Goal: Task Accomplishment & Management: Manage account settings

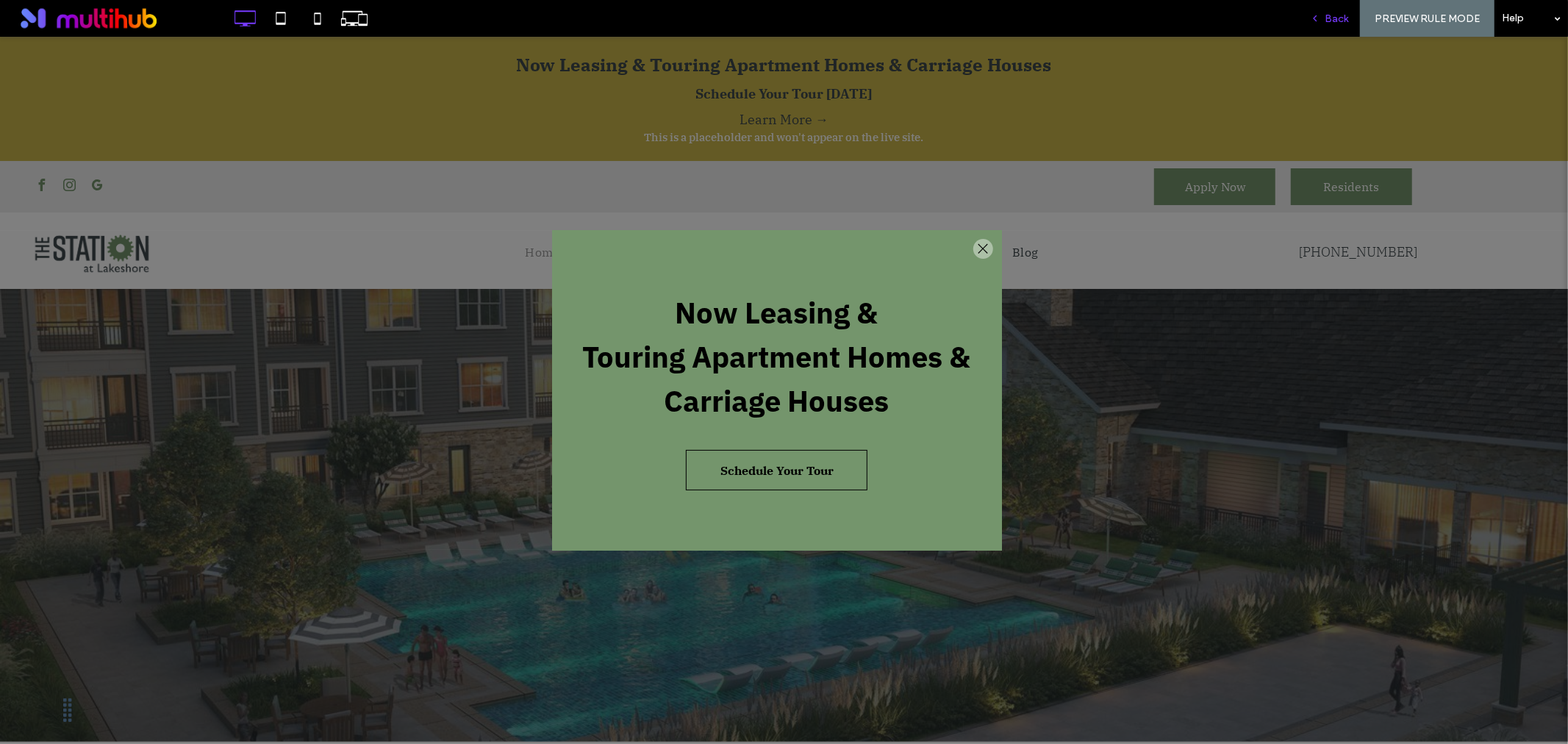
click at [1343, 18] on span "Back" at bounding box center [1336, 19] width 24 height 12
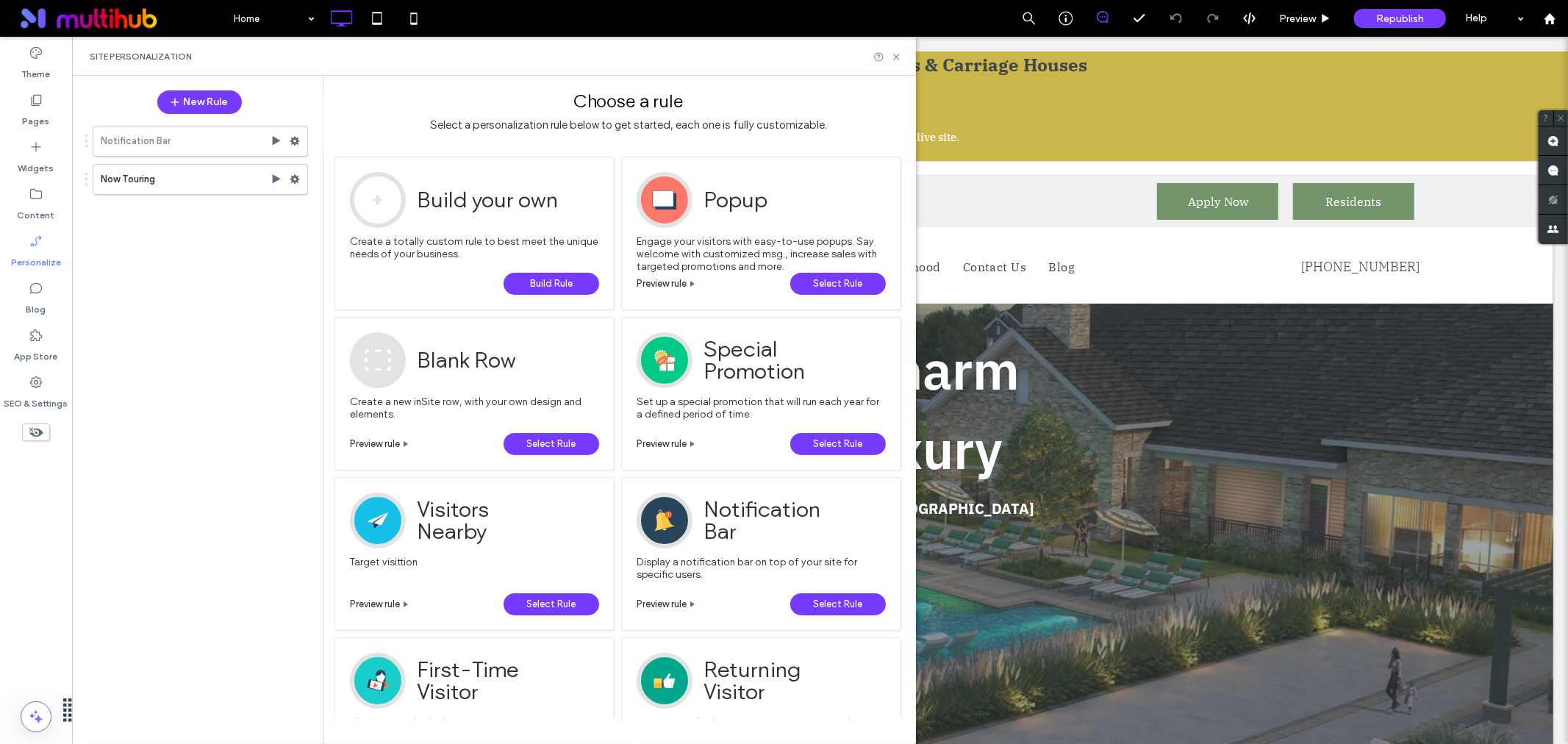
click at [293, 178] on div "Home Preview Republish Help Site Comments Team & Clients Automate new comments …" at bounding box center [784, 372] width 1568 height 744
click at [290, 181] on icon at bounding box center [295, 180] width 11 height 11
click at [366, 242] on span "Deactivate" at bounding box center [370, 237] width 54 height 12
click at [946, 23] on div "Home Preview Republish Help" at bounding box center [896, 19] width 1342 height 37
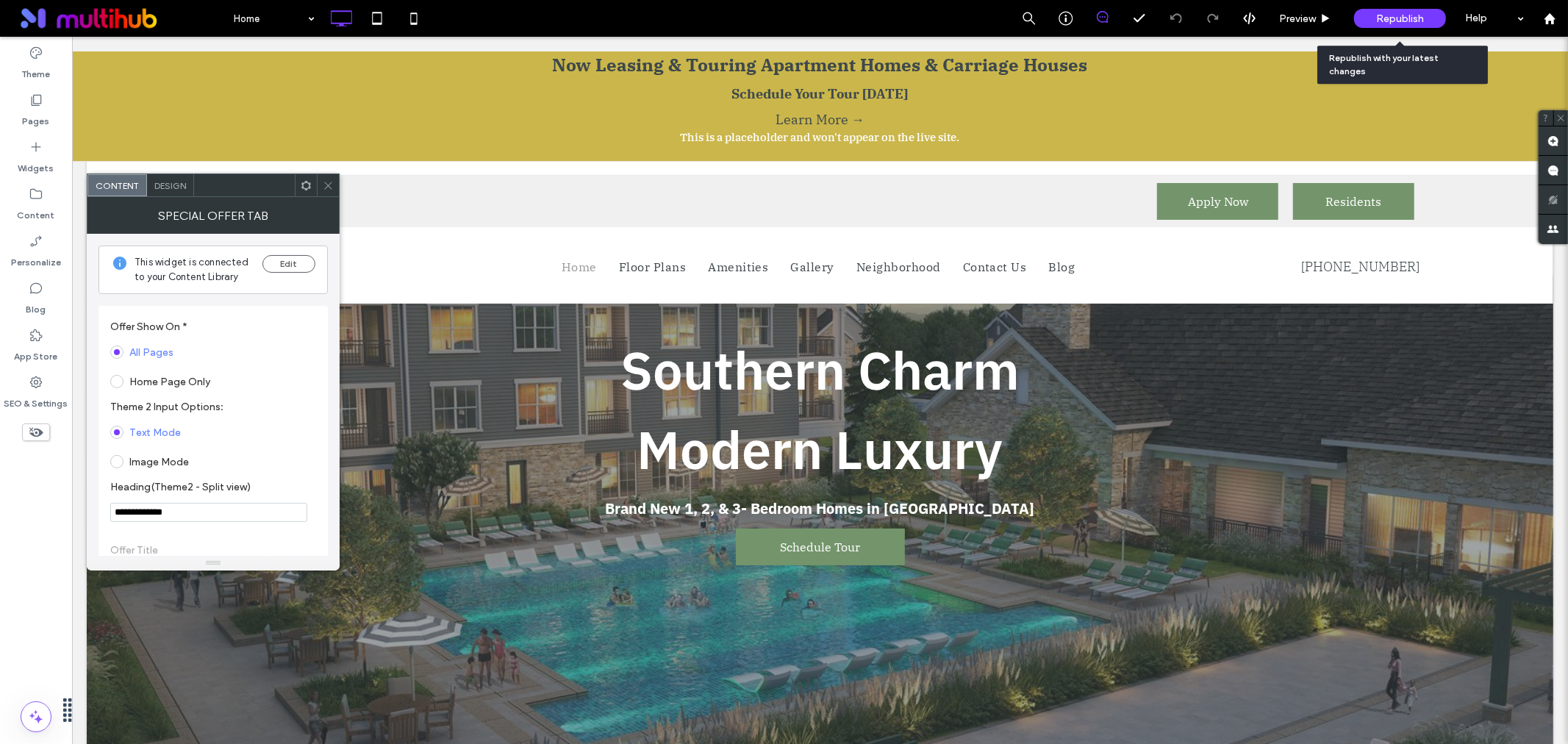
click at [1372, 16] on div "Republish" at bounding box center [1401, 19] width 92 height 19
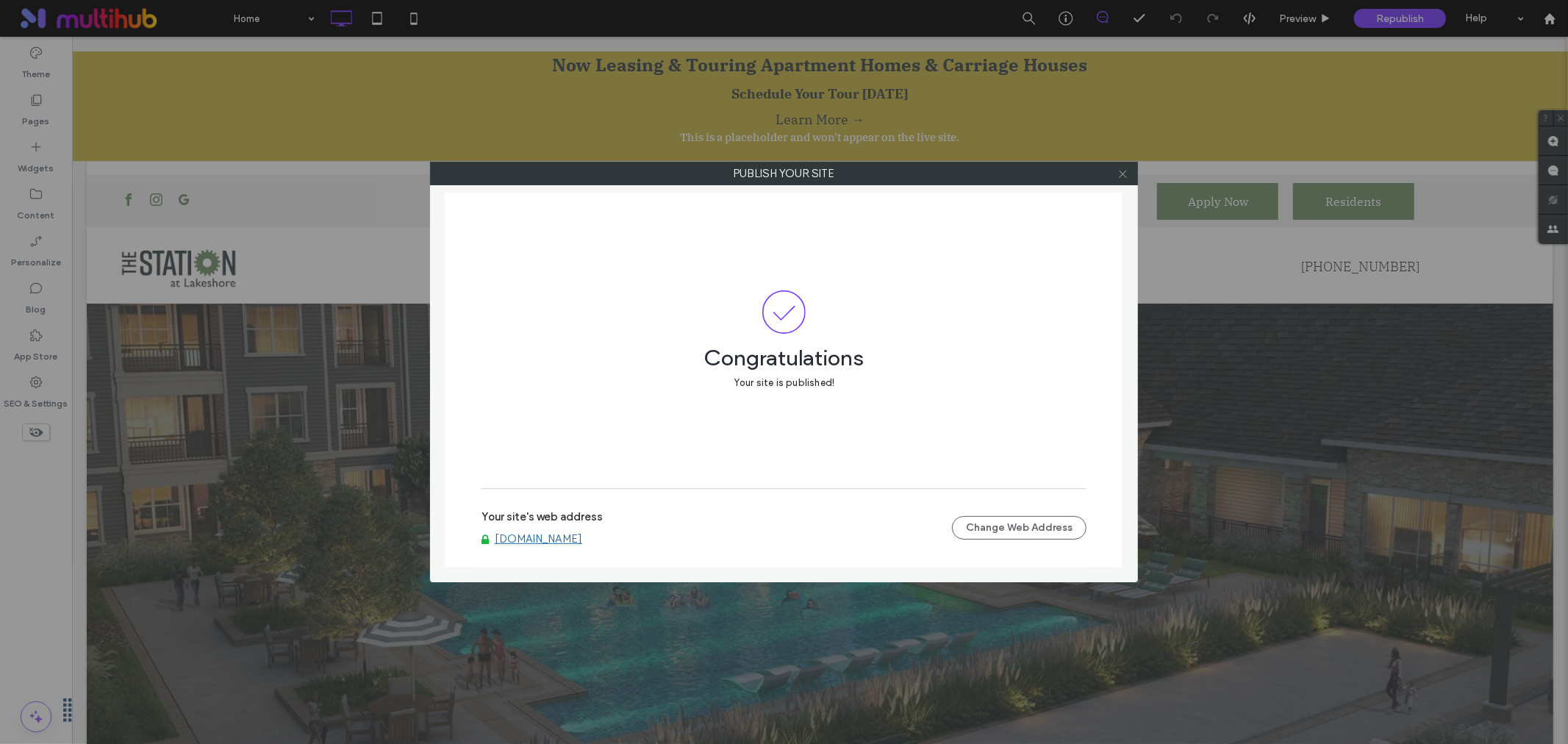
click at [1128, 170] on icon at bounding box center [1123, 174] width 11 height 11
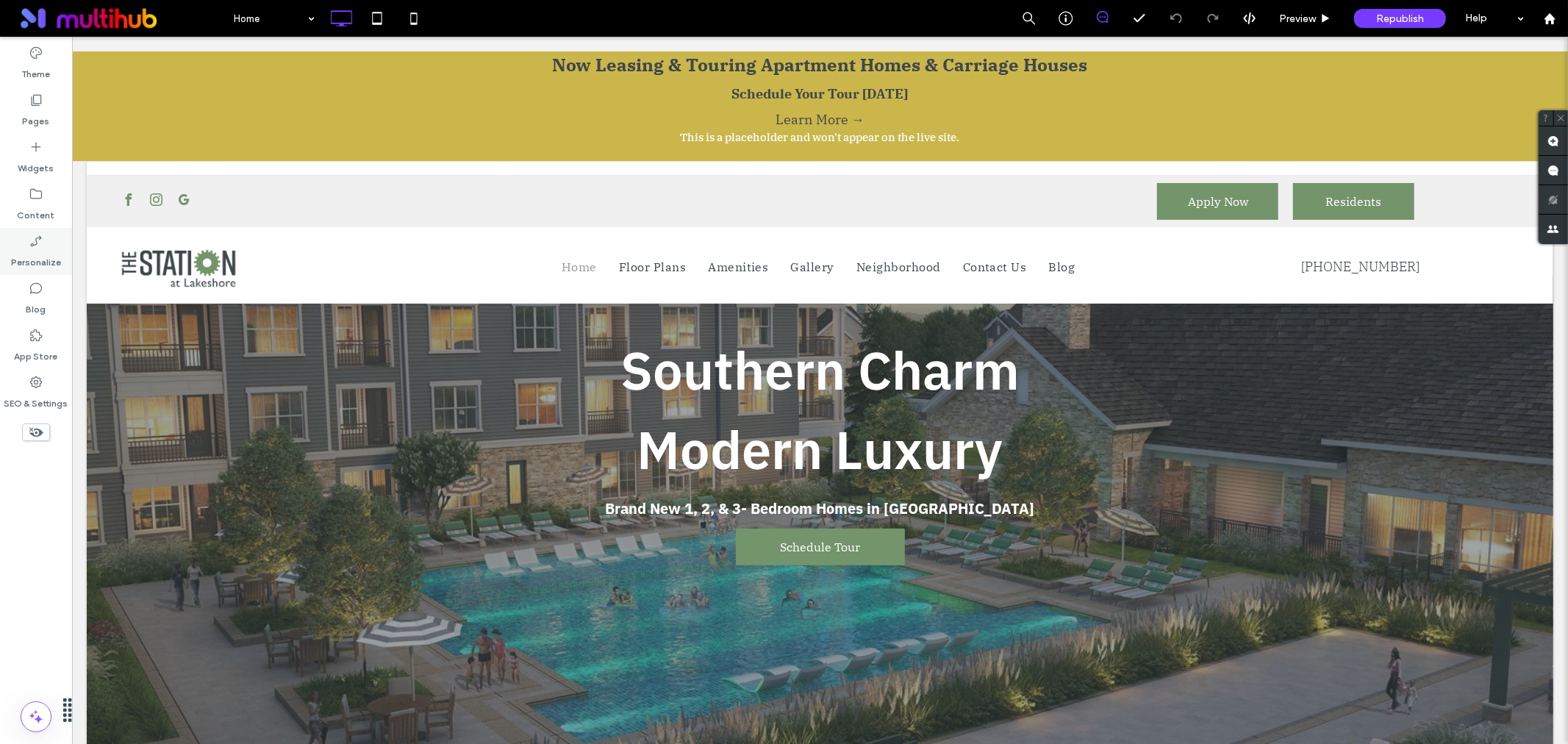
click at [42, 247] on icon at bounding box center [36, 241] width 15 height 15
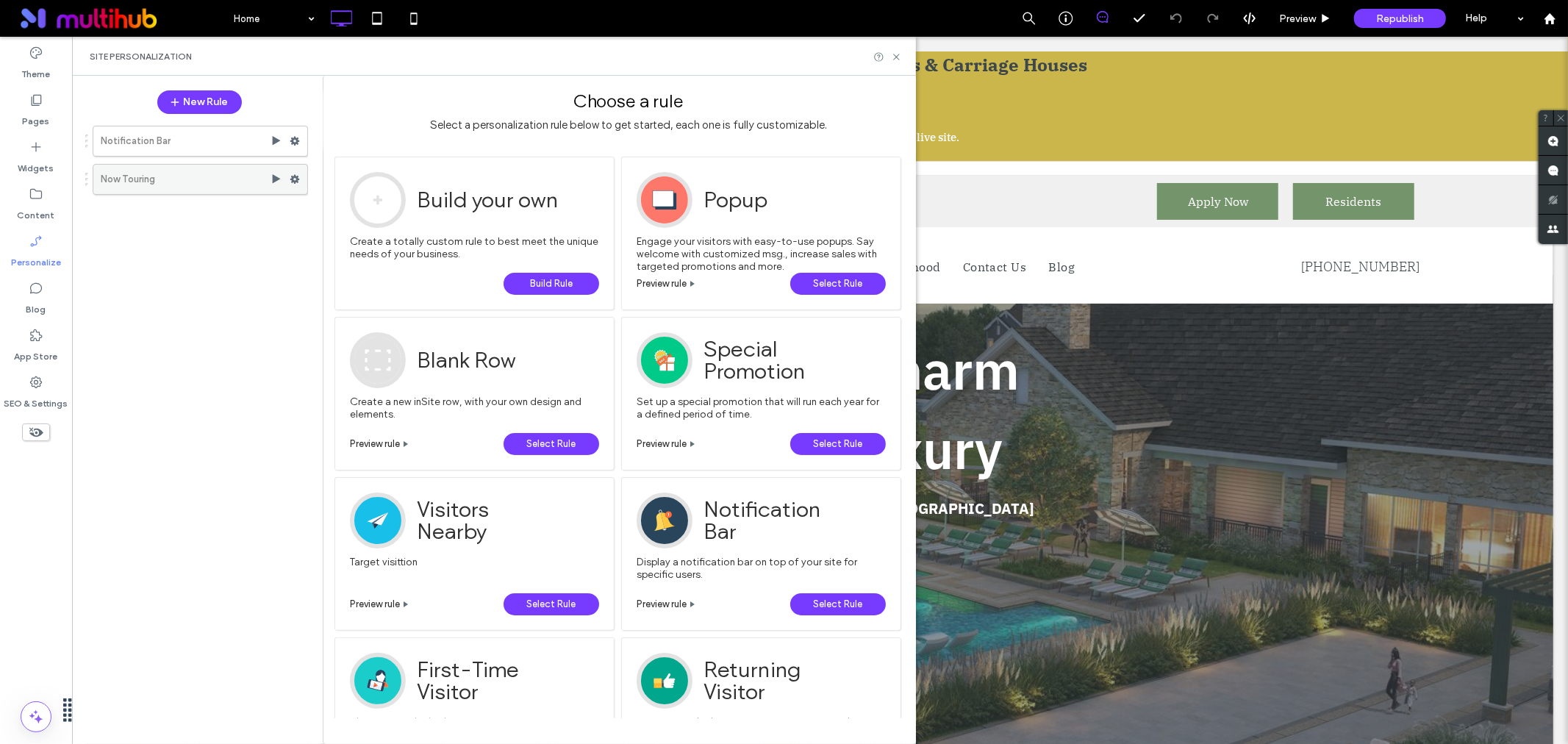
click at [295, 177] on use at bounding box center [295, 180] width 10 height 9
click at [509, 232] on span "Edit Action" at bounding box center [494, 238] width 53 height 12
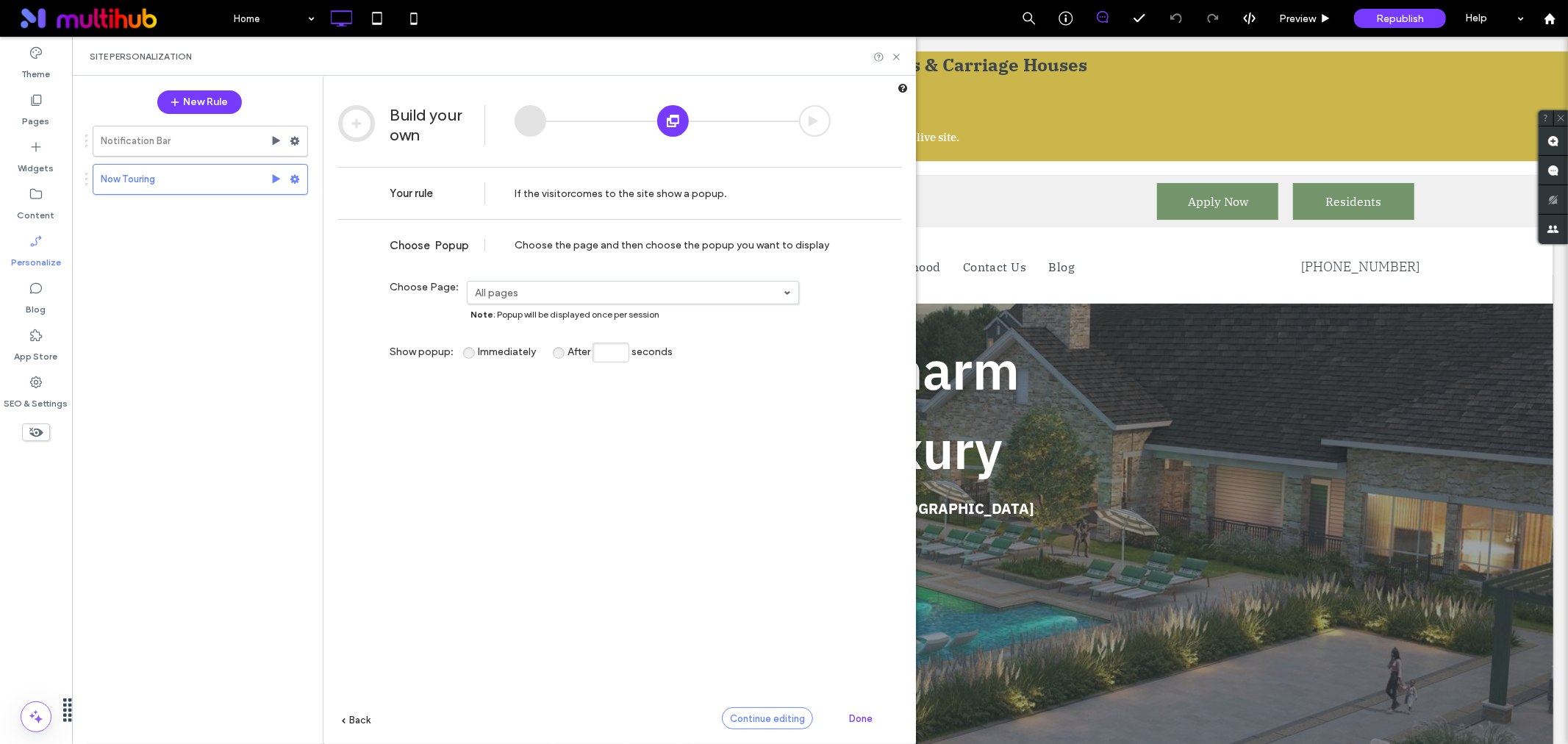
click at [775, 717] on span "Continue editing" at bounding box center [767, 718] width 75 height 11
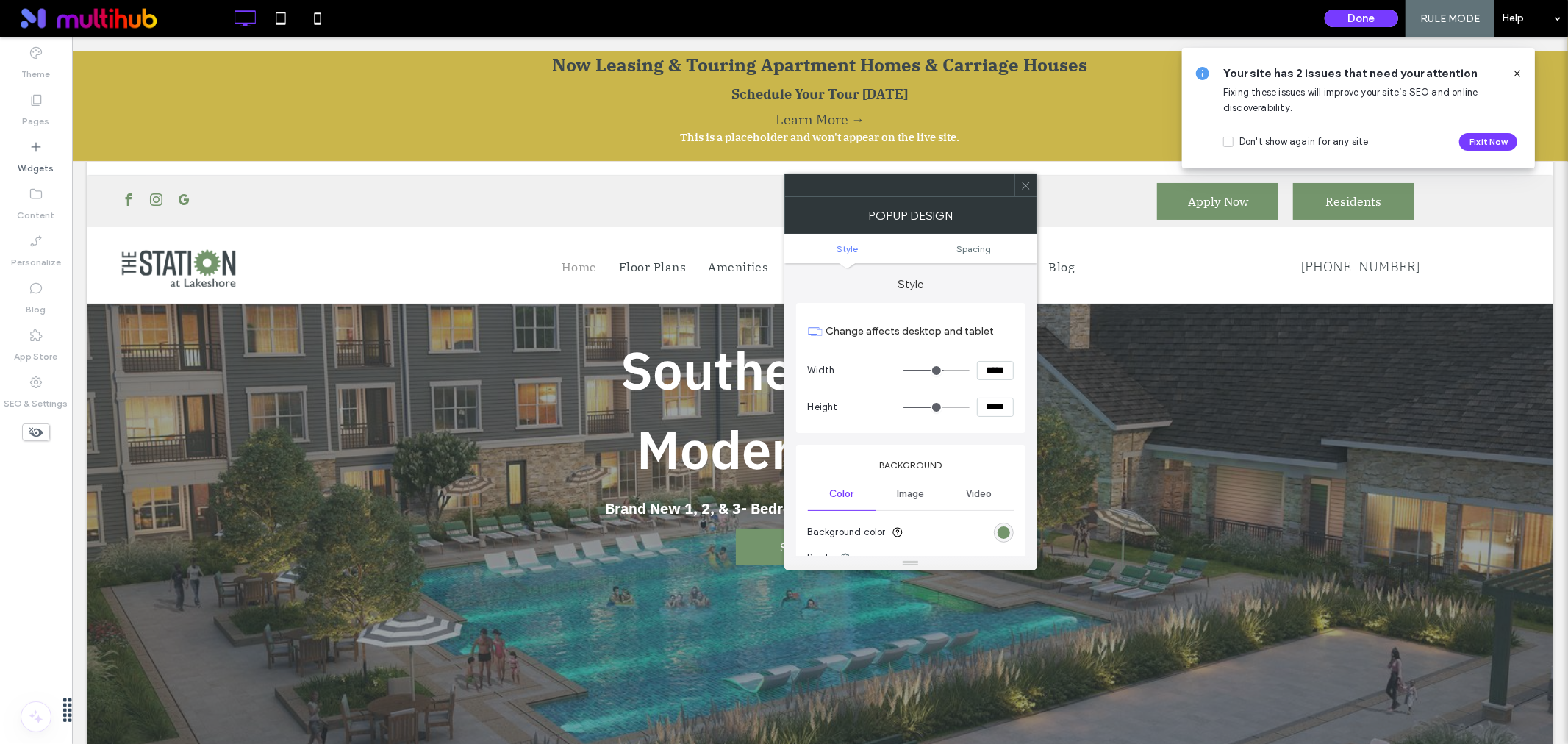
click at [1025, 182] on icon at bounding box center [1026, 185] width 11 height 11
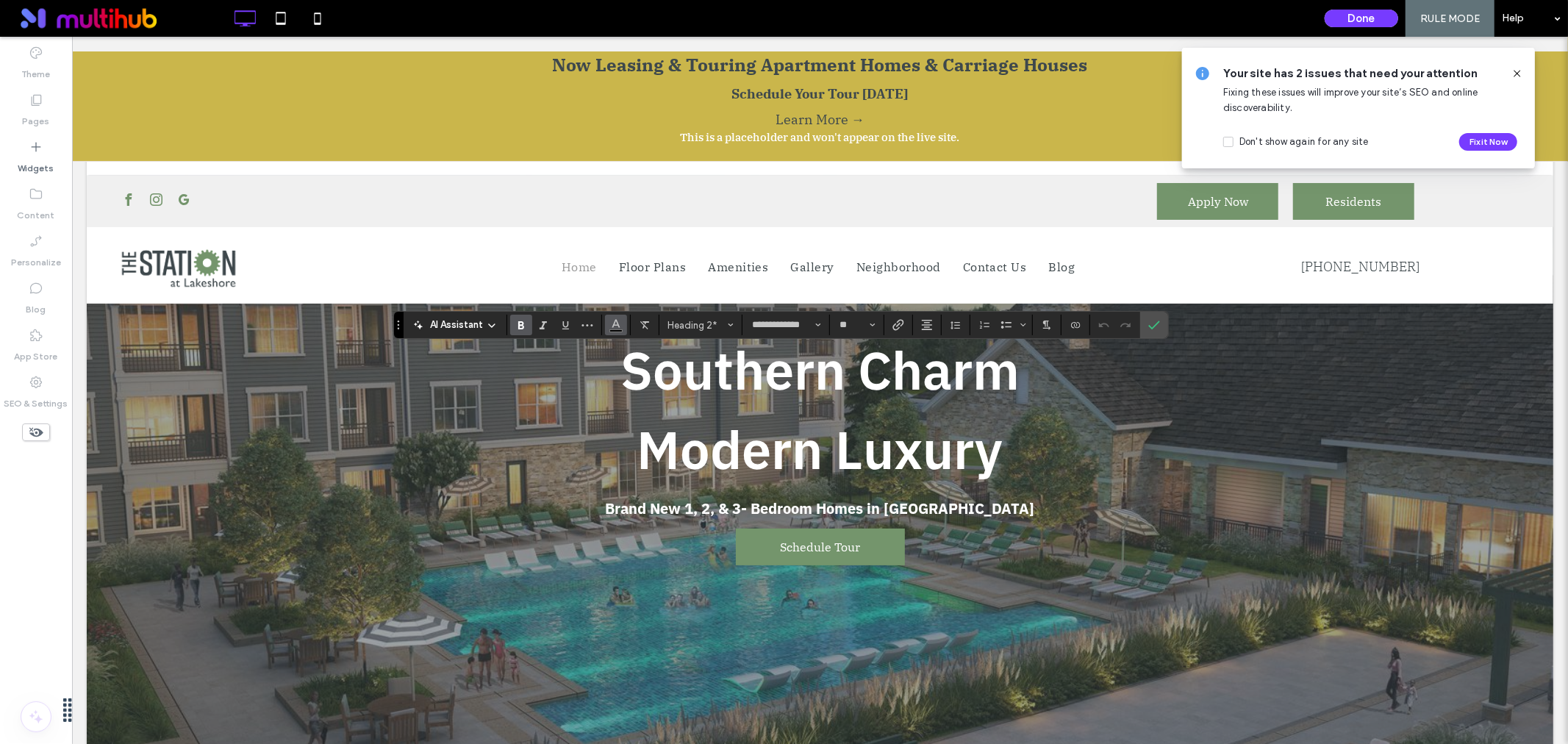
click at [621, 322] on icon "Color" at bounding box center [615, 323] width 11 height 11
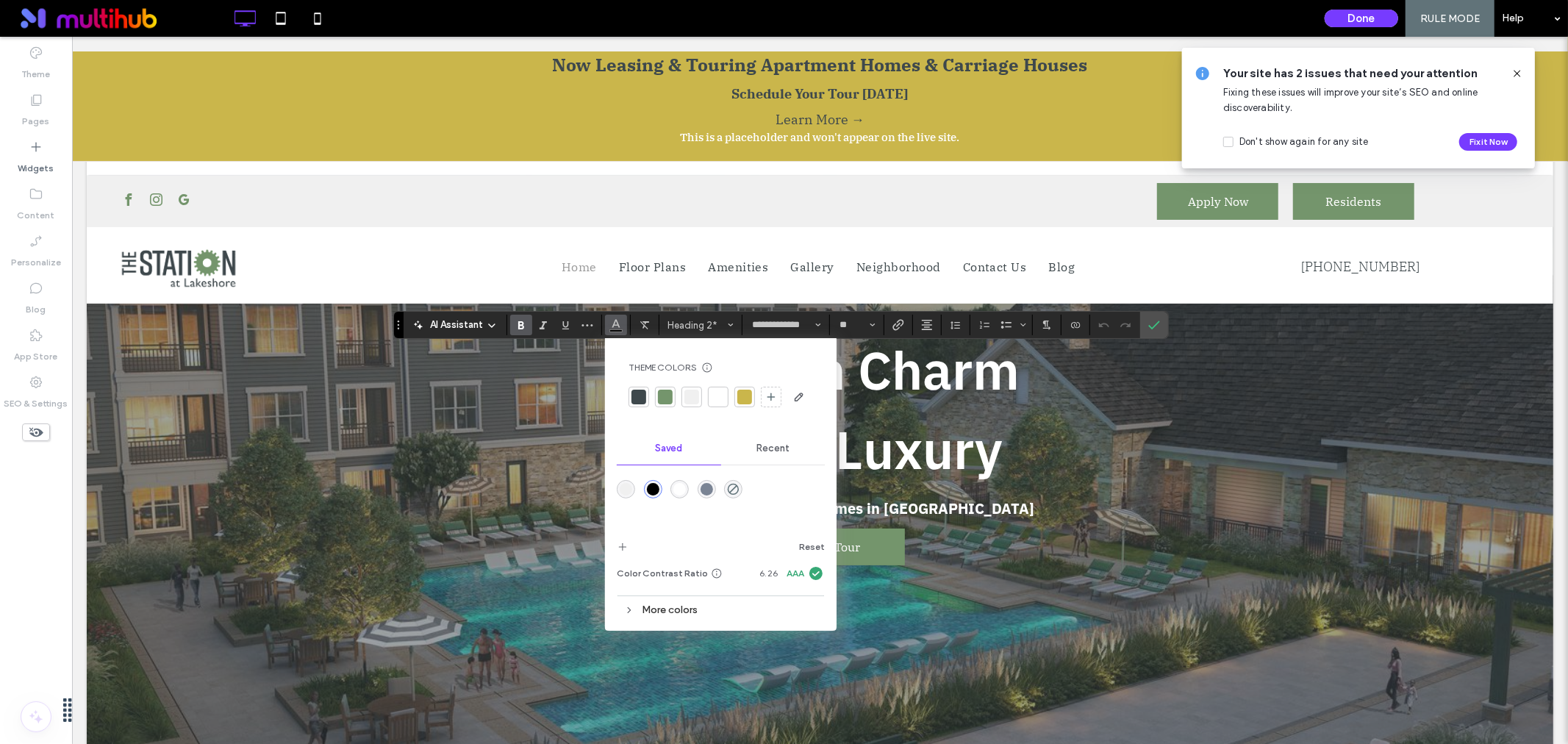
click at [711, 400] on div at bounding box center [718, 397] width 15 height 15
click at [721, 396] on div at bounding box center [718, 397] width 15 height 15
click at [1147, 325] on label "Confirm" at bounding box center [1154, 325] width 22 height 26
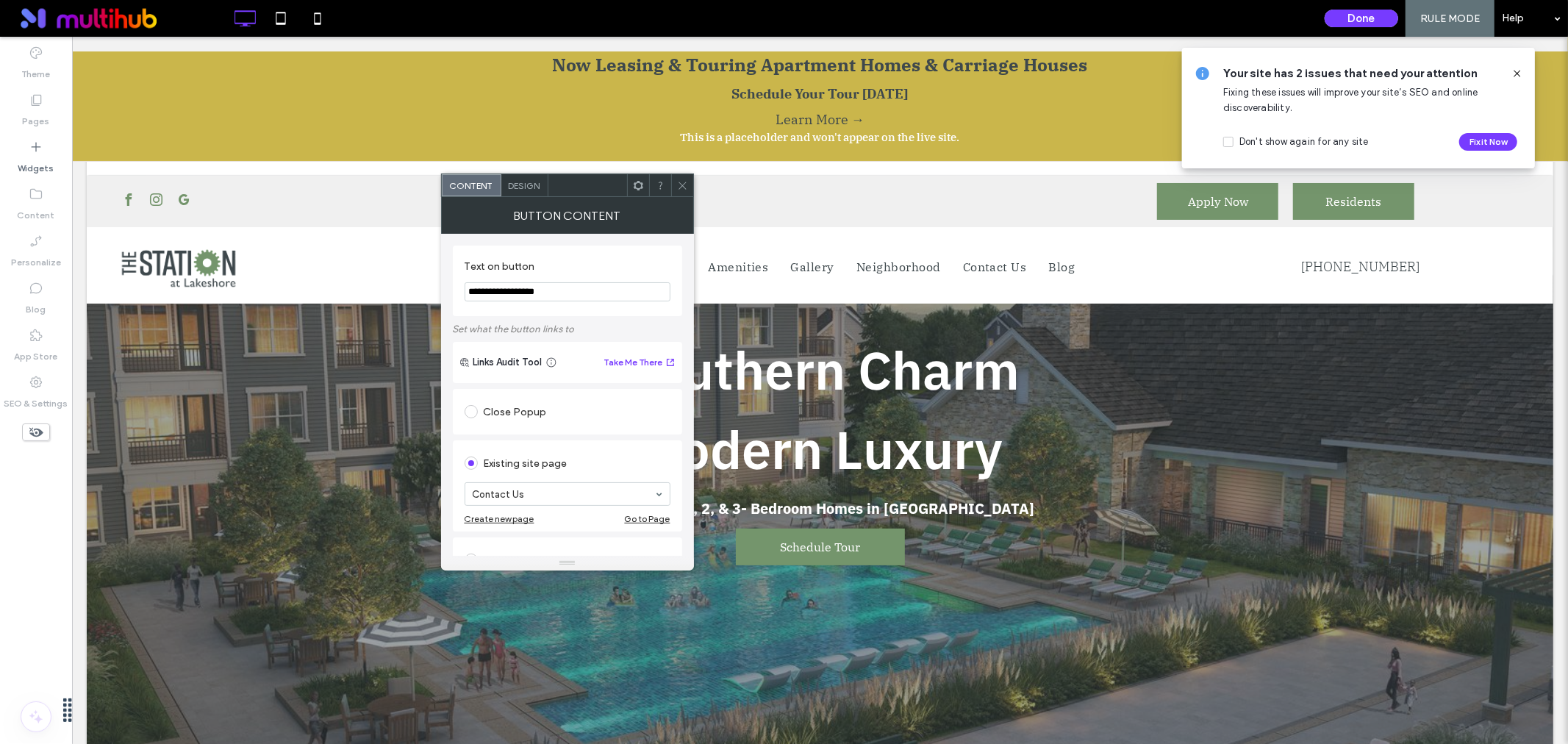
click at [521, 189] on span "Design" at bounding box center [524, 185] width 32 height 11
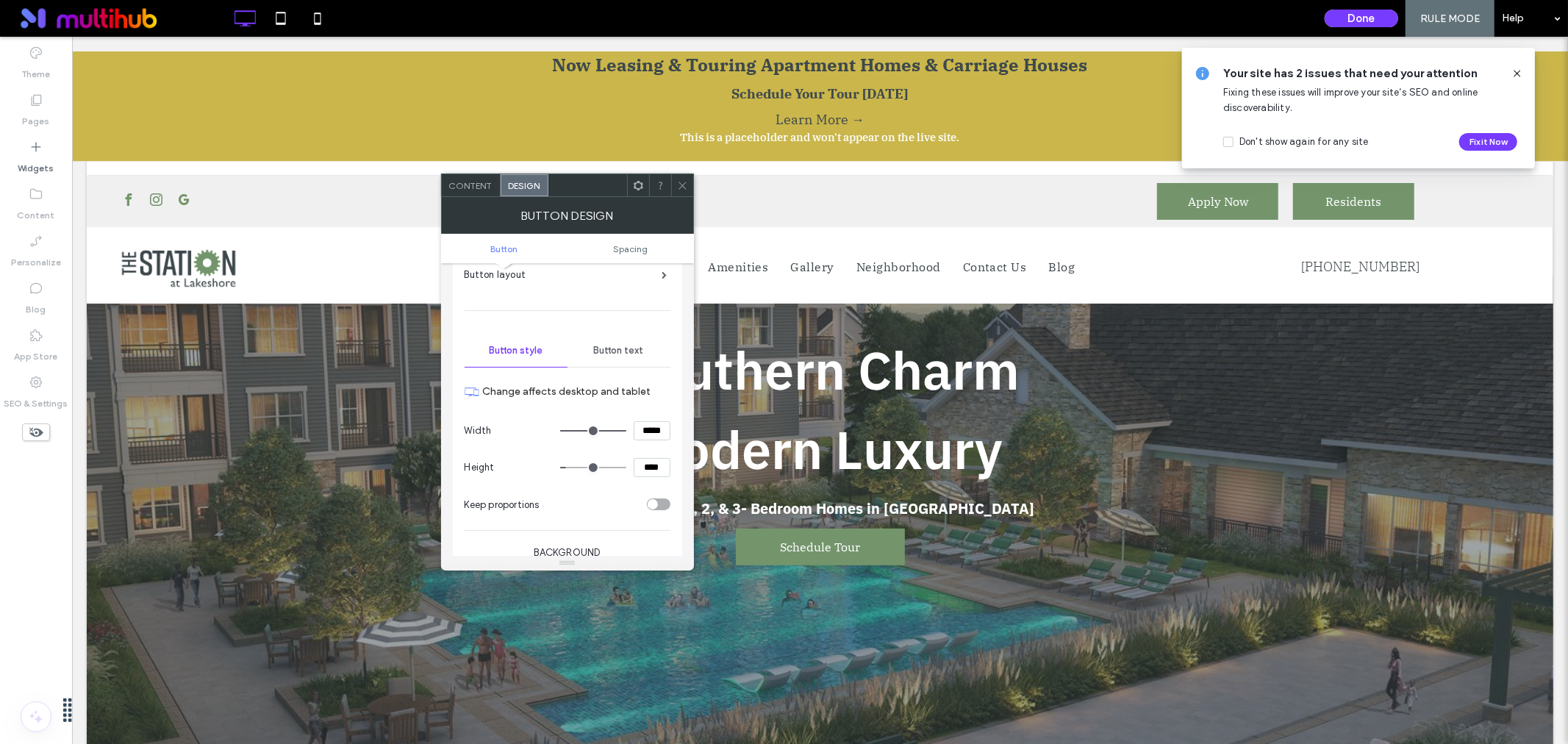
scroll to position [82, 0]
click at [618, 356] on span "Button text" at bounding box center [619, 352] width 50 height 11
click at [660, 502] on div "rgb(0, 0, 0)" at bounding box center [660, 502] width 12 height 12
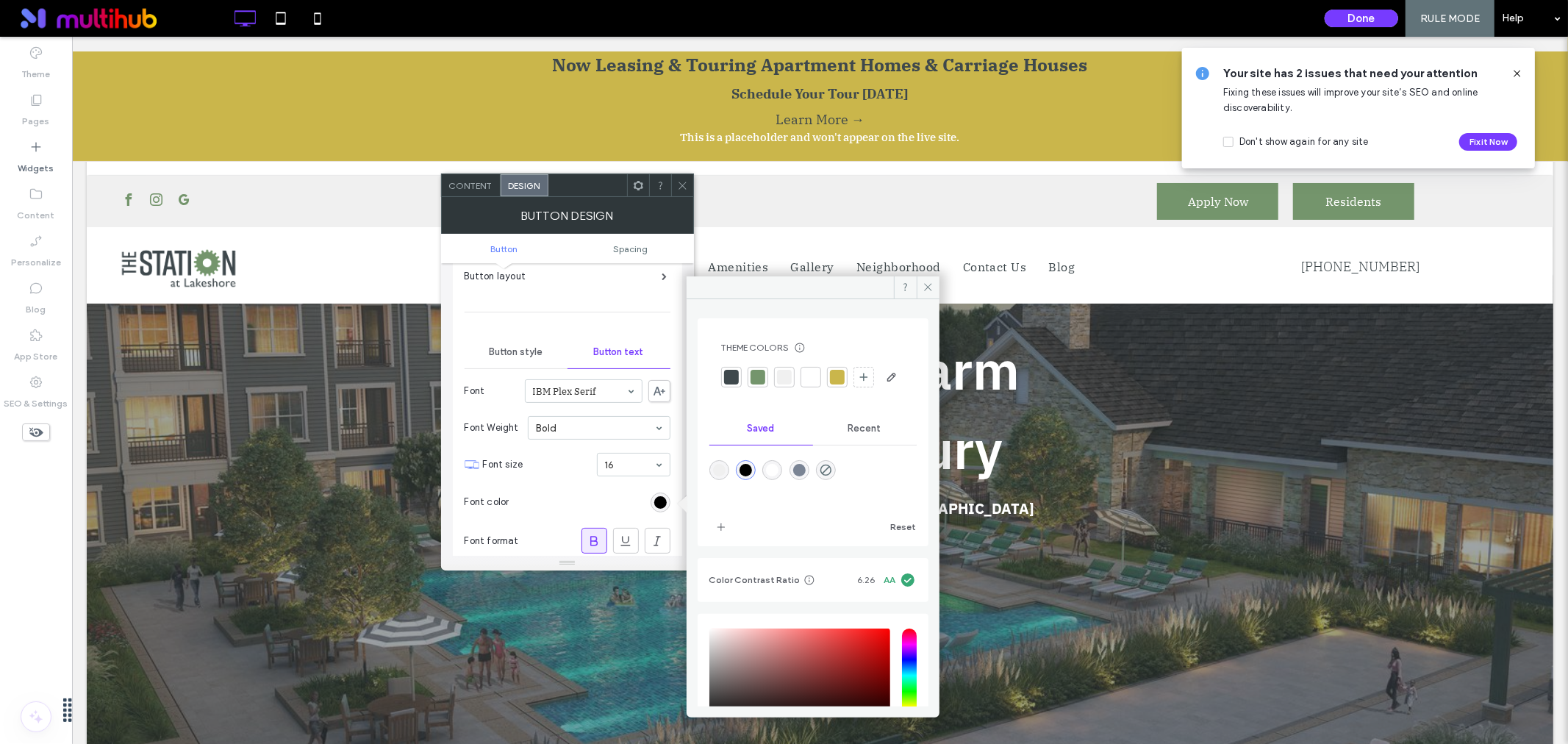
click at [812, 374] on div at bounding box center [811, 377] width 15 height 15
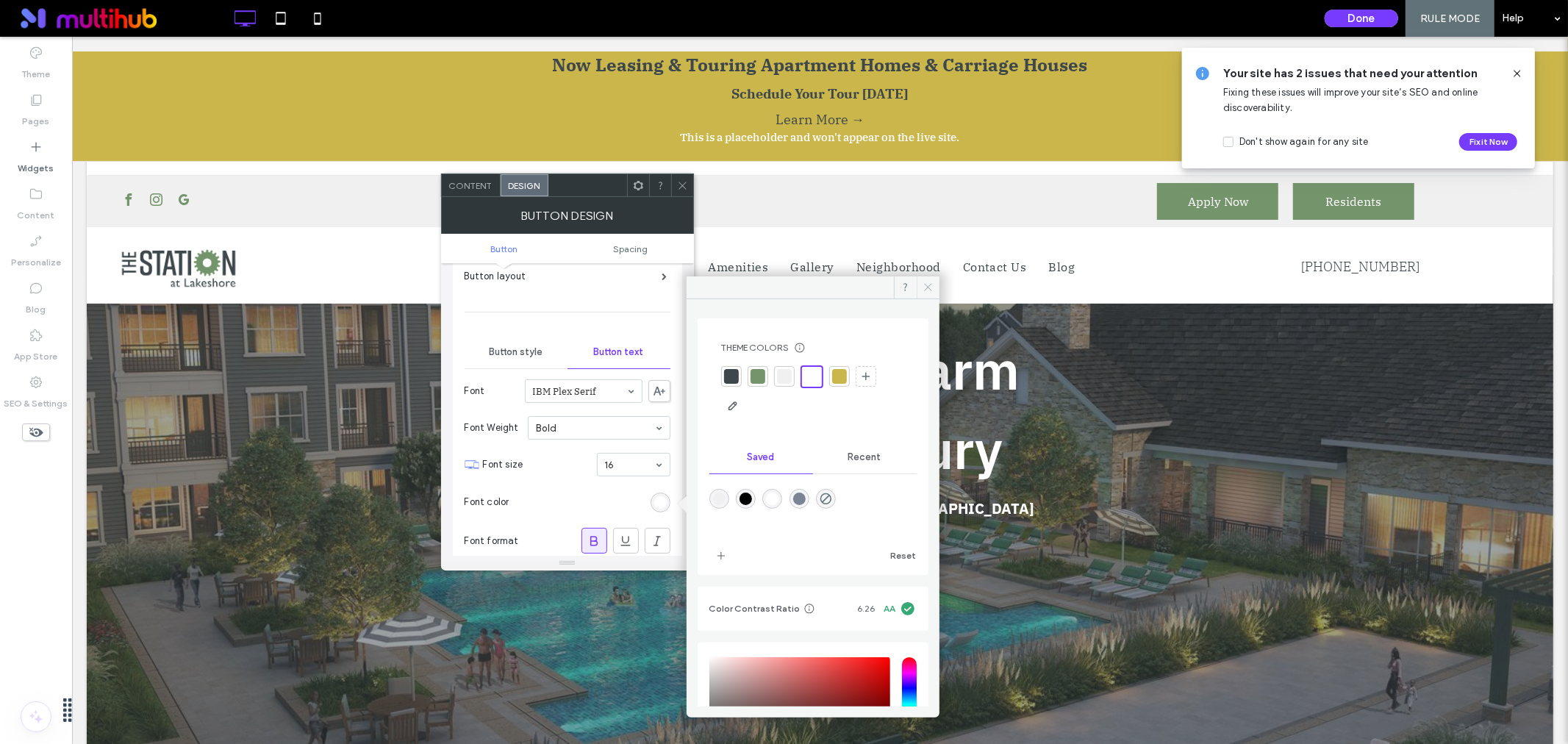
click at [930, 283] on icon at bounding box center [928, 287] width 11 height 11
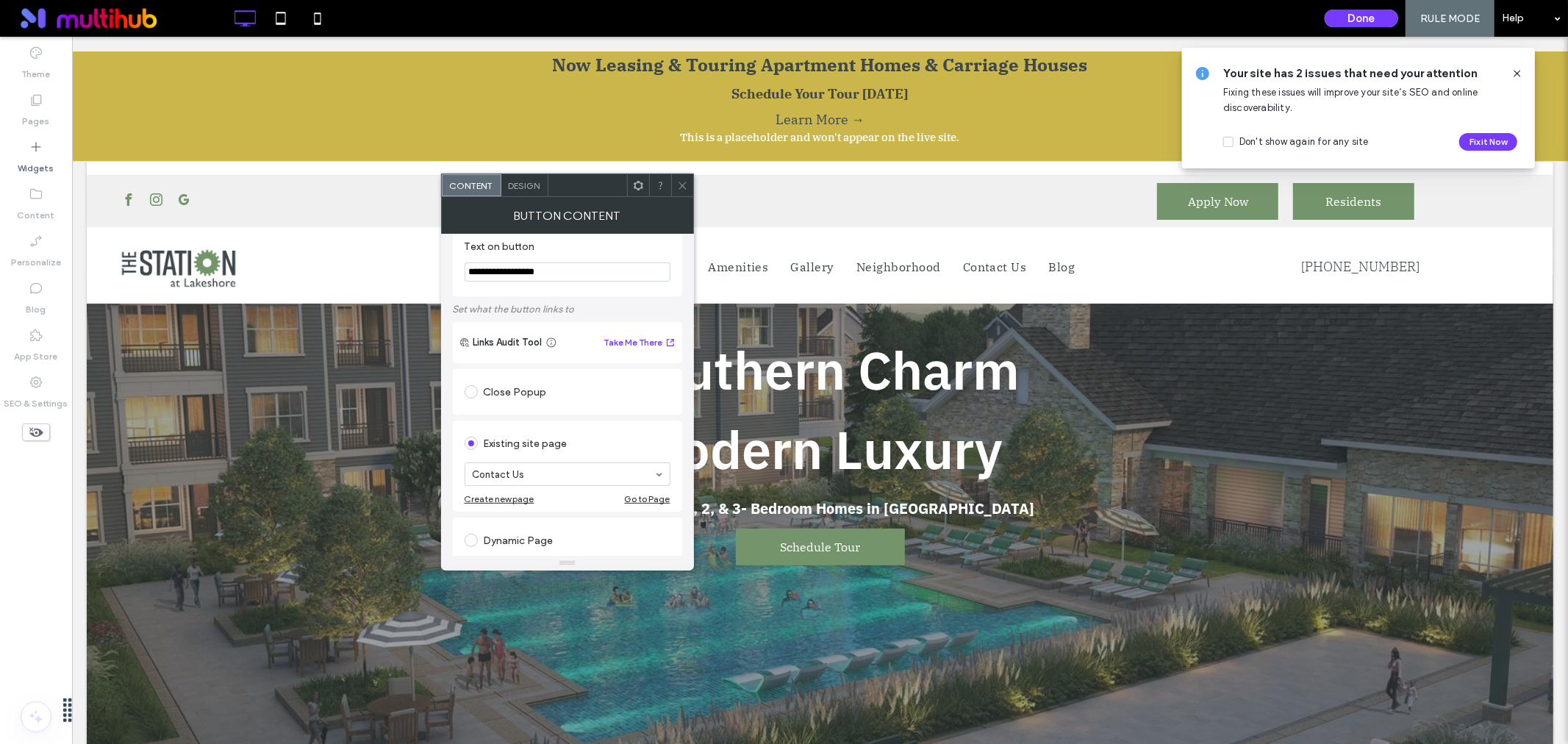
scroll to position [0, 0]
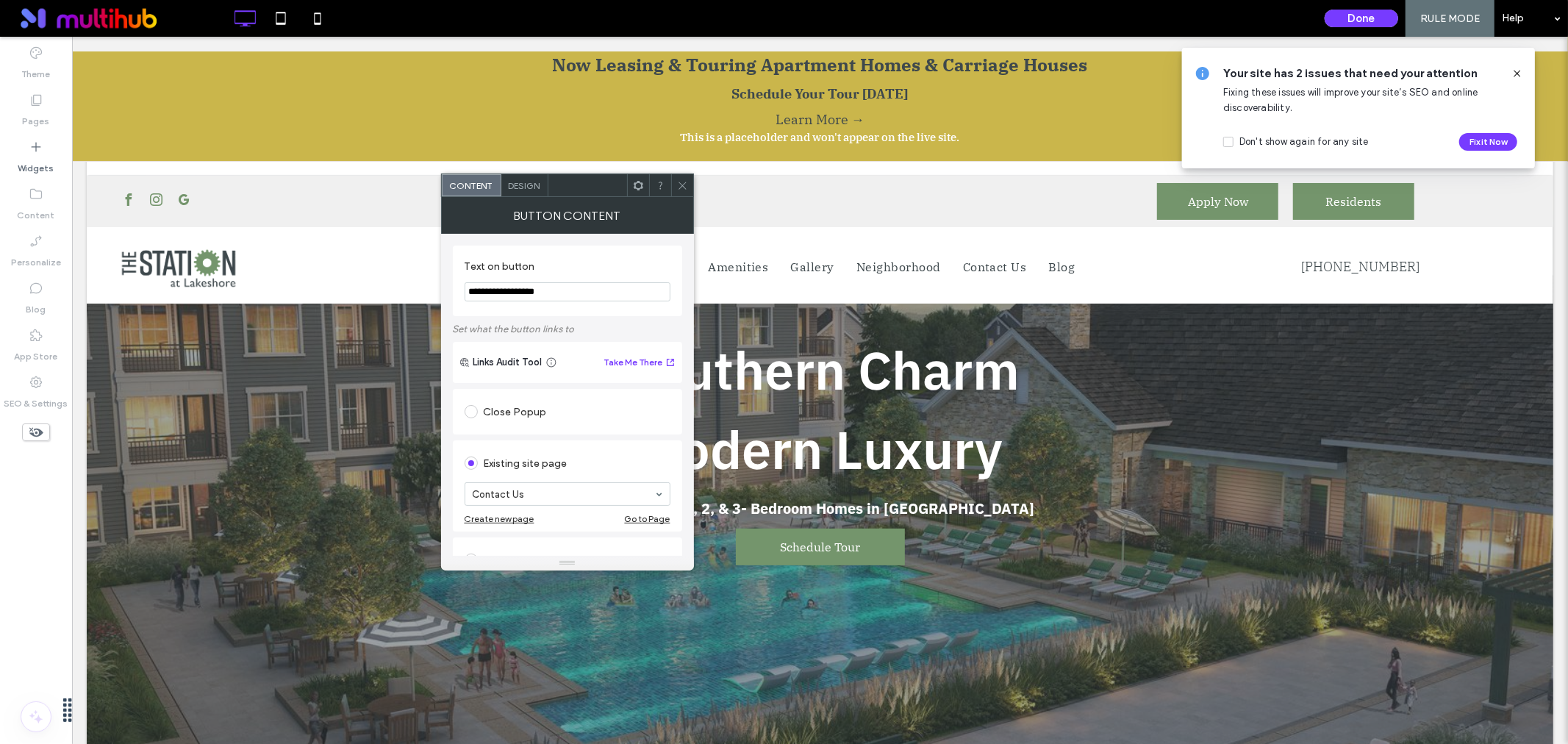
click at [523, 192] on div "Design" at bounding box center [524, 185] width 47 height 22
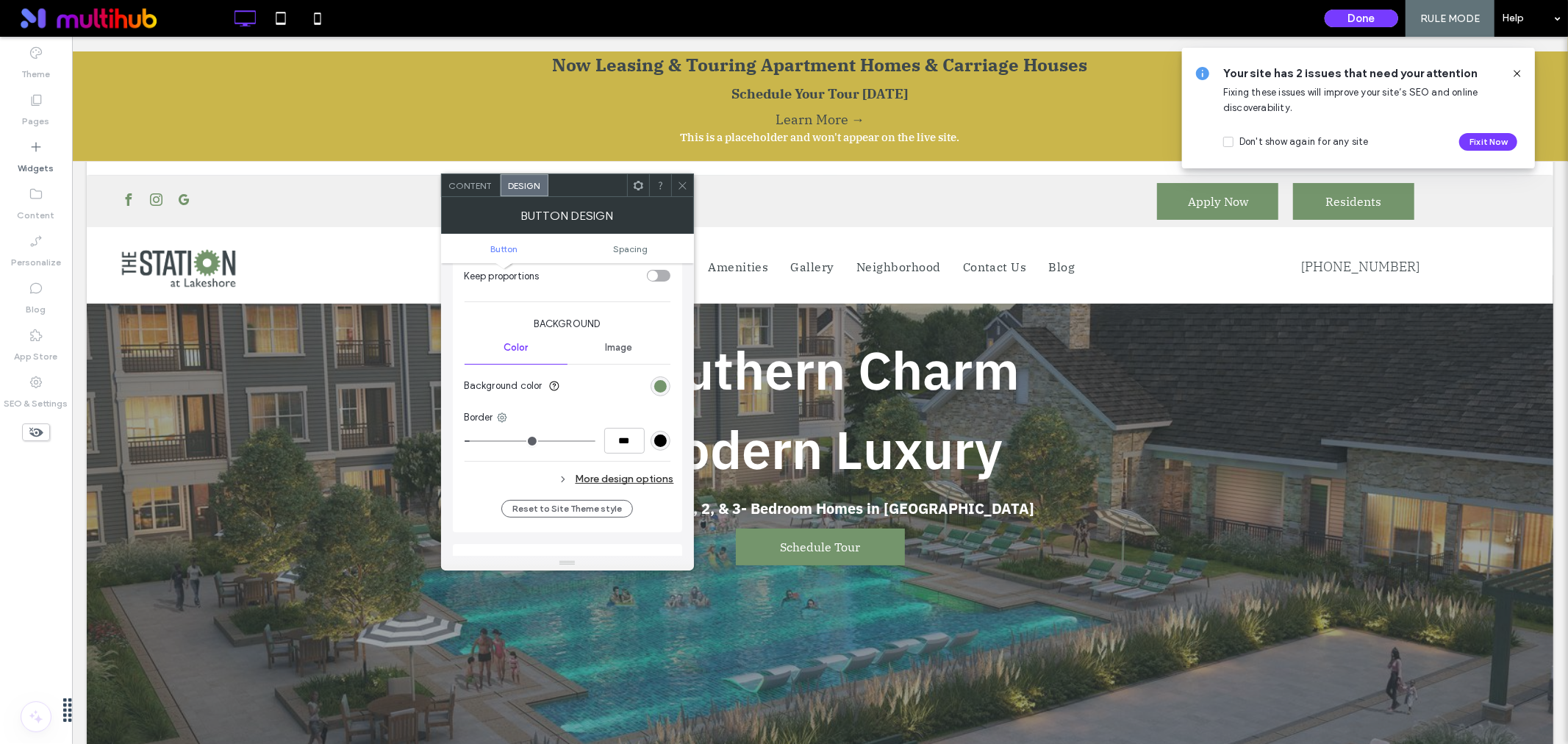
scroll to position [326, 0]
click at [660, 425] on div "rgb(0, 0, 0)" at bounding box center [660, 426] width 12 height 12
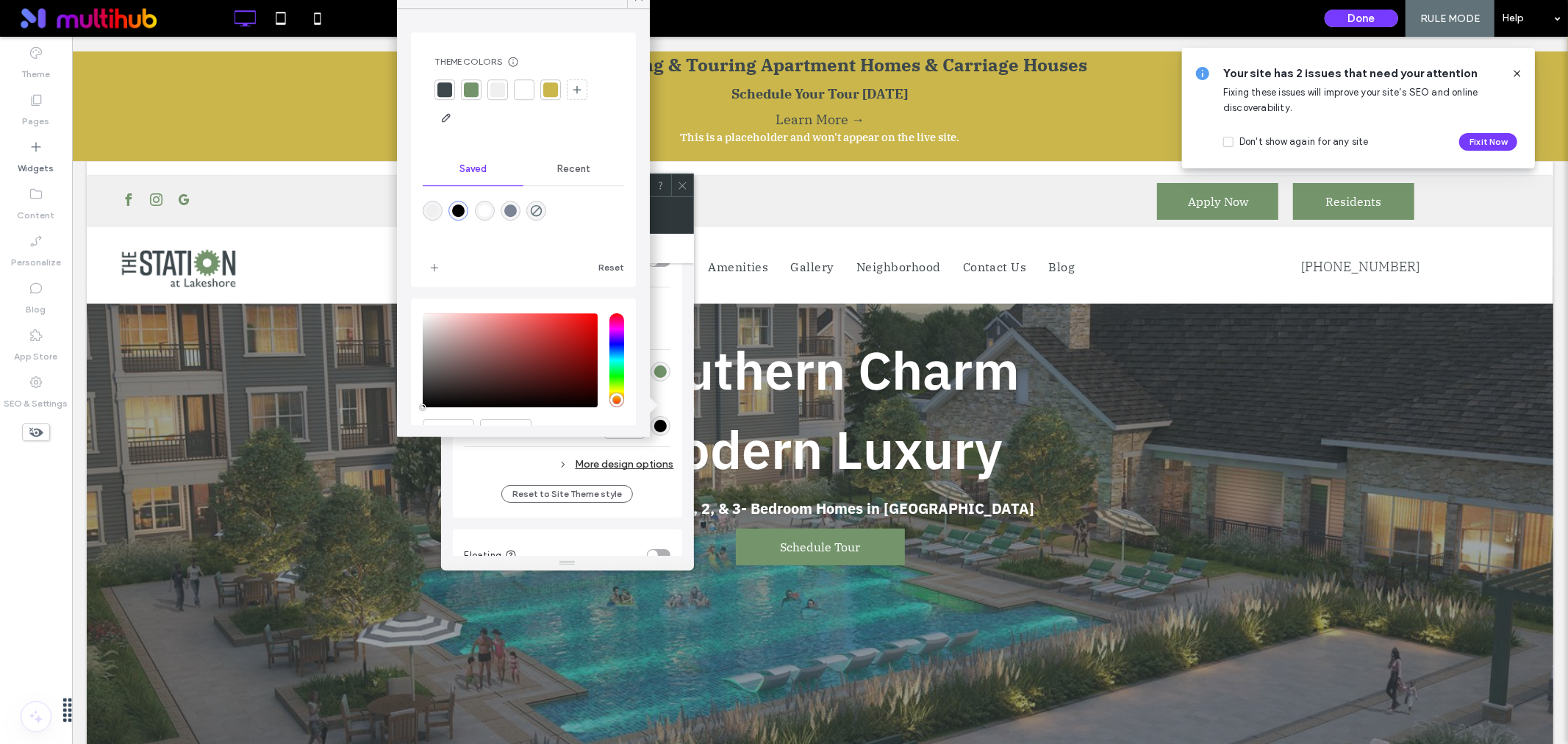
click at [486, 211] on div "rgba(255,255,255,1)" at bounding box center [485, 211] width 12 height 12
type input "*"
type input "*******"
click at [685, 180] on icon at bounding box center [682, 185] width 11 height 11
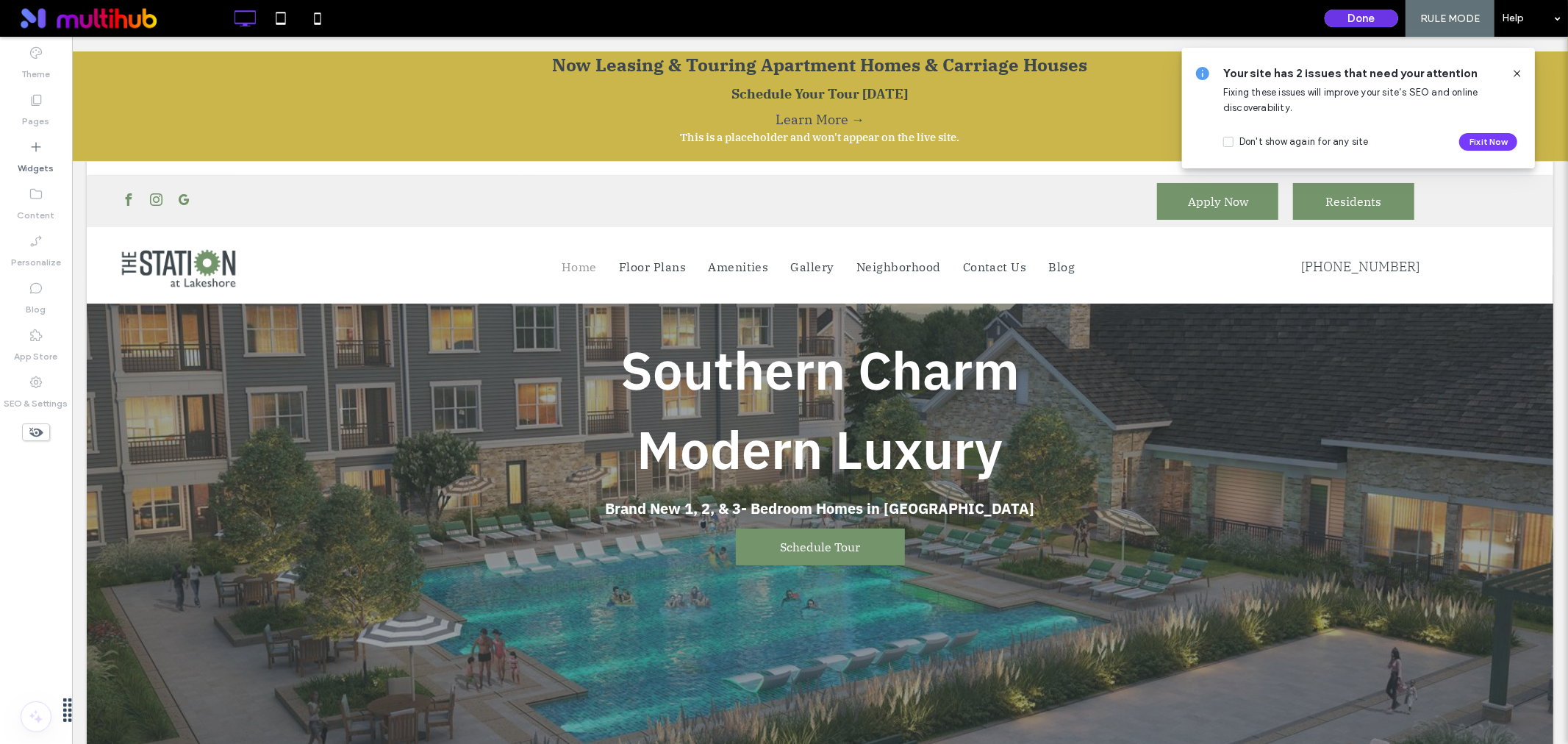
click at [1370, 20] on button "Done" at bounding box center [1361, 19] width 73 height 18
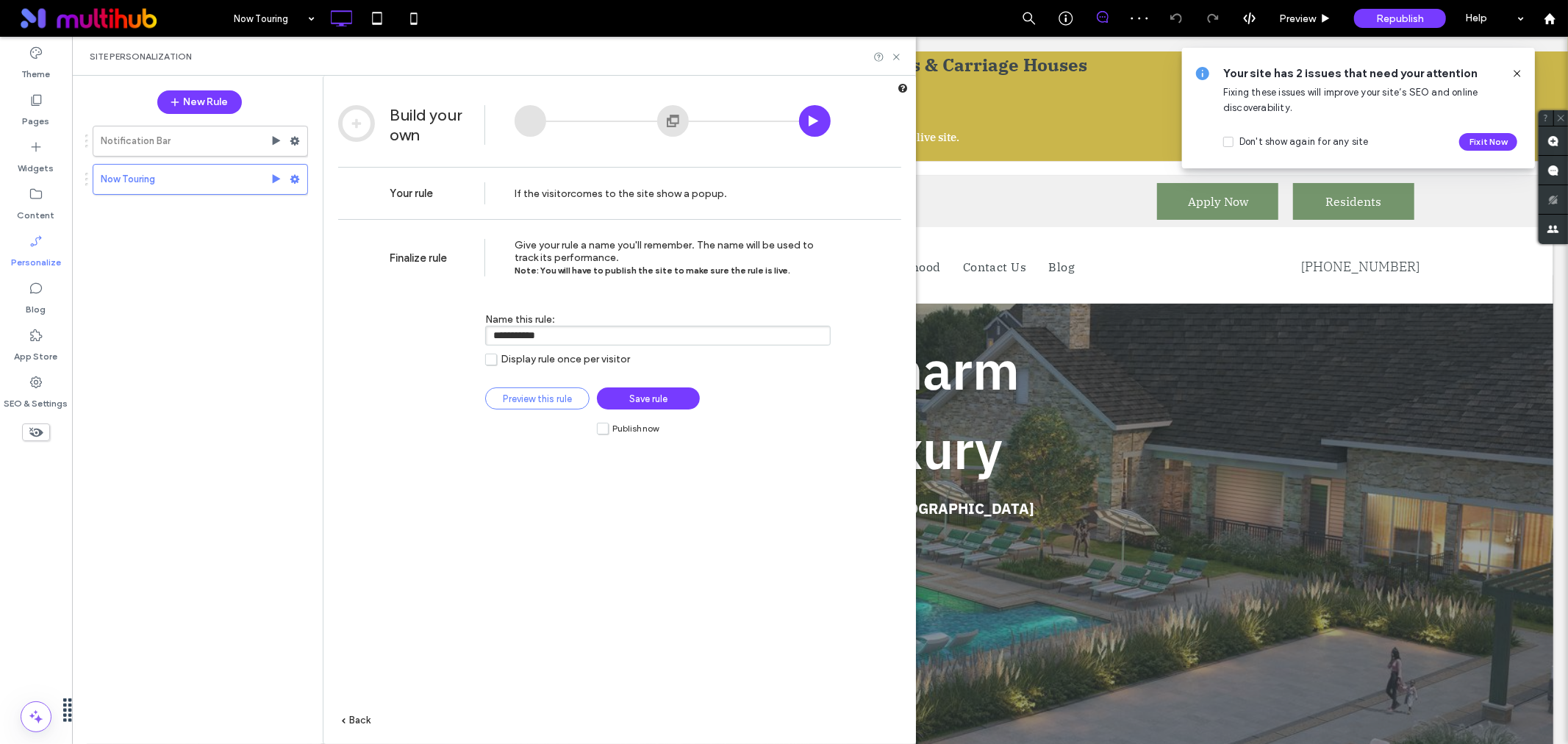
click at [528, 393] on span "Preview this rule" at bounding box center [538, 398] width 69 height 11
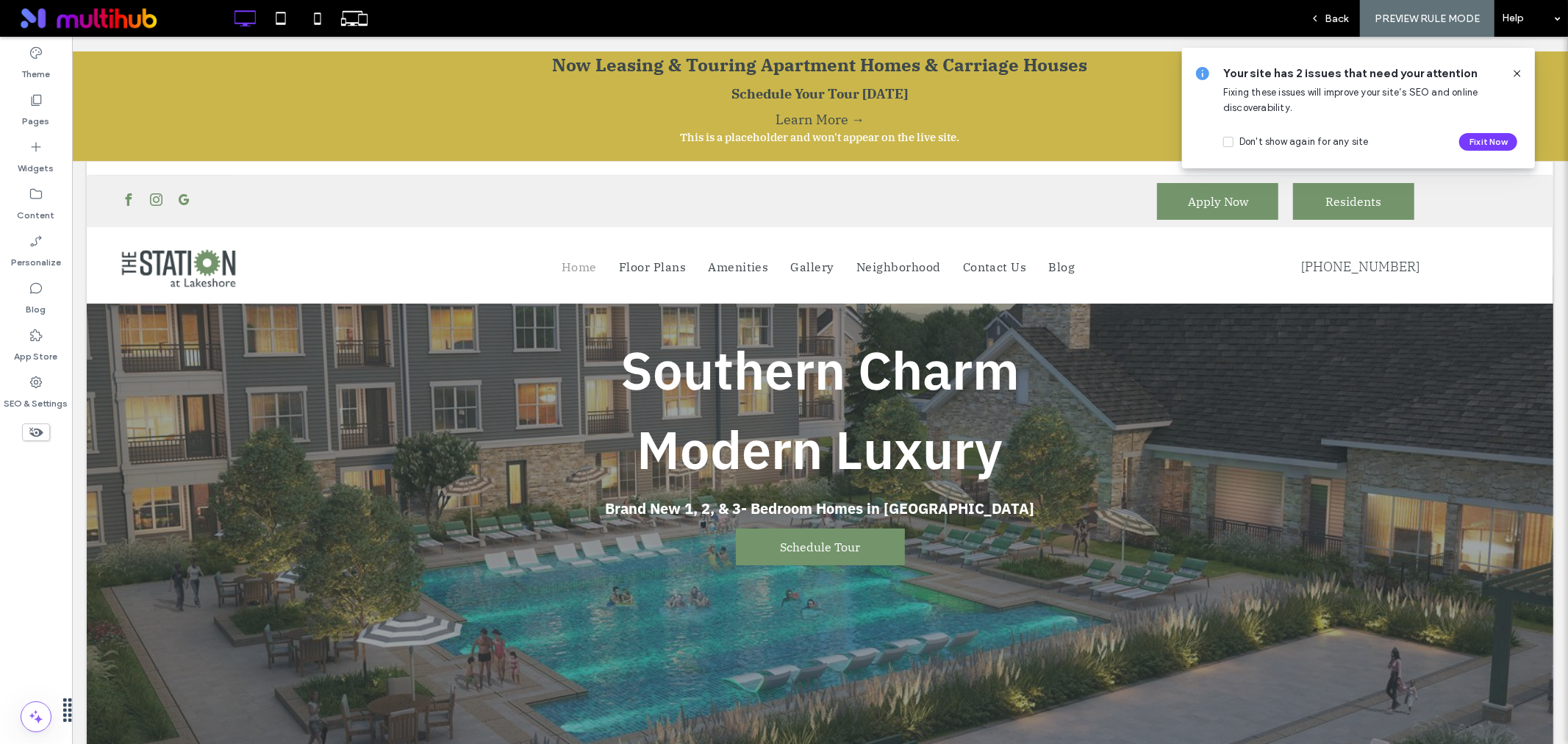
click at [1520, 73] on icon at bounding box center [1517, 73] width 11 height 11
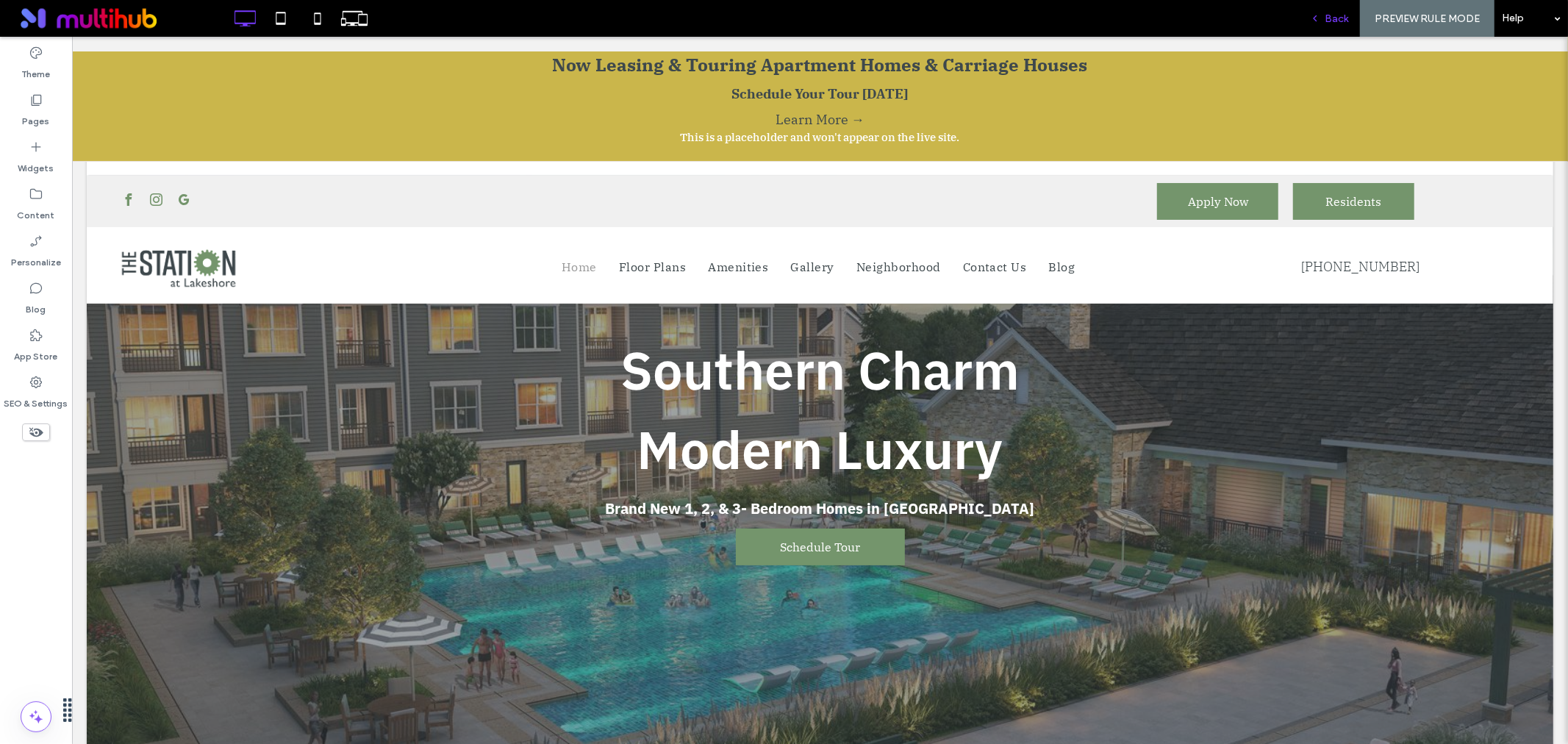
click at [1336, 16] on span "Back" at bounding box center [1336, 19] width 24 height 12
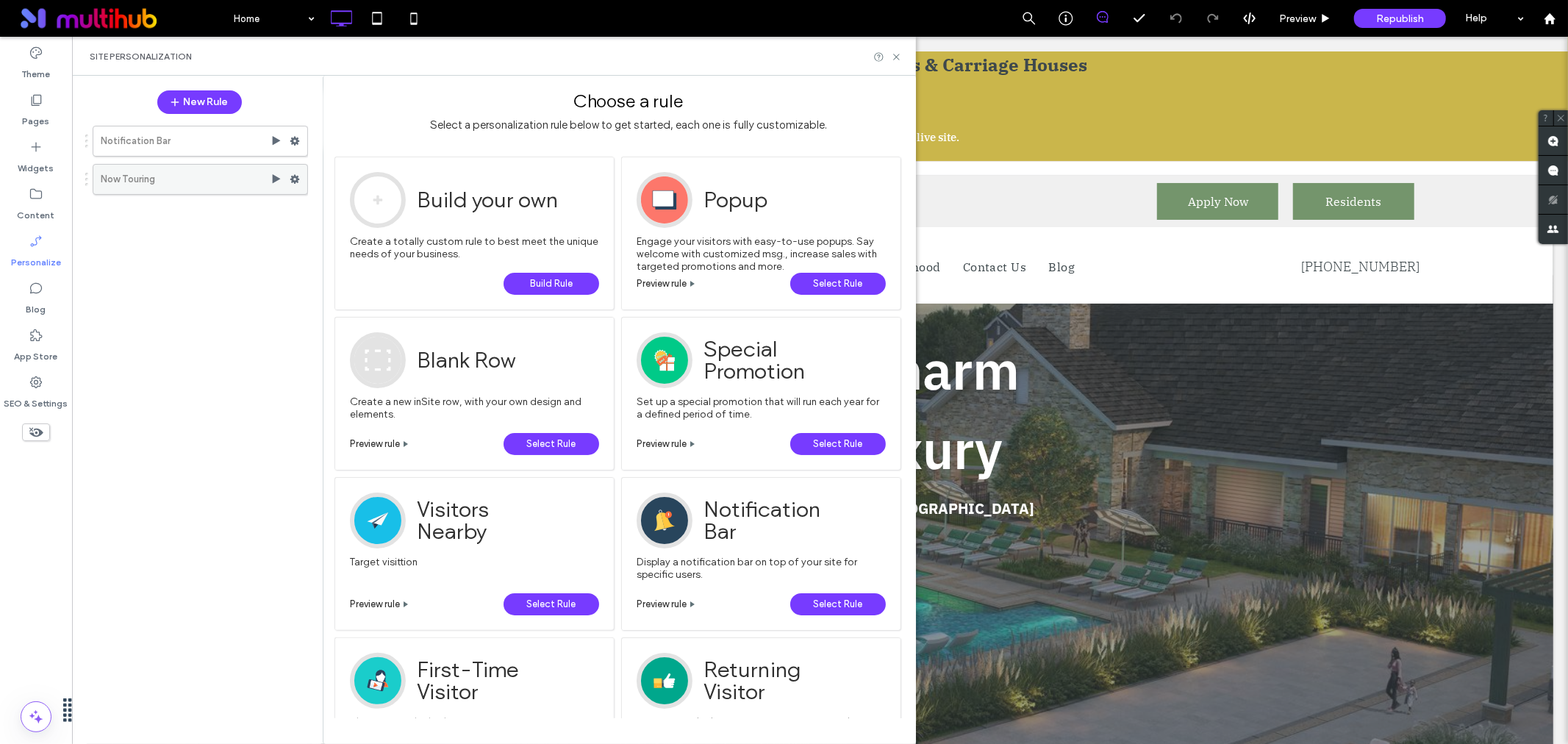
click at [297, 180] on use at bounding box center [295, 180] width 10 height 9
click at [366, 235] on span "Activate" at bounding box center [364, 237] width 41 height 12
click at [1388, 18] on span "Republish" at bounding box center [1401, 19] width 48 height 12
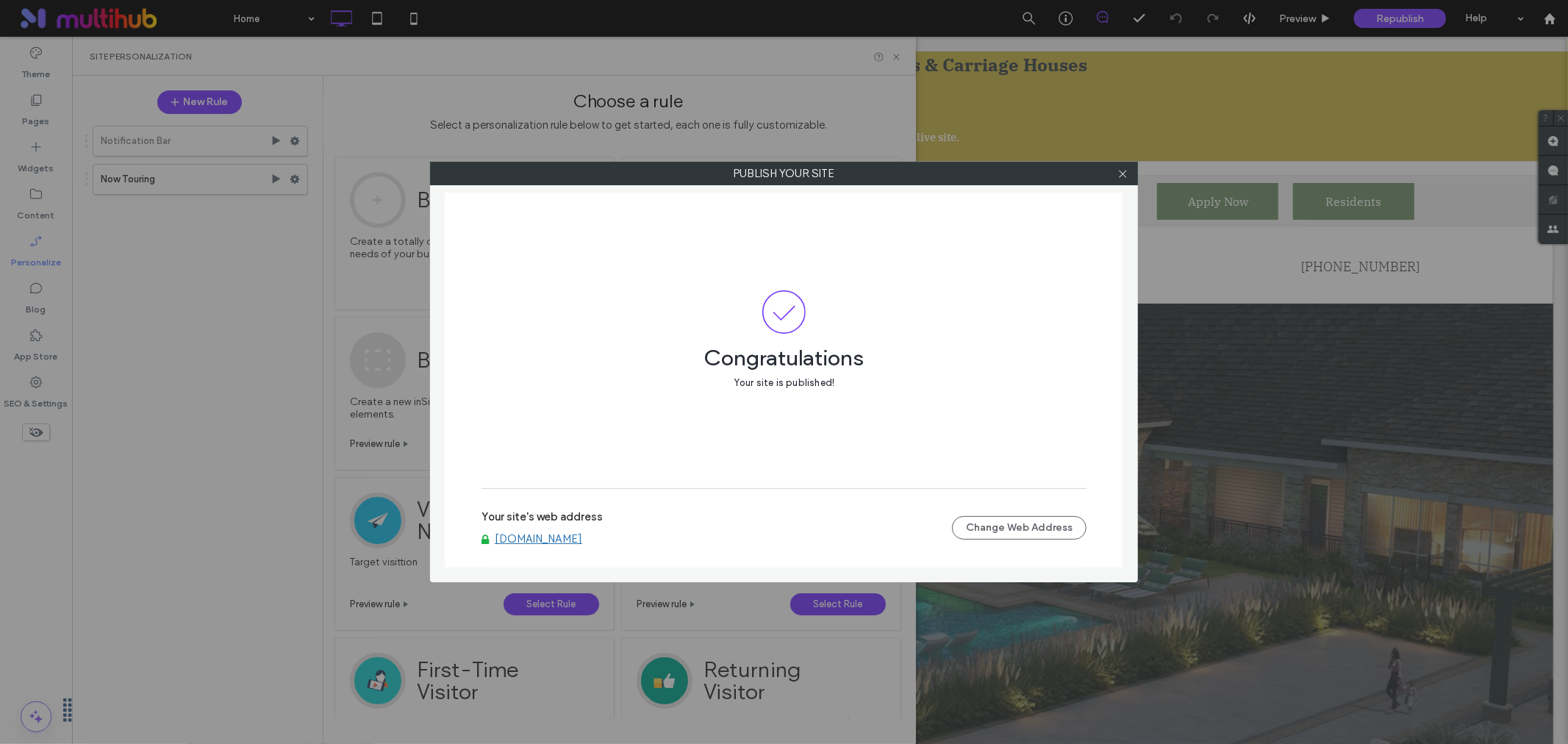
click at [583, 542] on link "www.thestationatlakeshore.com" at bounding box center [538, 539] width 87 height 13
click at [1118, 175] on icon at bounding box center [1123, 174] width 11 height 11
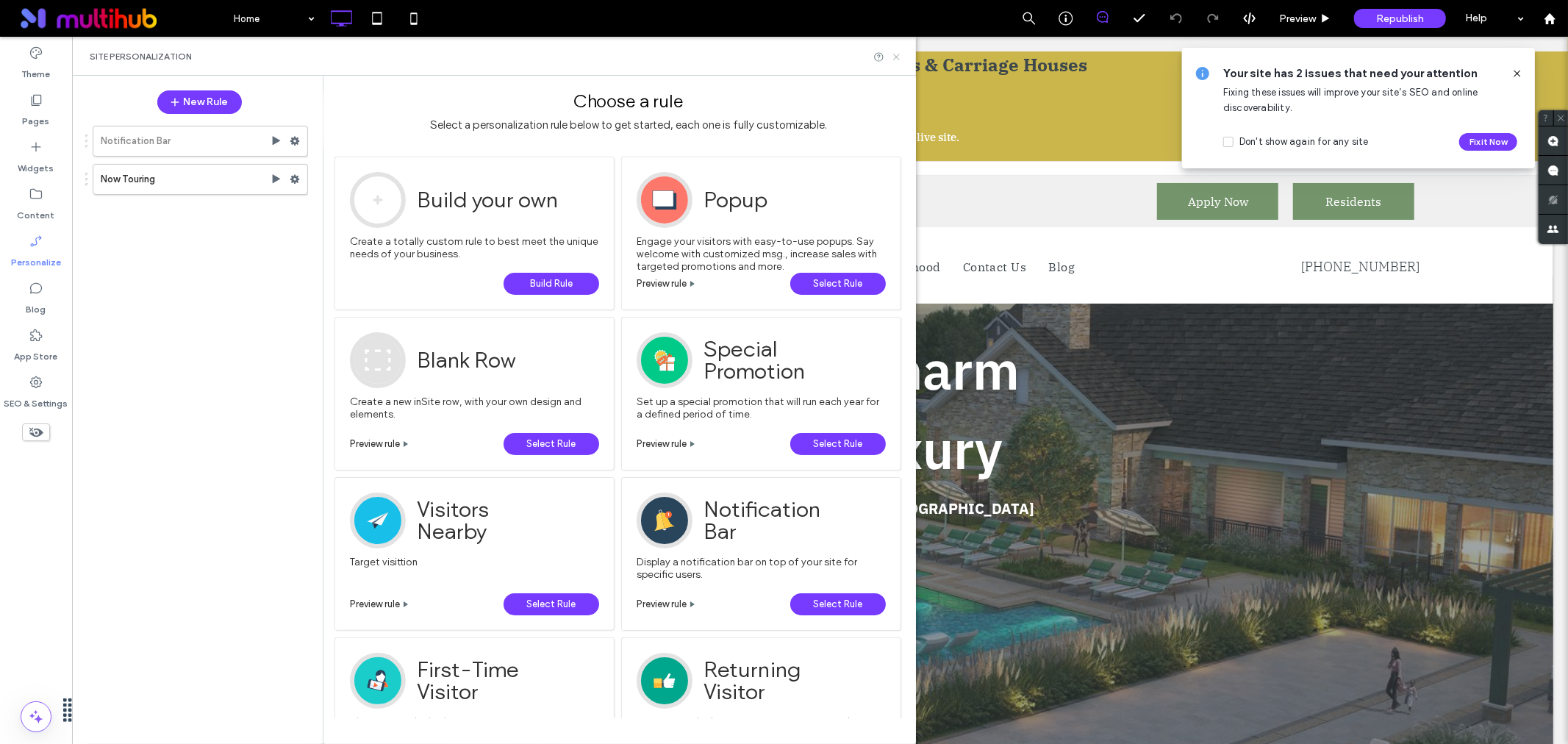
click at [895, 60] on icon at bounding box center [896, 56] width 11 height 11
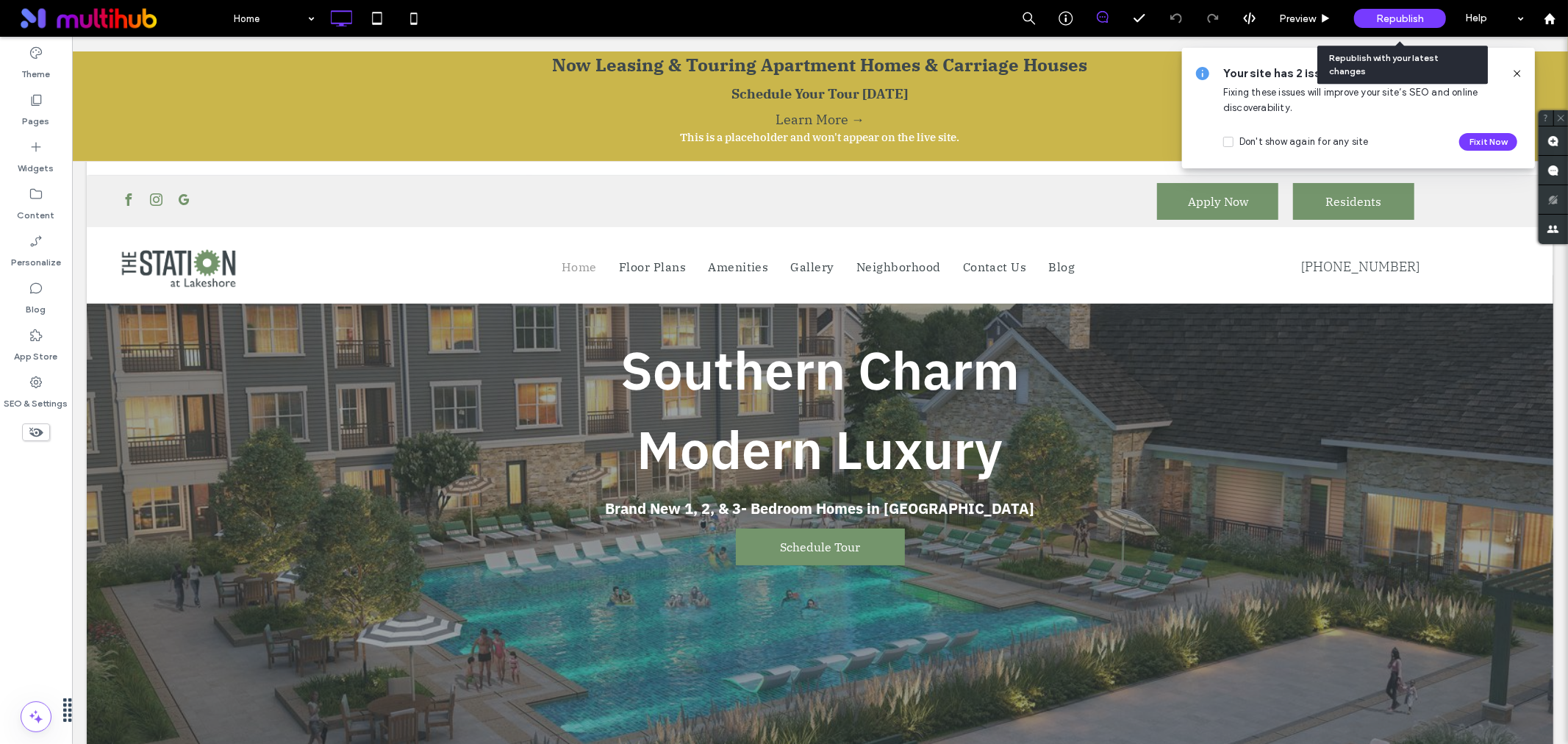
click at [1423, 25] on div "Republish" at bounding box center [1401, 19] width 92 height 19
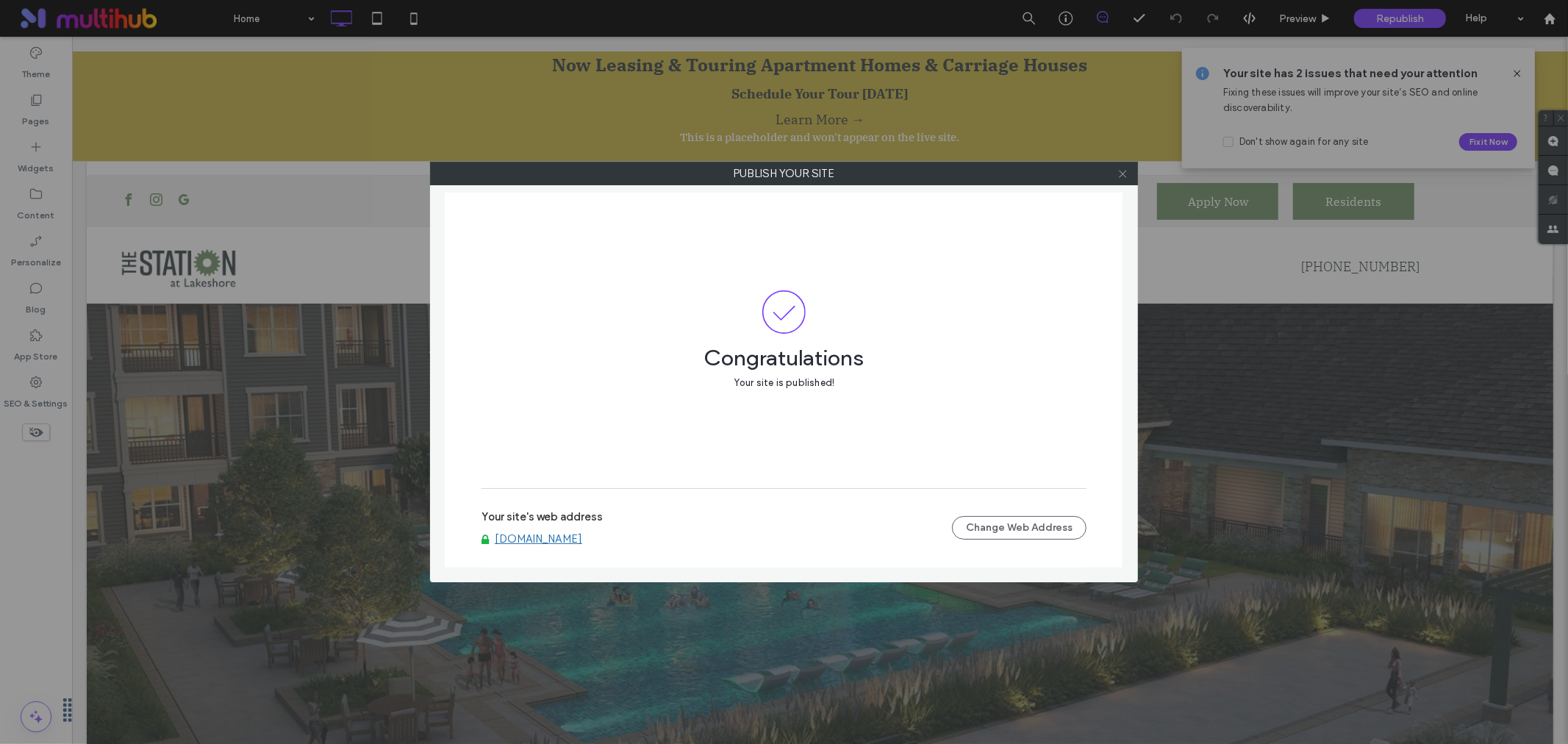
click at [1123, 179] on icon at bounding box center [1123, 174] width 11 height 11
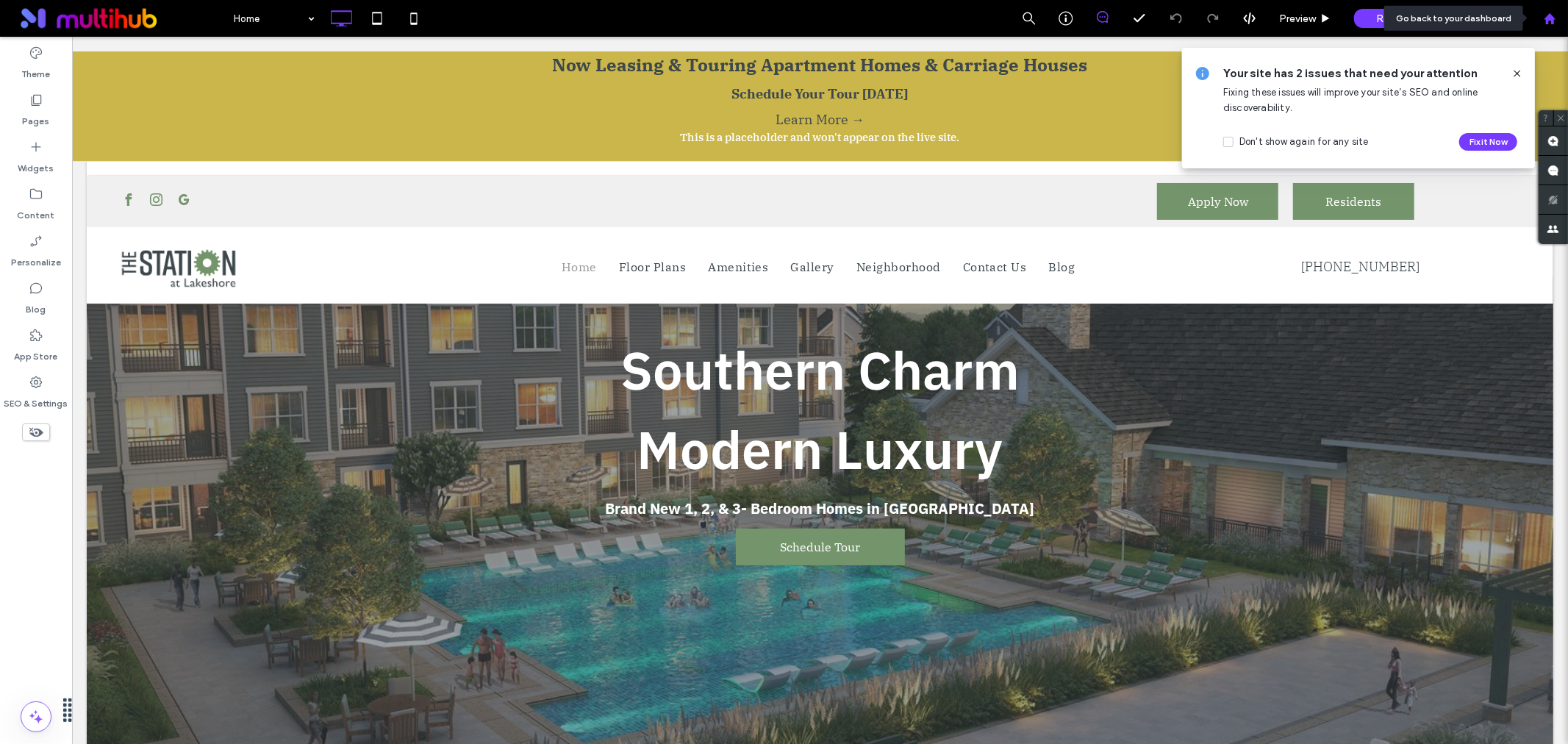
click at [1556, 24] on icon at bounding box center [1550, 19] width 12 height 12
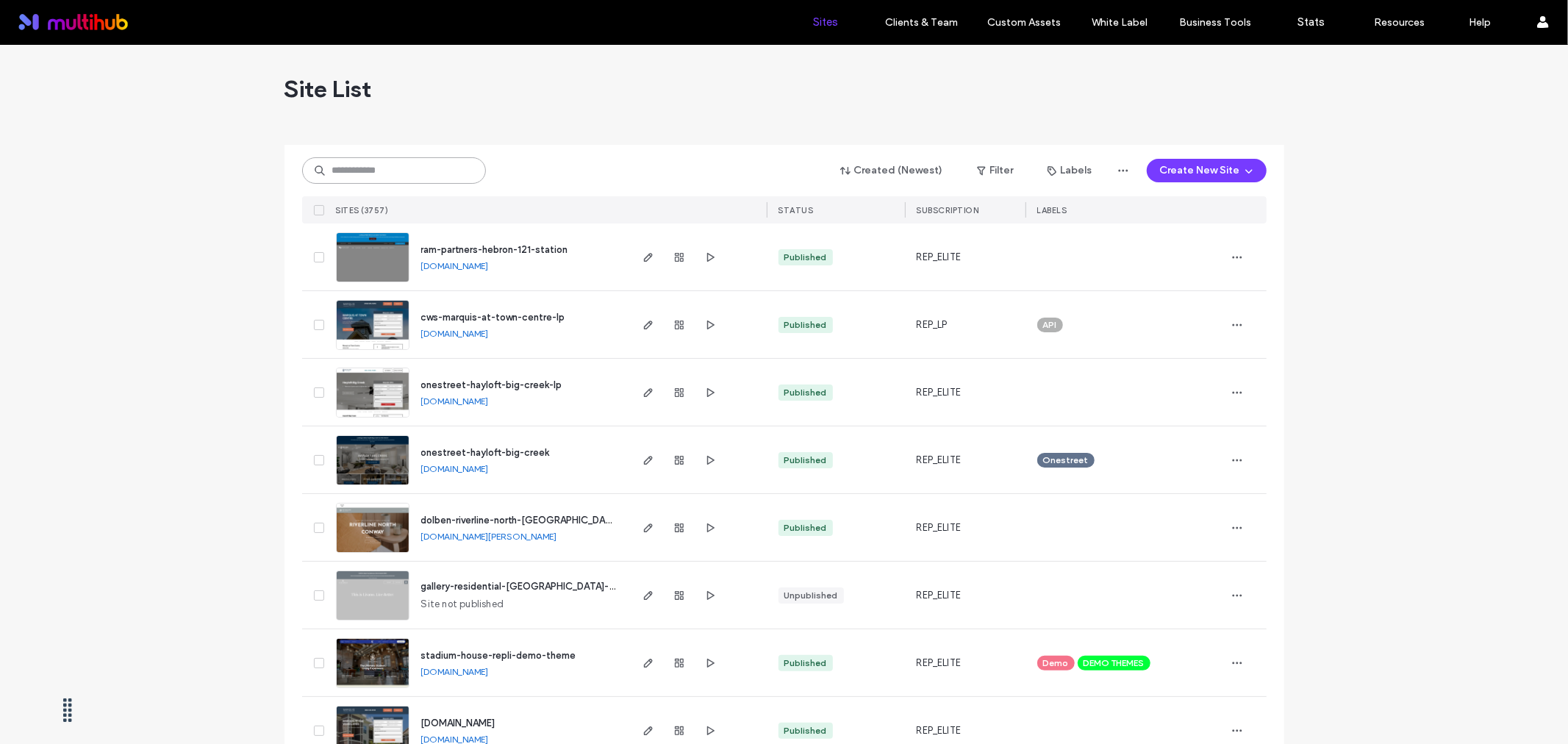
click at [336, 167] on input at bounding box center [394, 171] width 184 height 26
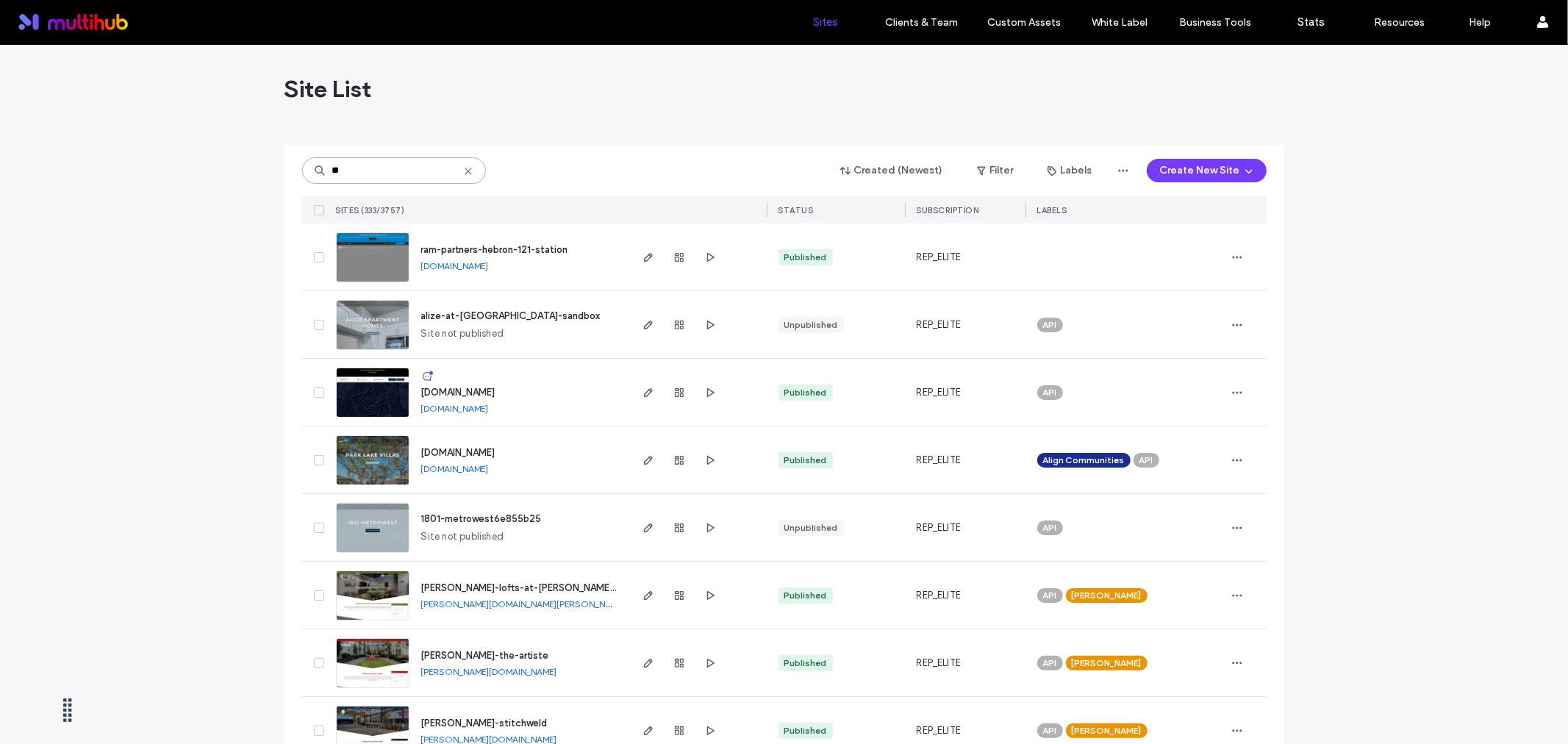
click at [424, 170] on input "**" at bounding box center [394, 171] width 184 height 26
paste input "**********"
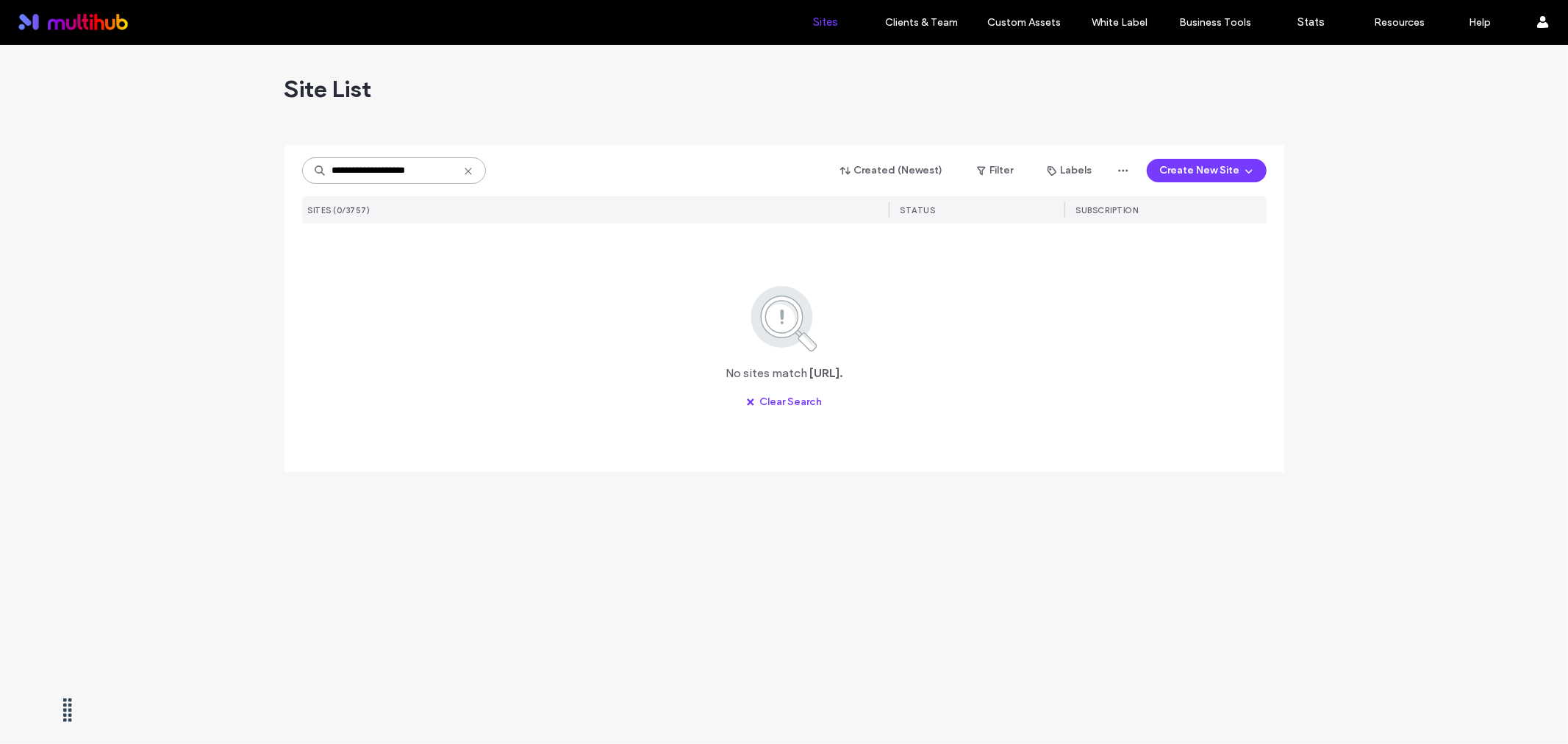
drag, startPoint x: 360, startPoint y: 171, endPoint x: 272, endPoint y: 169, distance: 88.0
click at [272, 169] on div "**********" at bounding box center [784, 394] width 1568 height 699
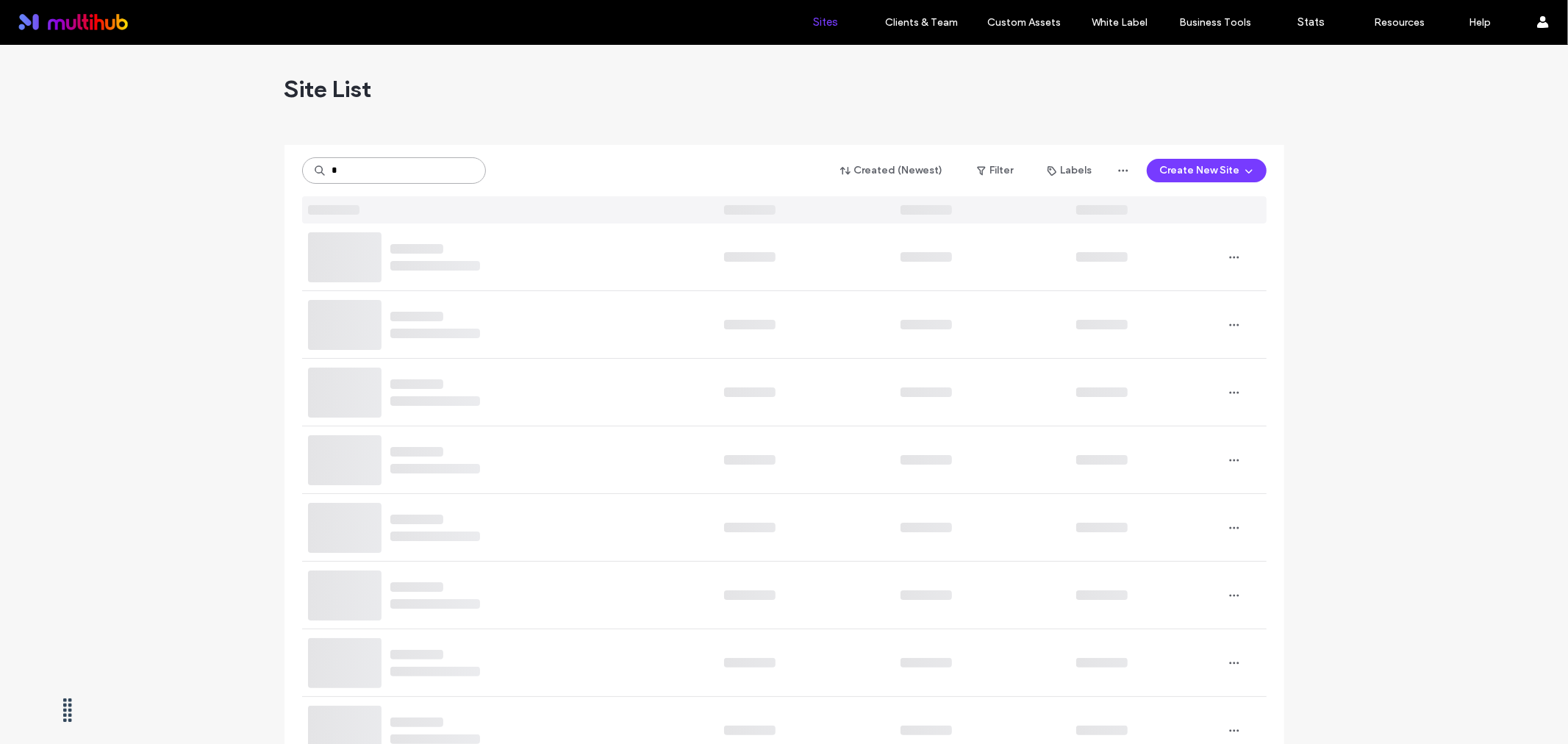
type input "*"
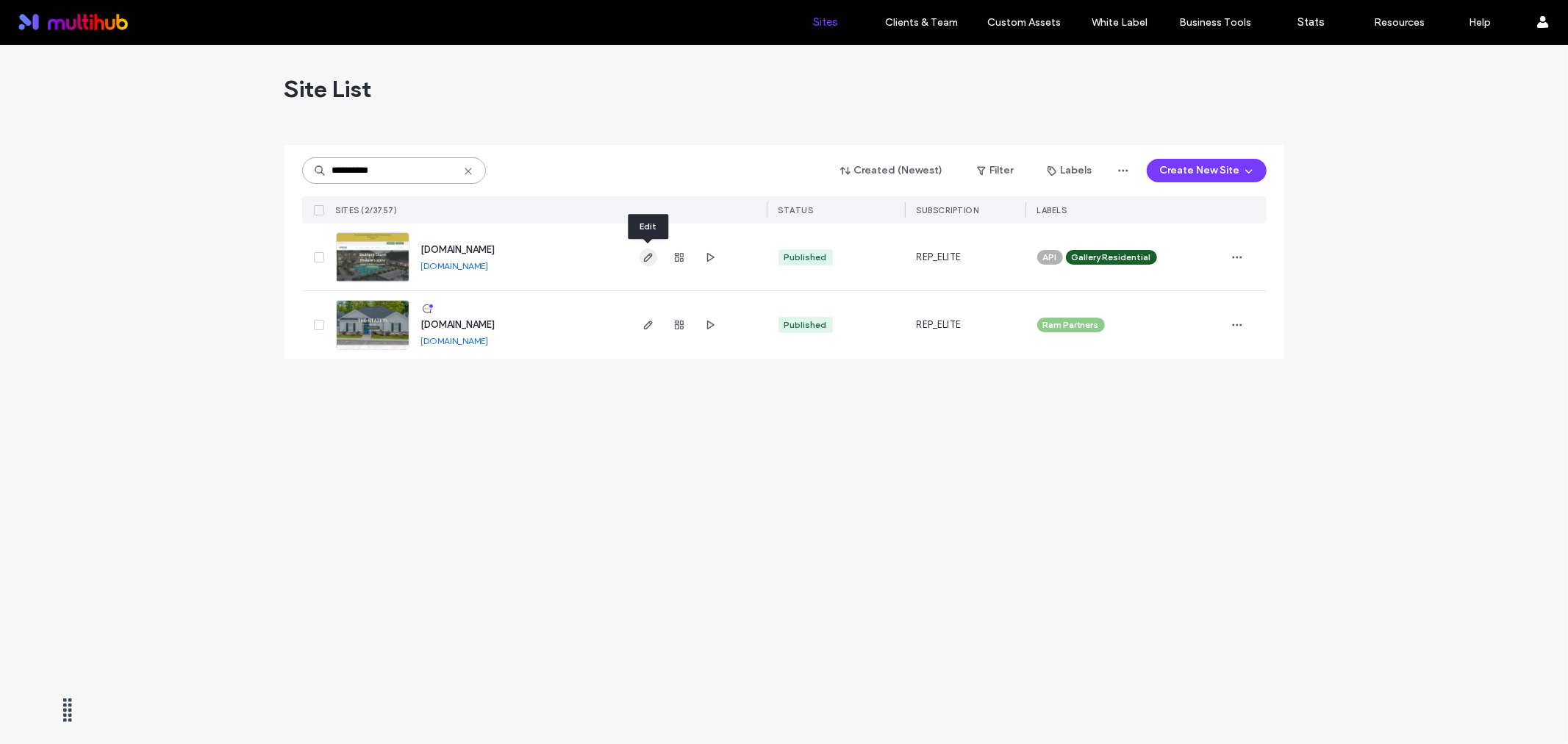
type input "**********"
click at [643, 260] on icon "button" at bounding box center [648, 257] width 11 height 11
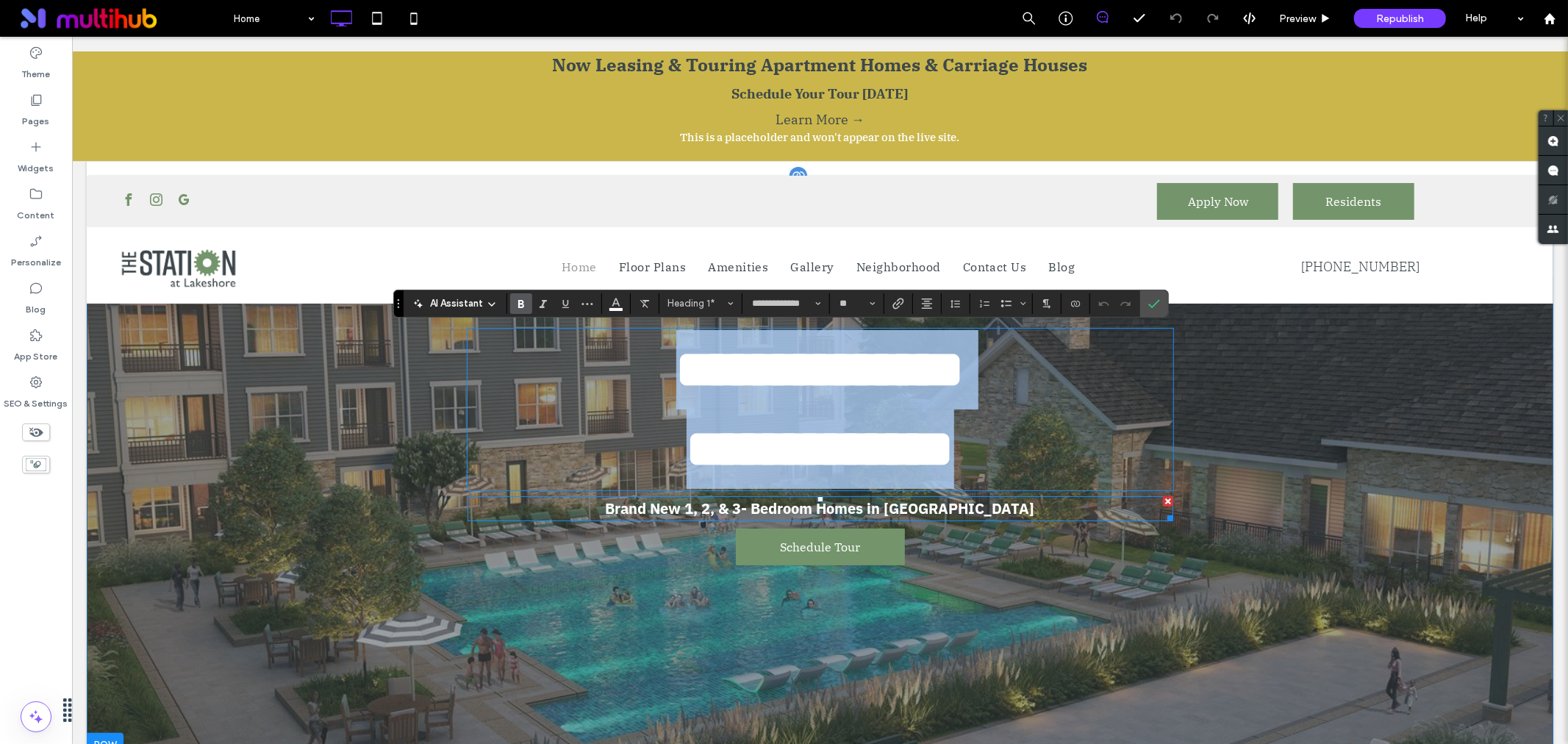
click at [808, 508] on span "Brand New 1, 2, & 3- Bedroom Homes in Birmingham" at bounding box center [820, 508] width 429 height 20
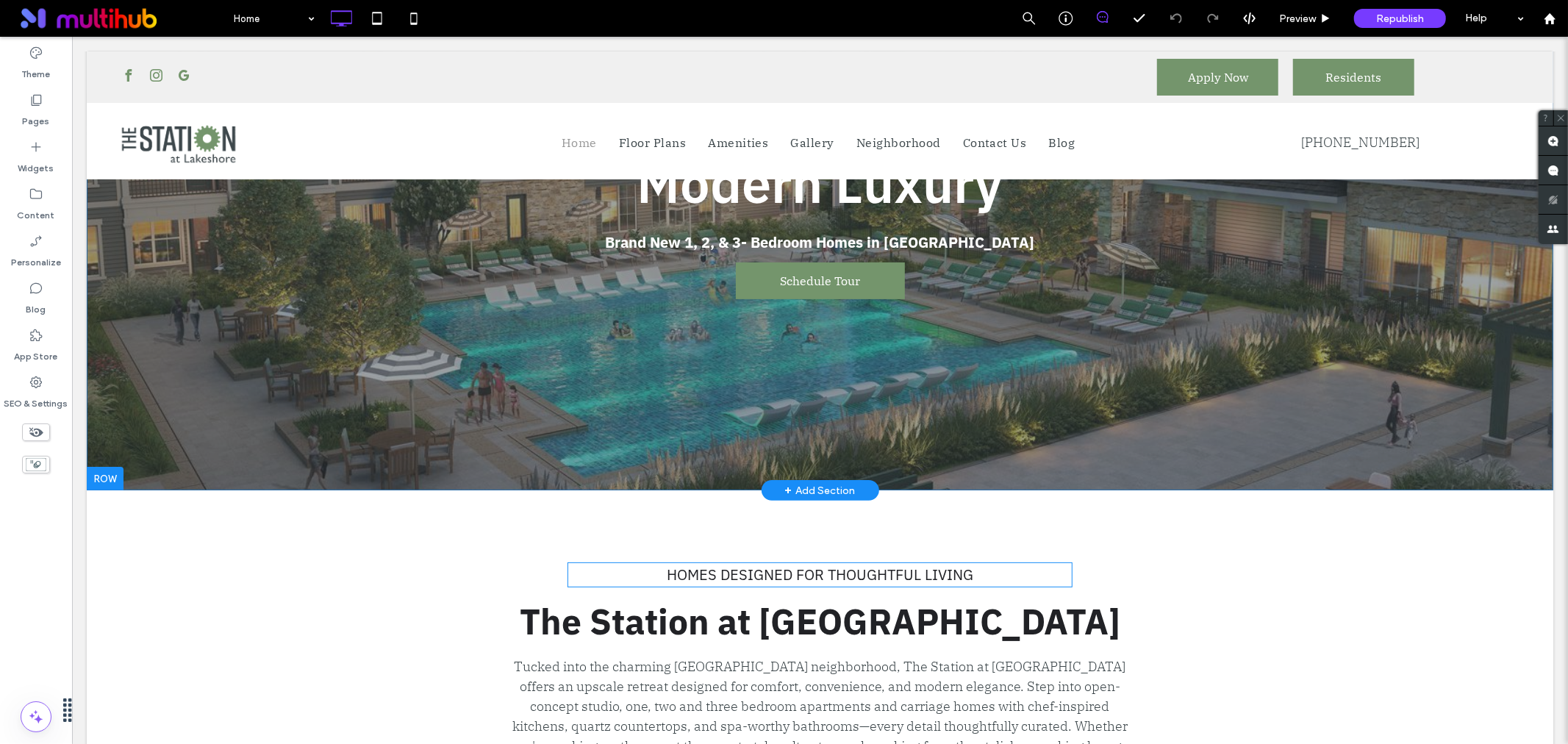
scroll to position [163, 0]
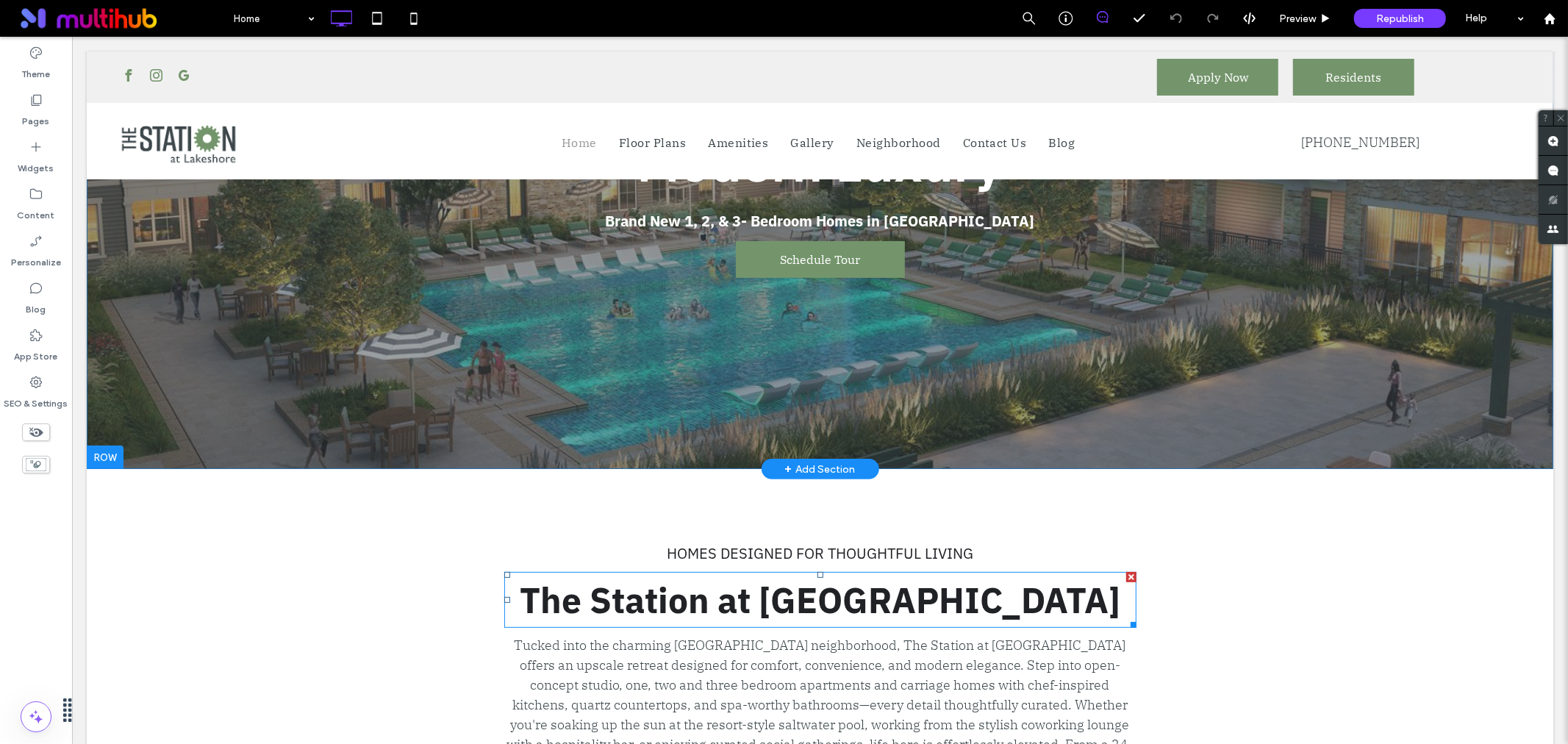
click at [904, 597] on span "The Station at Lakeshore" at bounding box center [820, 599] width 601 height 46
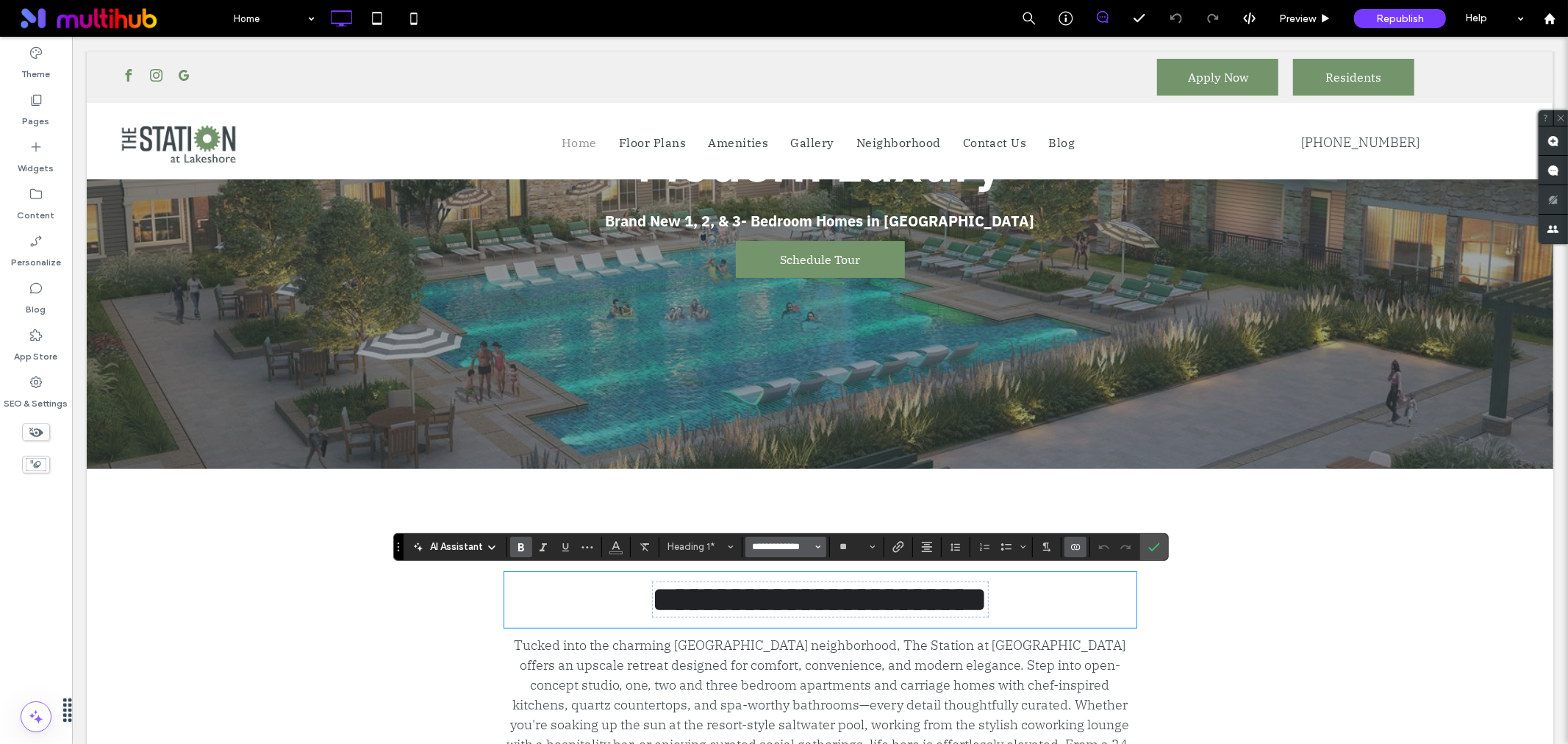
click at [781, 543] on input "**********" at bounding box center [782, 547] width 63 height 11
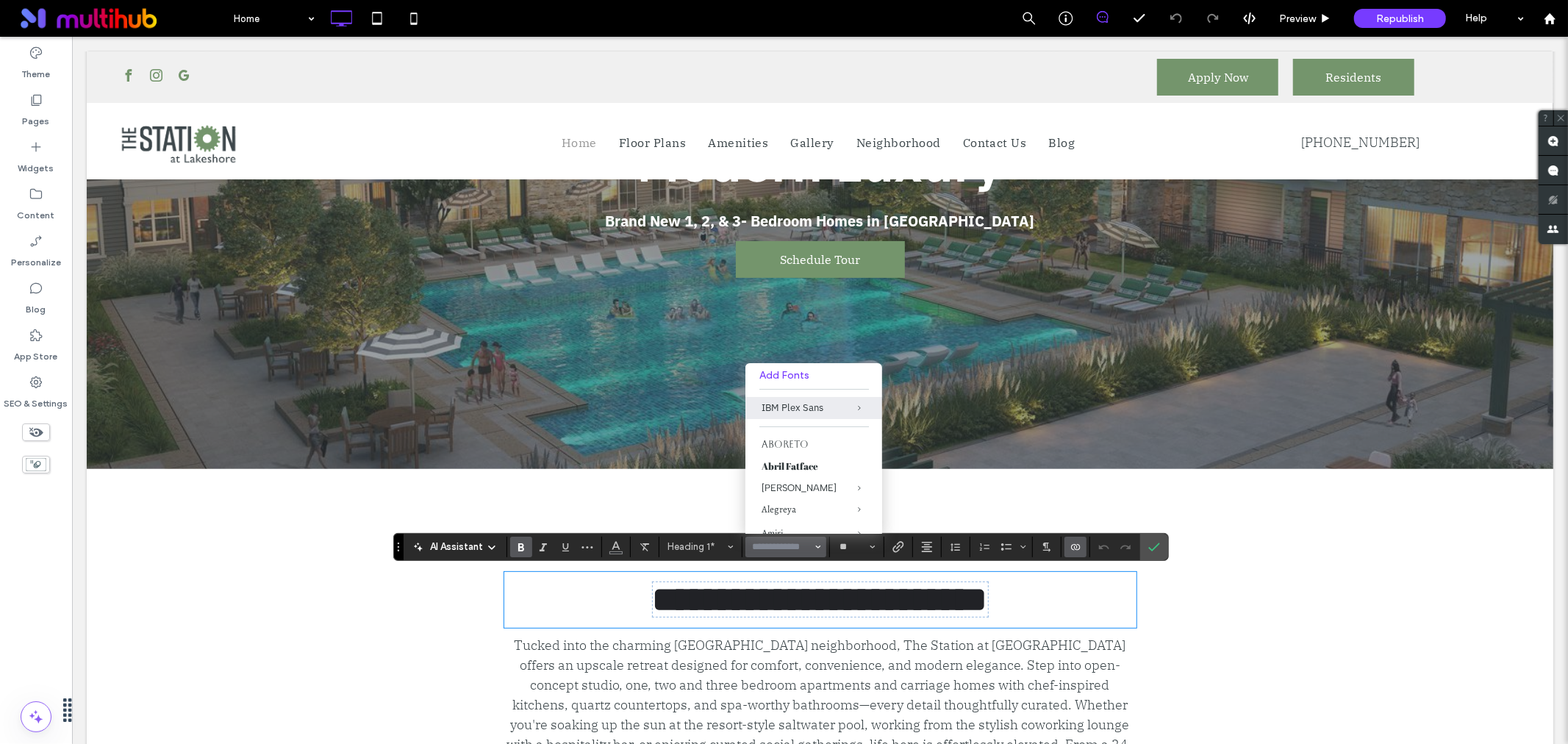
click at [769, 707] on p "Tucked into the charming Sand Ridge neighborhood, The Station at Lakeshore offe…" at bounding box center [819, 714] width 632 height 159
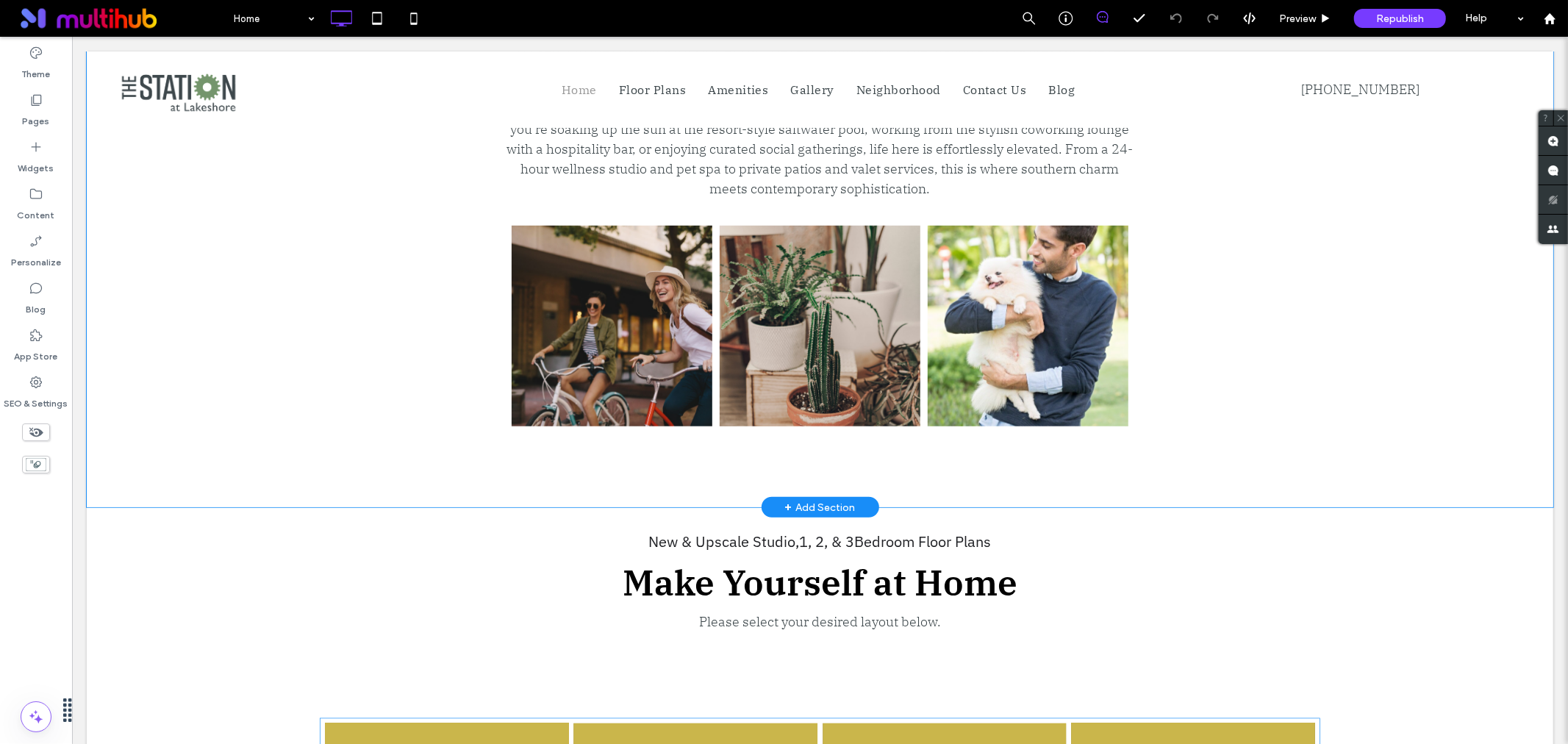
scroll to position [898, 0]
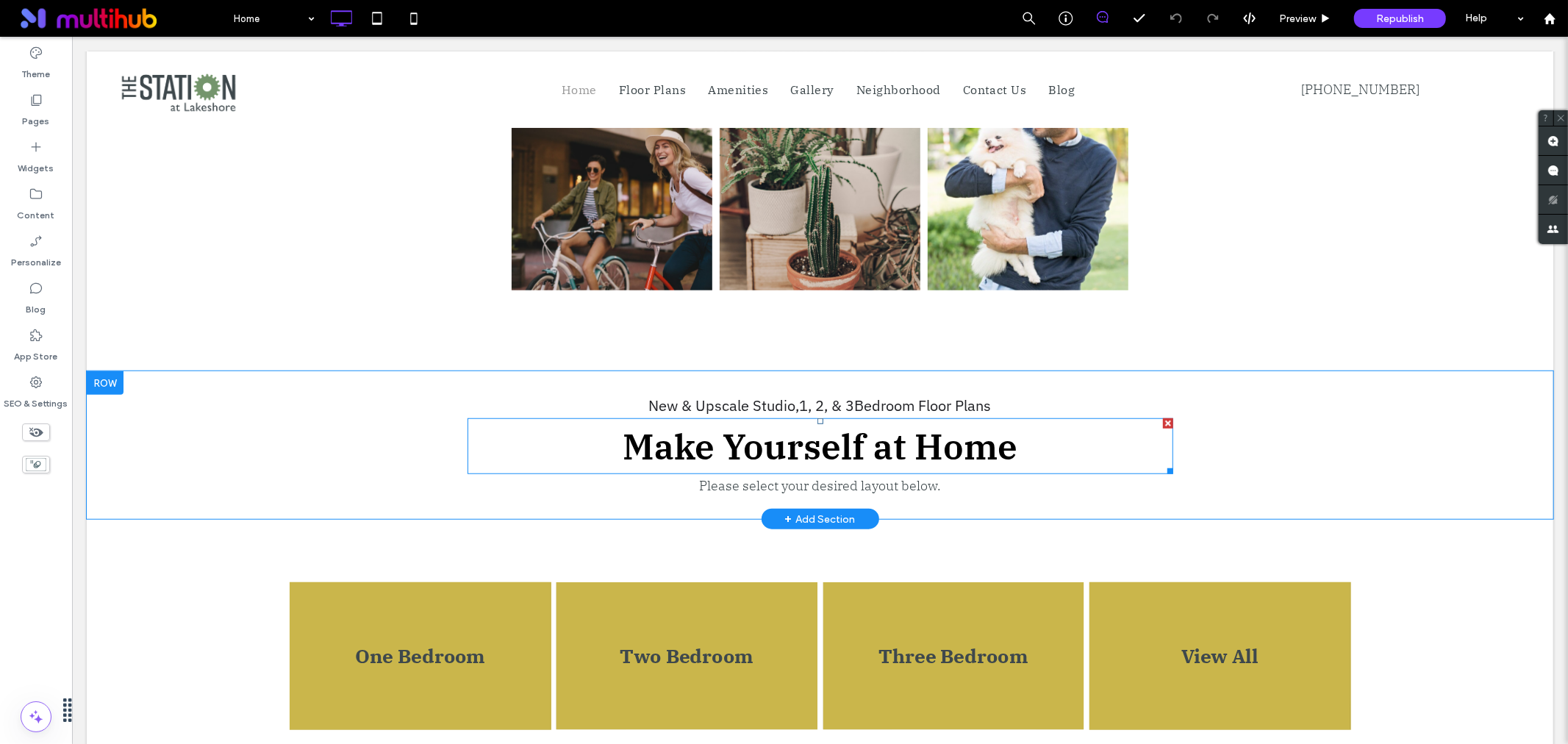
click at [841, 423] on span "Make Yourself at Home" at bounding box center [820, 446] width 395 height 46
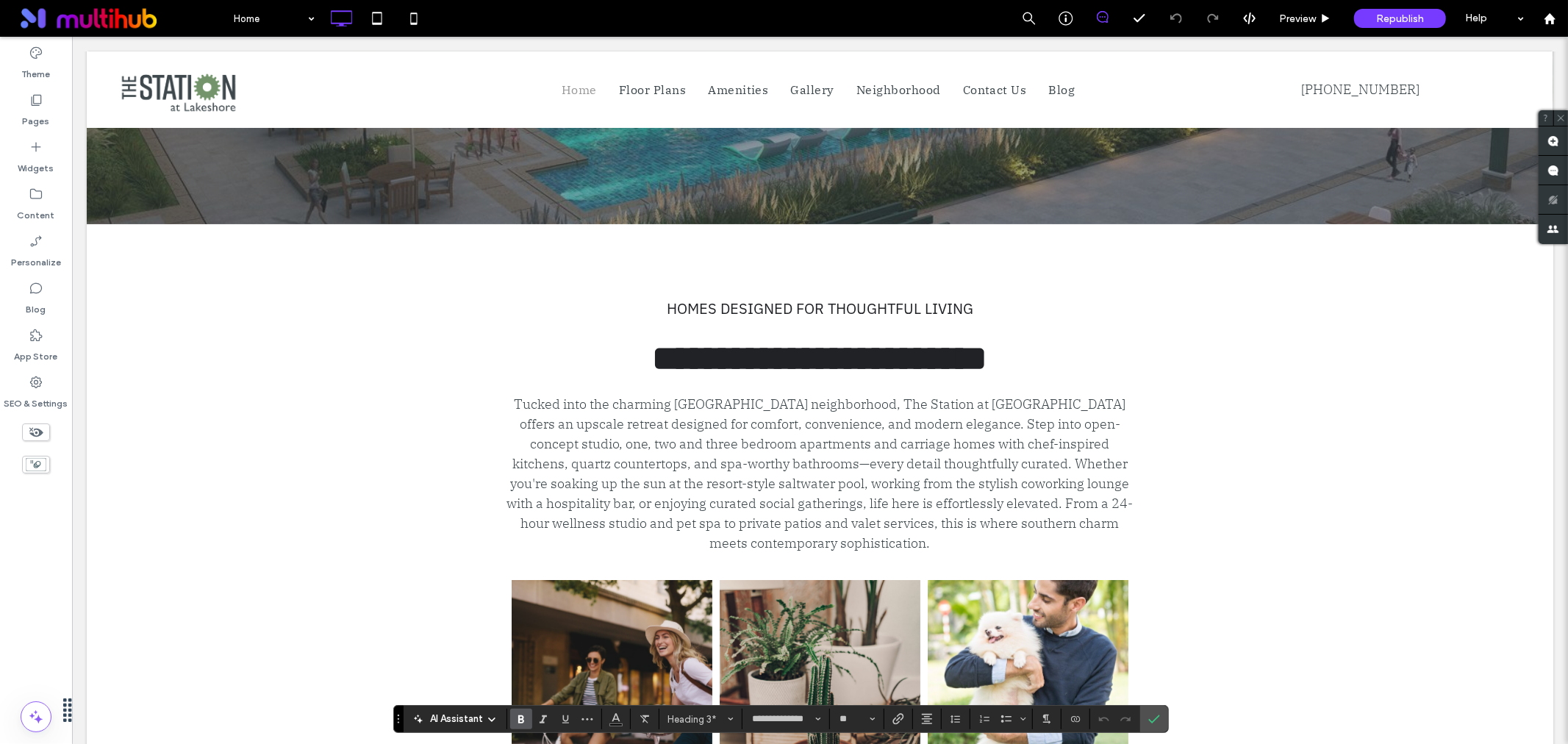
scroll to position [0, 0]
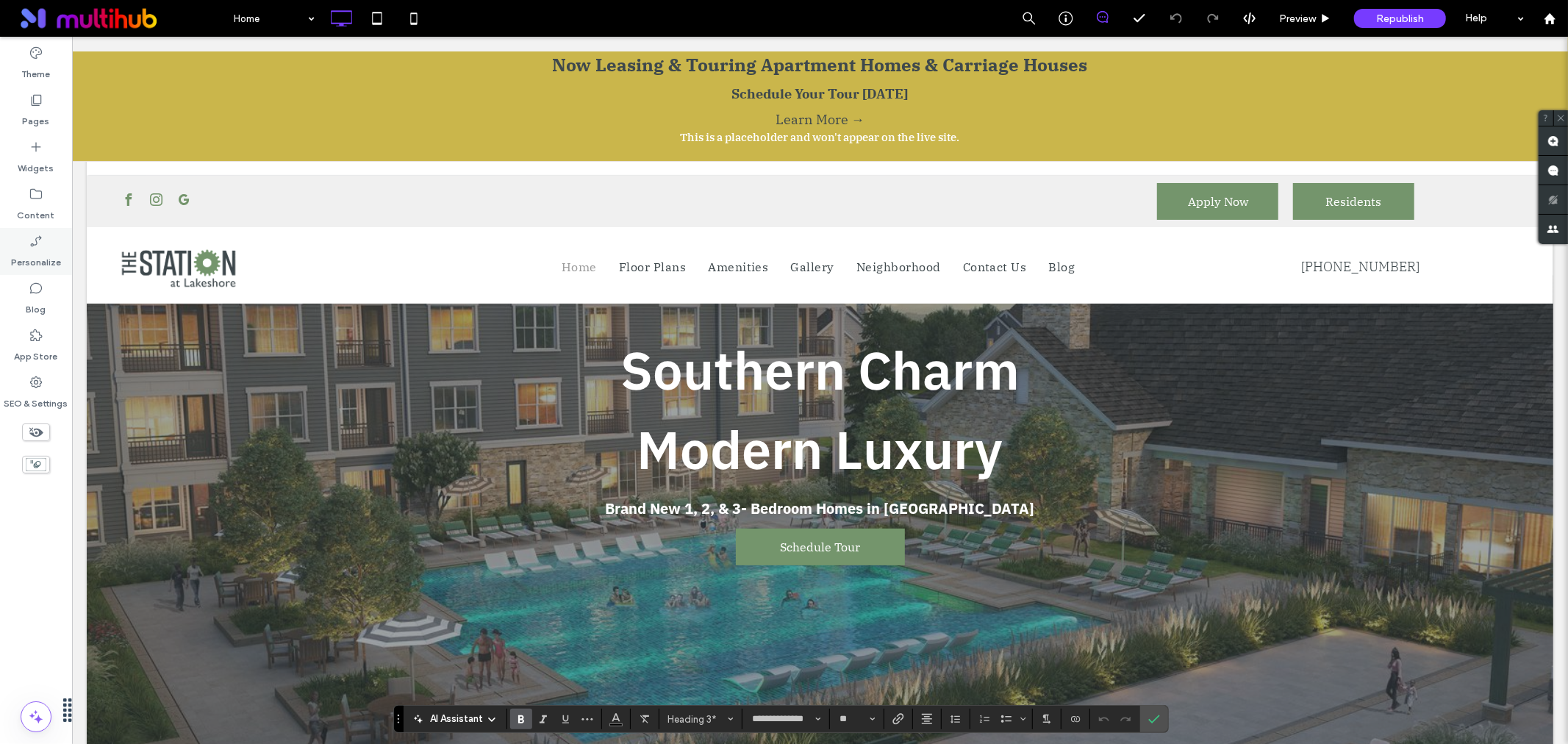
click at [25, 244] on div "Personalize" at bounding box center [36, 251] width 72 height 47
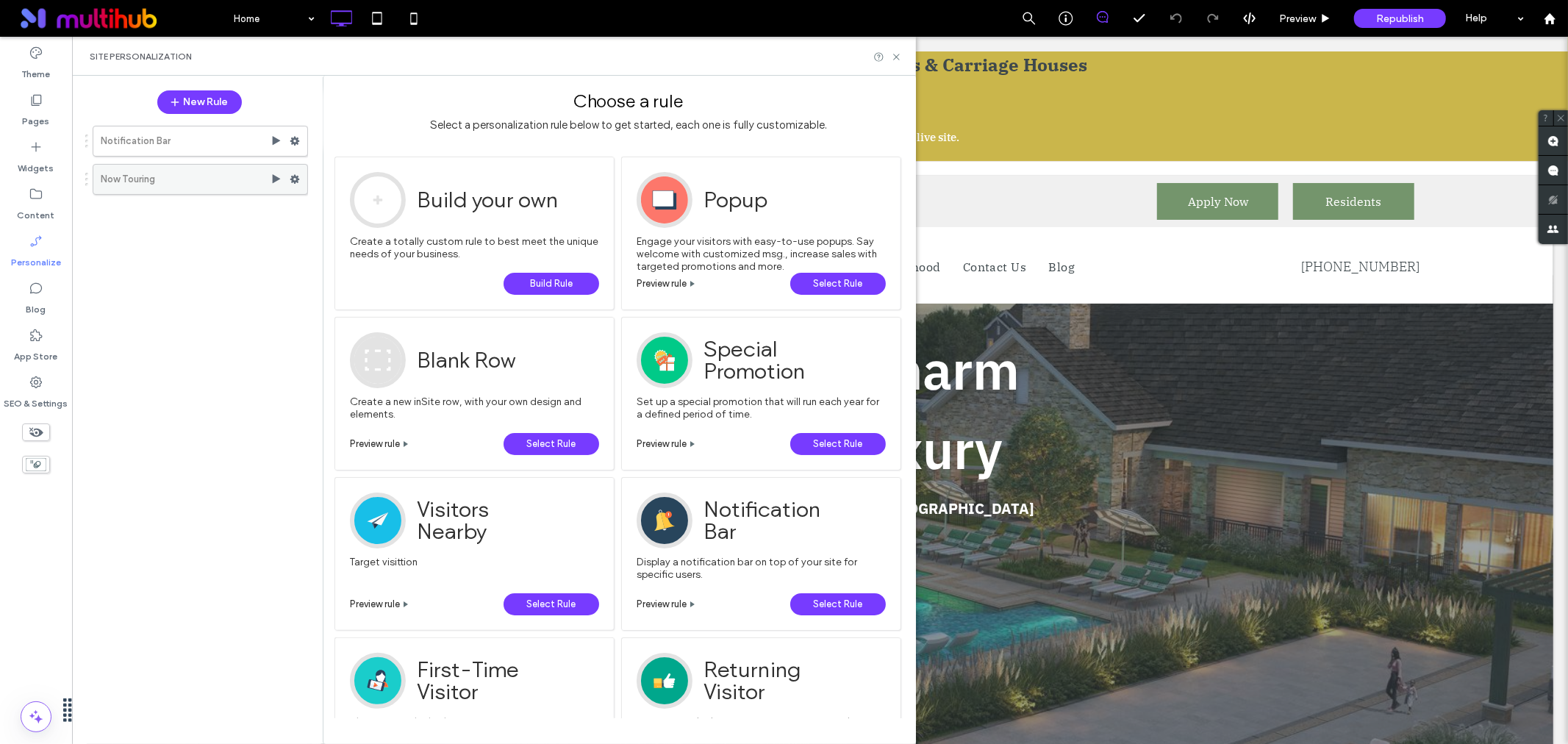
click at [296, 178] on use at bounding box center [295, 180] width 10 height 9
click at [383, 231] on span "Activate" at bounding box center [364, 237] width 41 height 12
click at [293, 181] on use at bounding box center [295, 180] width 10 height 9
click at [482, 232] on span "Edit Action" at bounding box center [494, 238] width 53 height 12
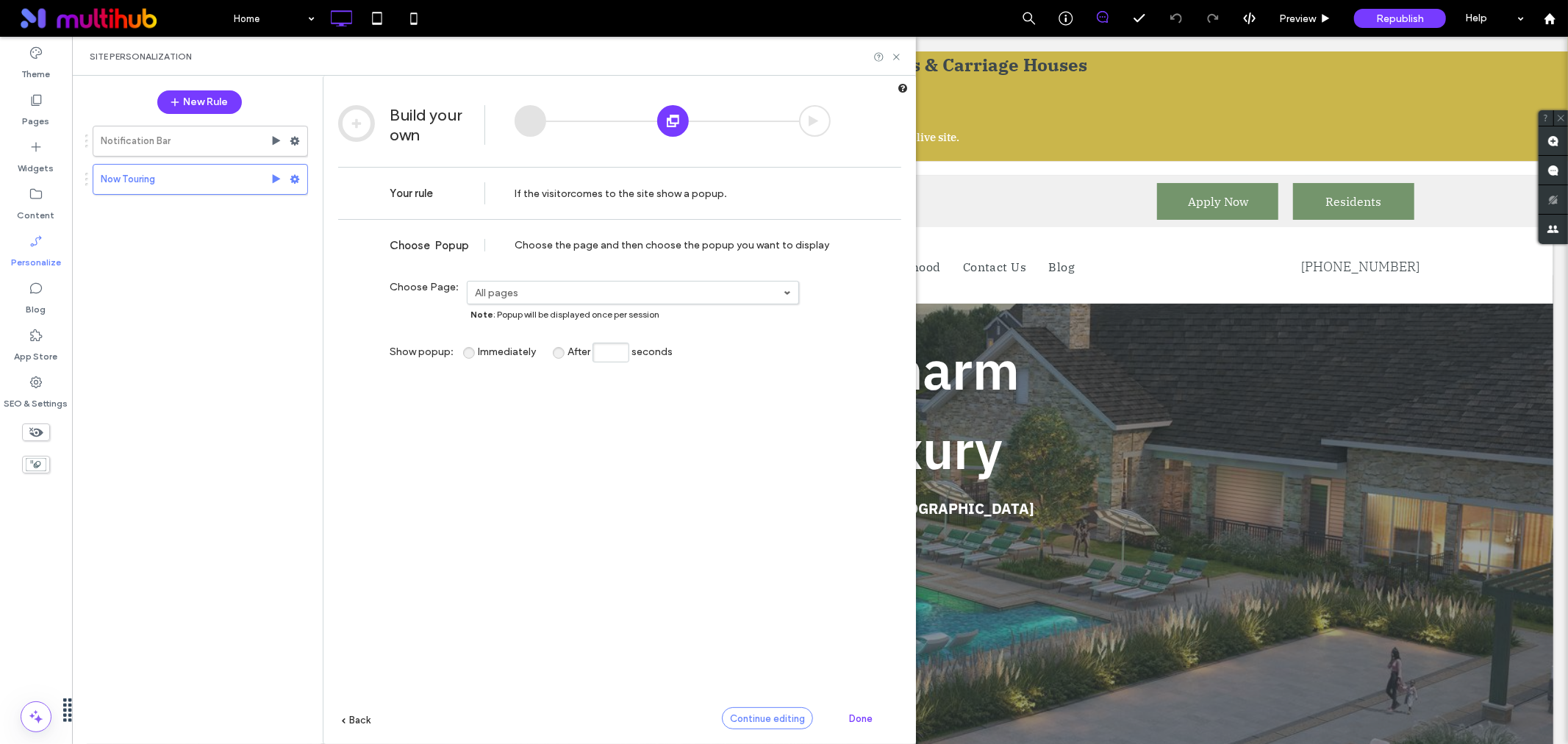
click at [775, 717] on span "Continue editing" at bounding box center [767, 718] width 75 height 11
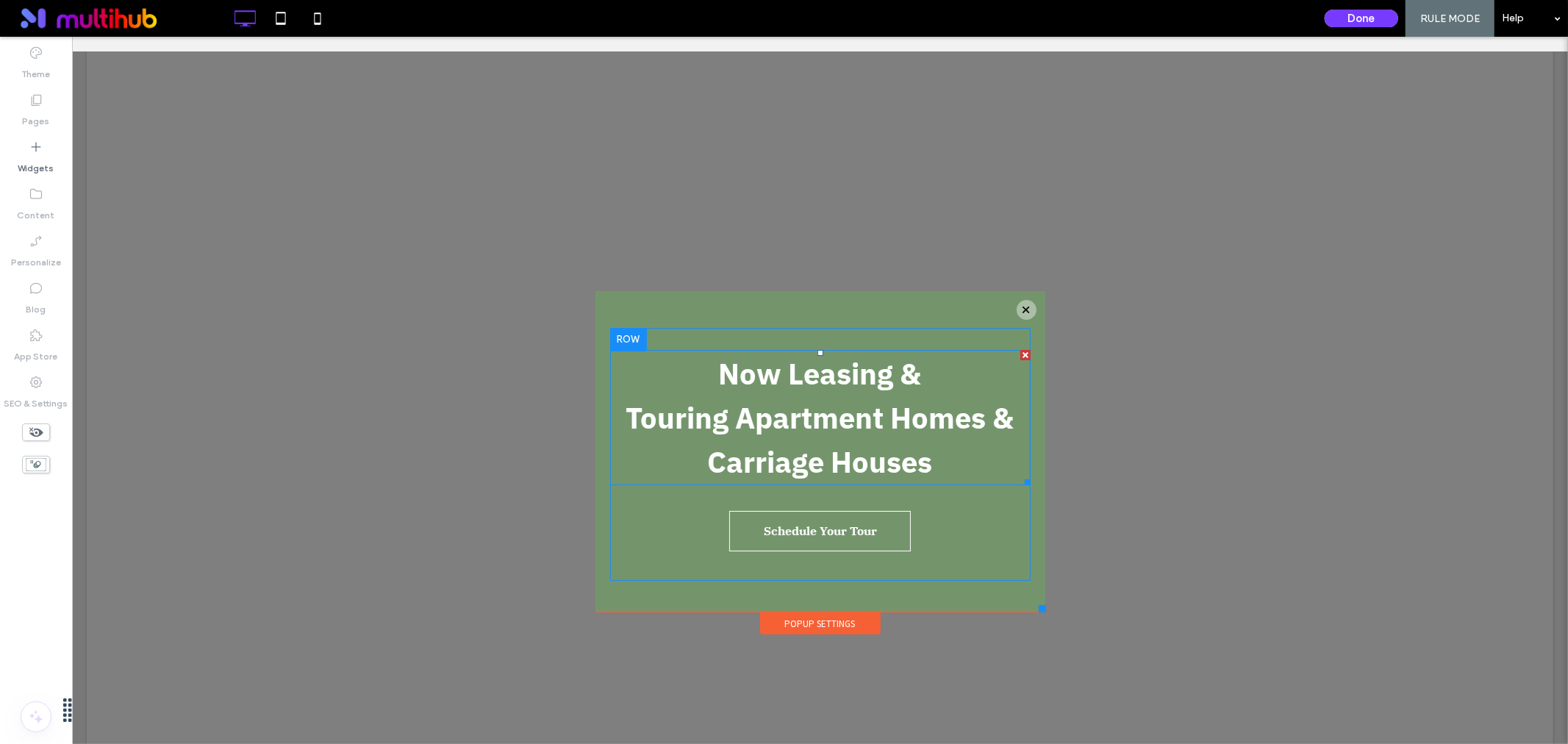
click at [832, 413] on strong "Touring Apartment Homes &" at bounding box center [820, 416] width 388 height 38
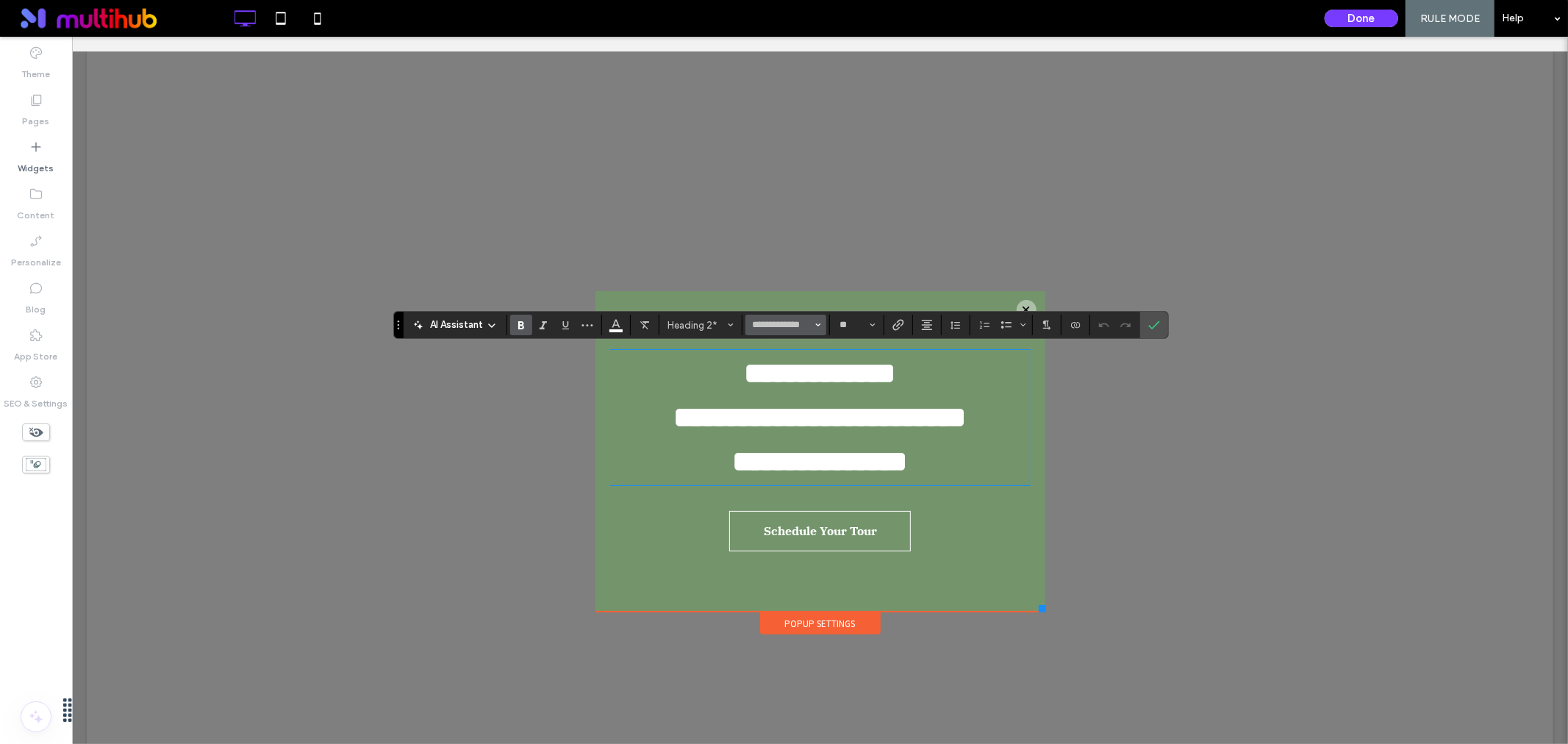
click at [814, 325] on button "**********" at bounding box center [786, 324] width 81 height 20
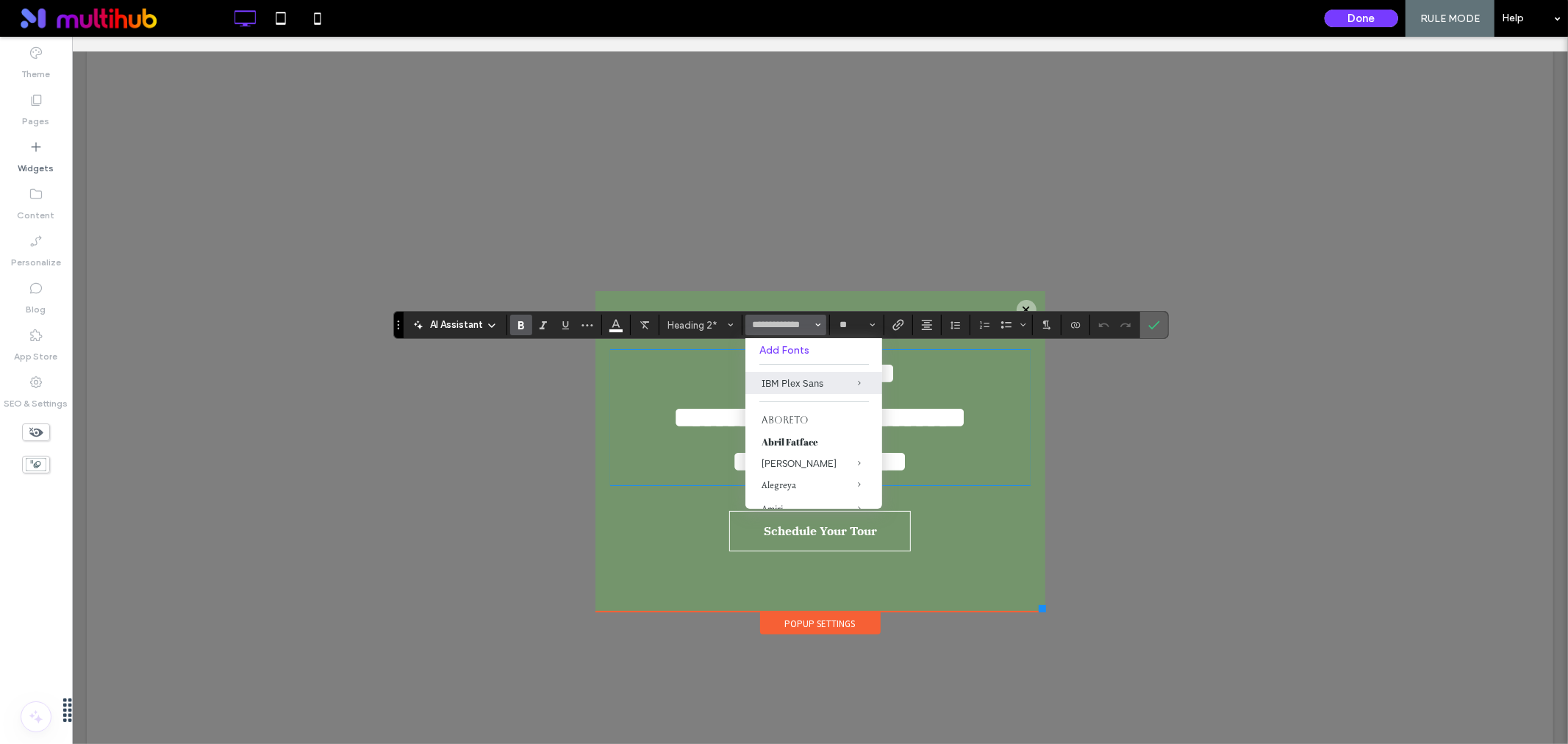
click at [1159, 329] on icon "Confirm" at bounding box center [1154, 324] width 11 height 11
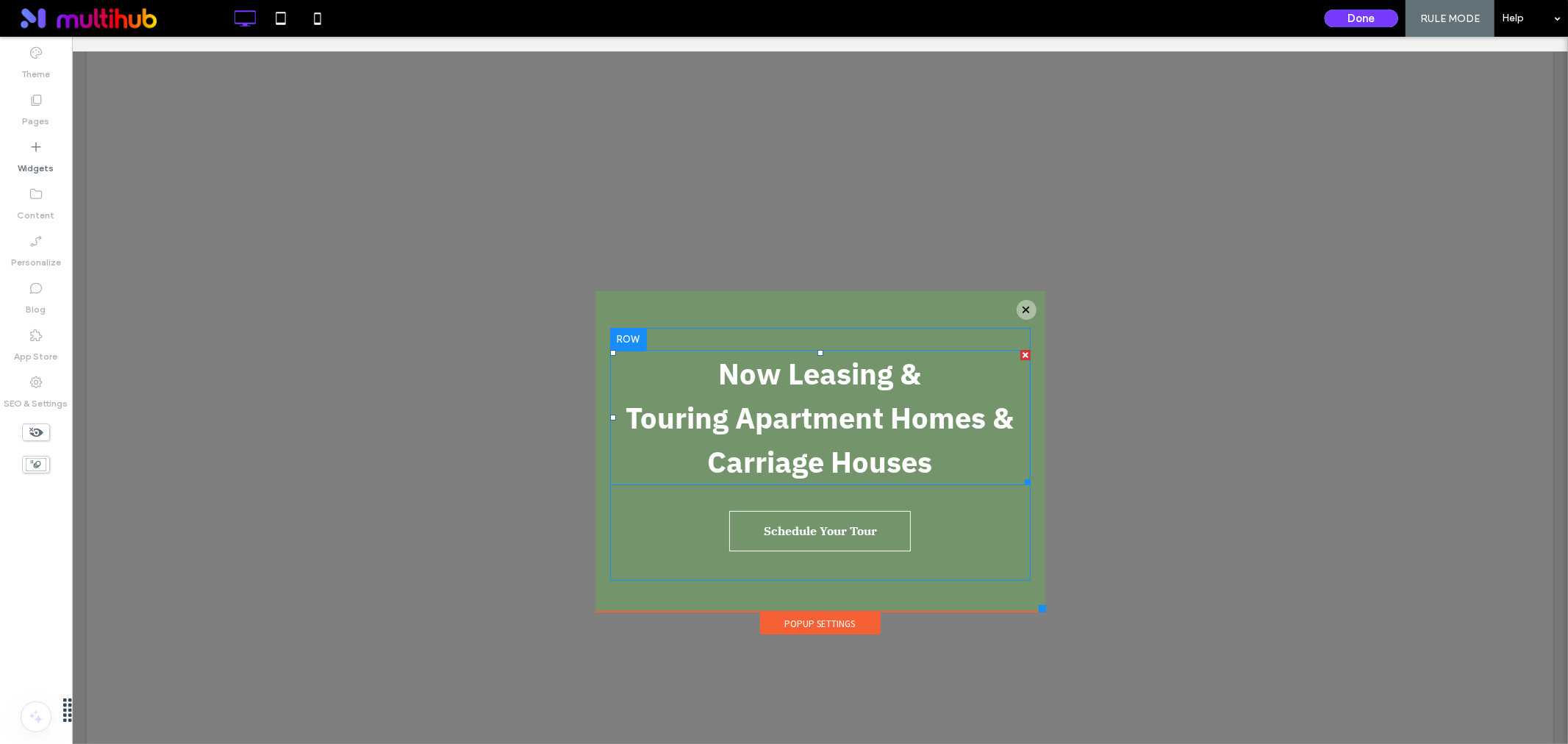
click at [835, 428] on strong "Touring Apartment Homes &" at bounding box center [820, 416] width 388 height 38
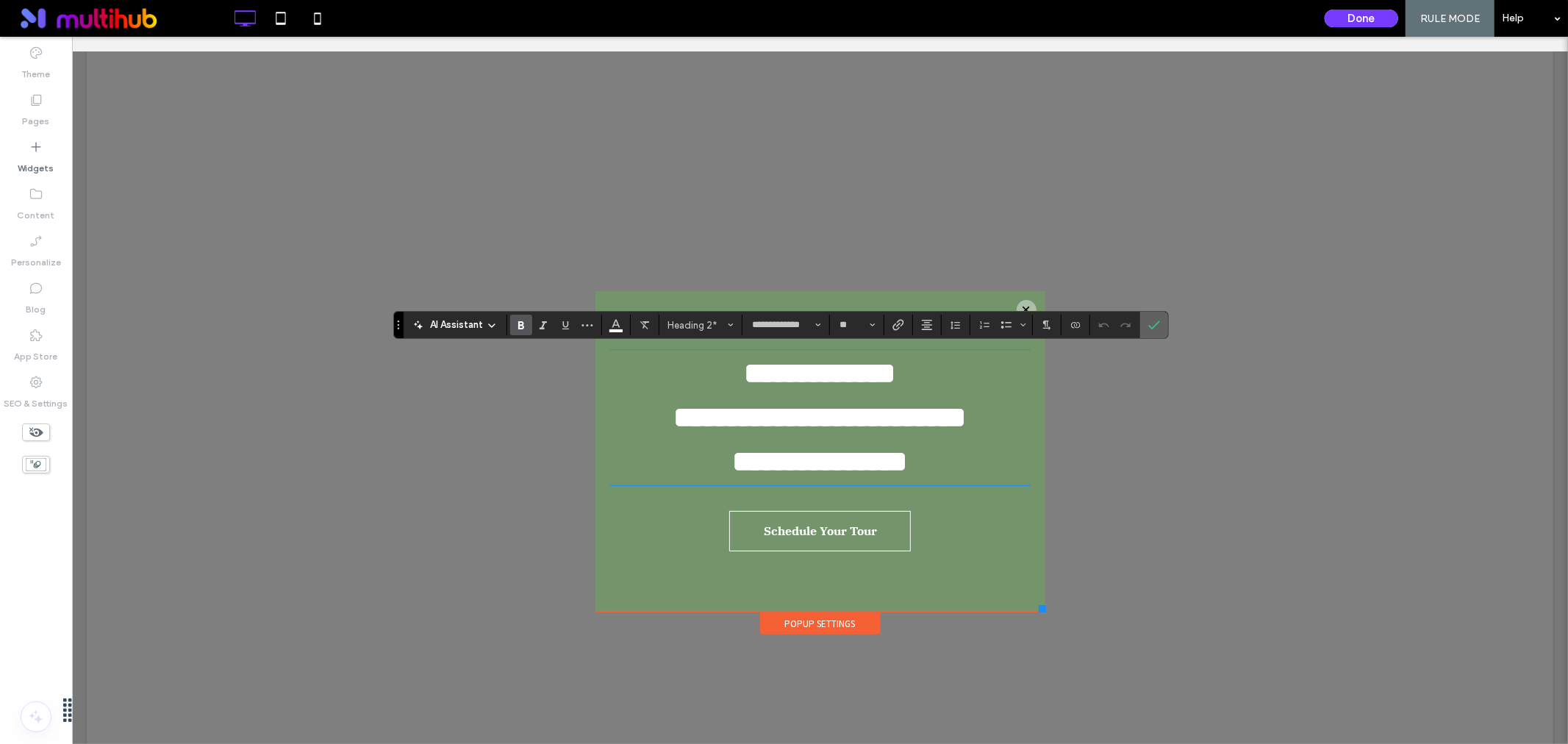
click at [1159, 317] on span "Confirm" at bounding box center [1154, 325] width 11 height 25
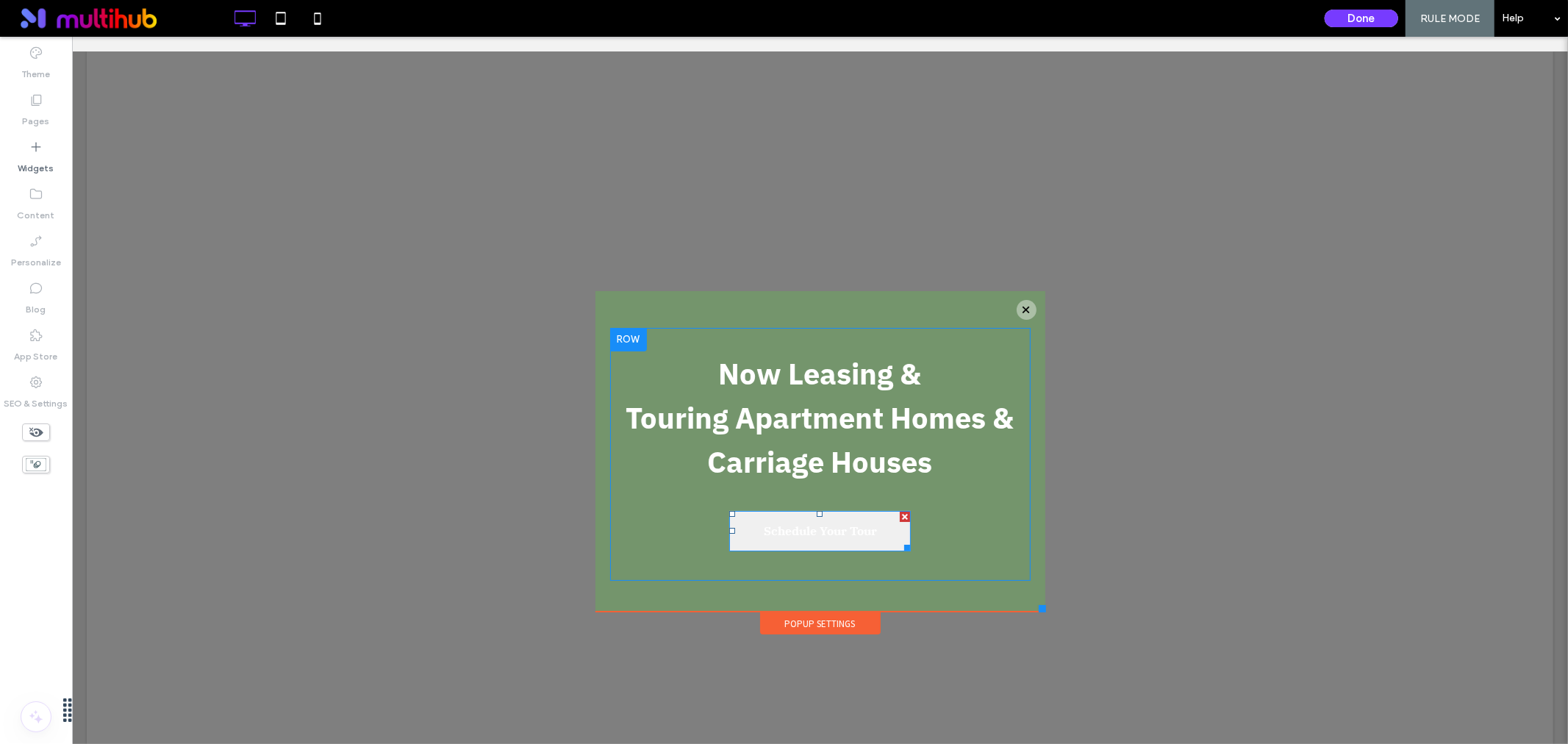
click at [827, 526] on span "Schedule Your Tour" at bounding box center [820, 530] width 123 height 29
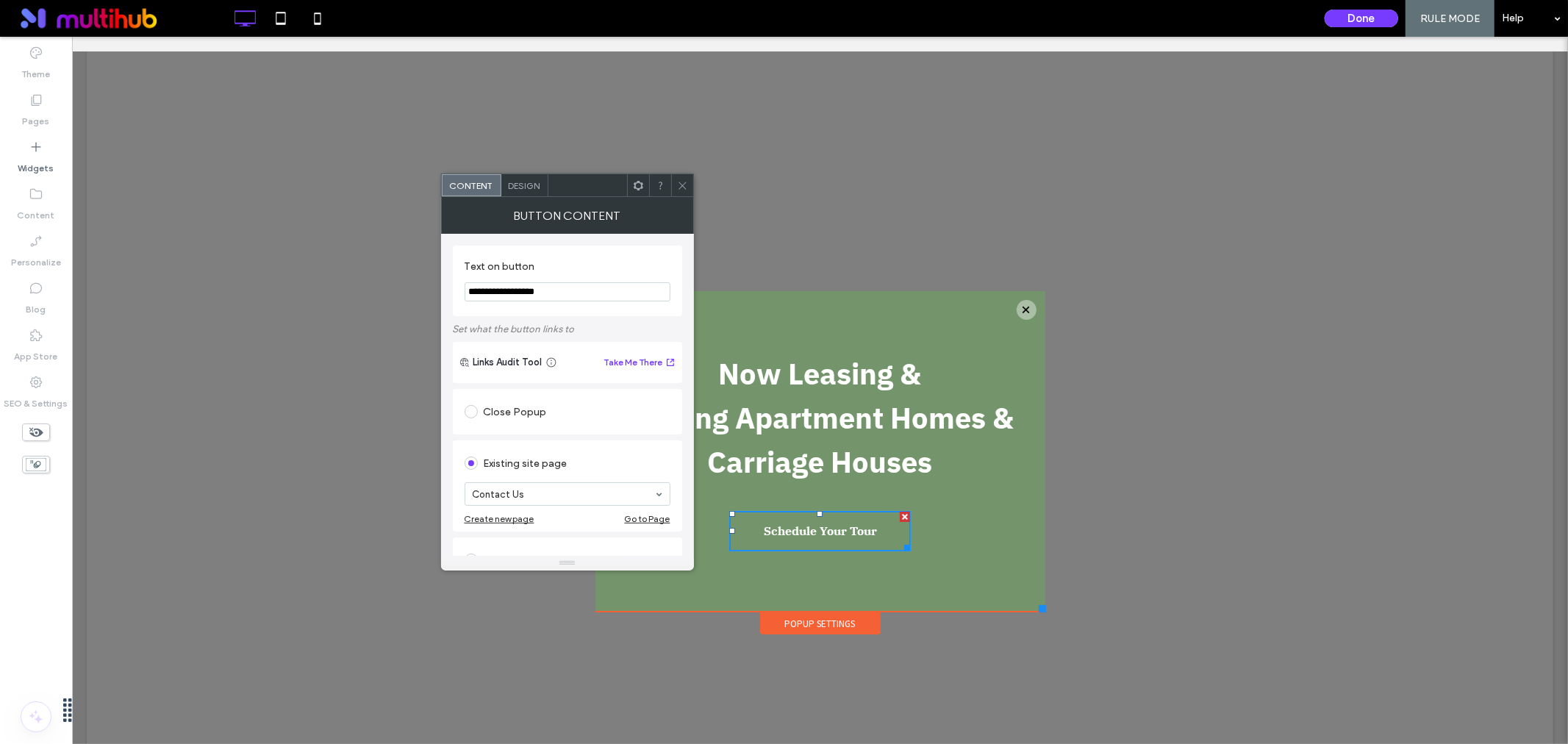
click at [515, 186] on span "Design" at bounding box center [524, 185] width 32 height 11
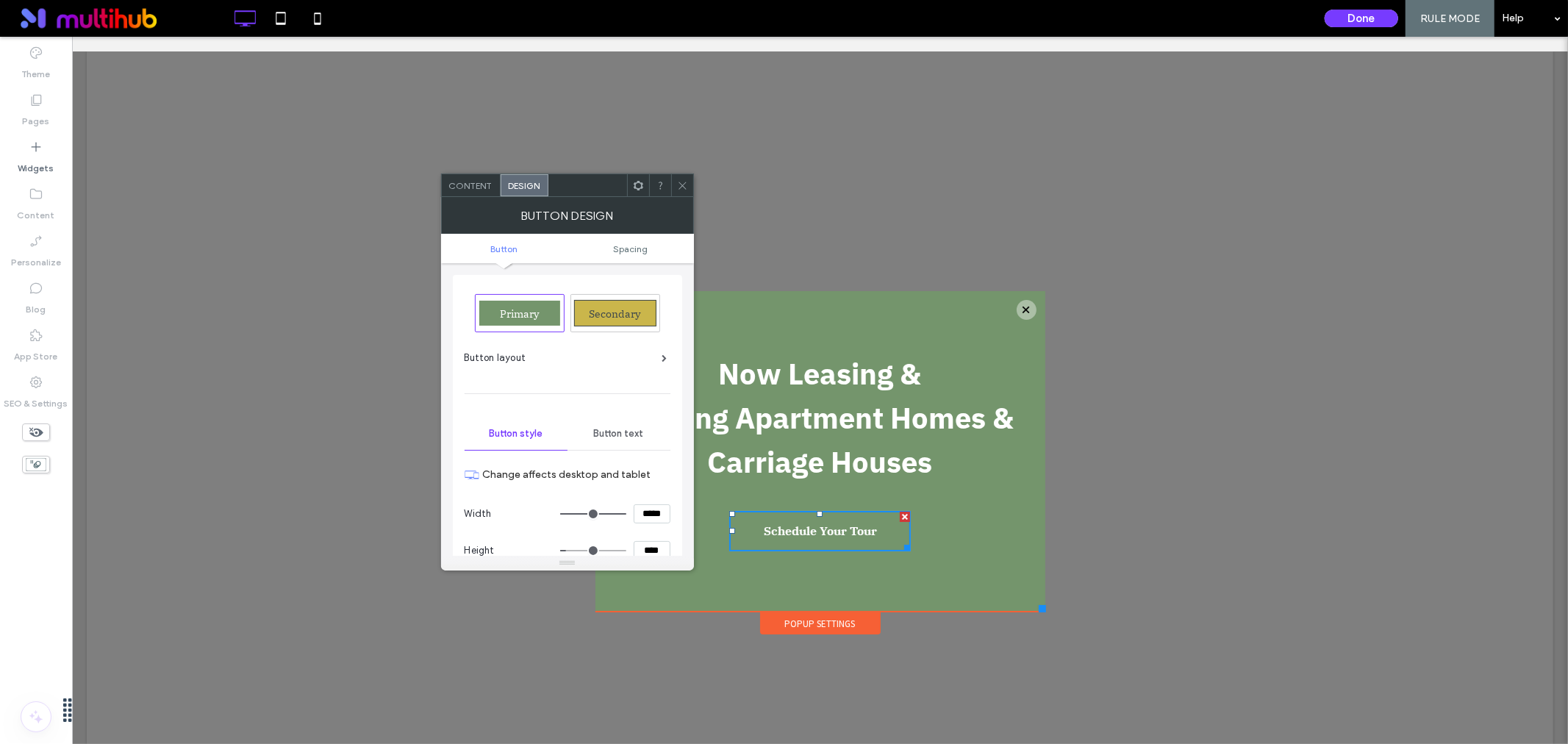
click at [625, 430] on span "Button text" at bounding box center [619, 434] width 50 height 11
type input "***"
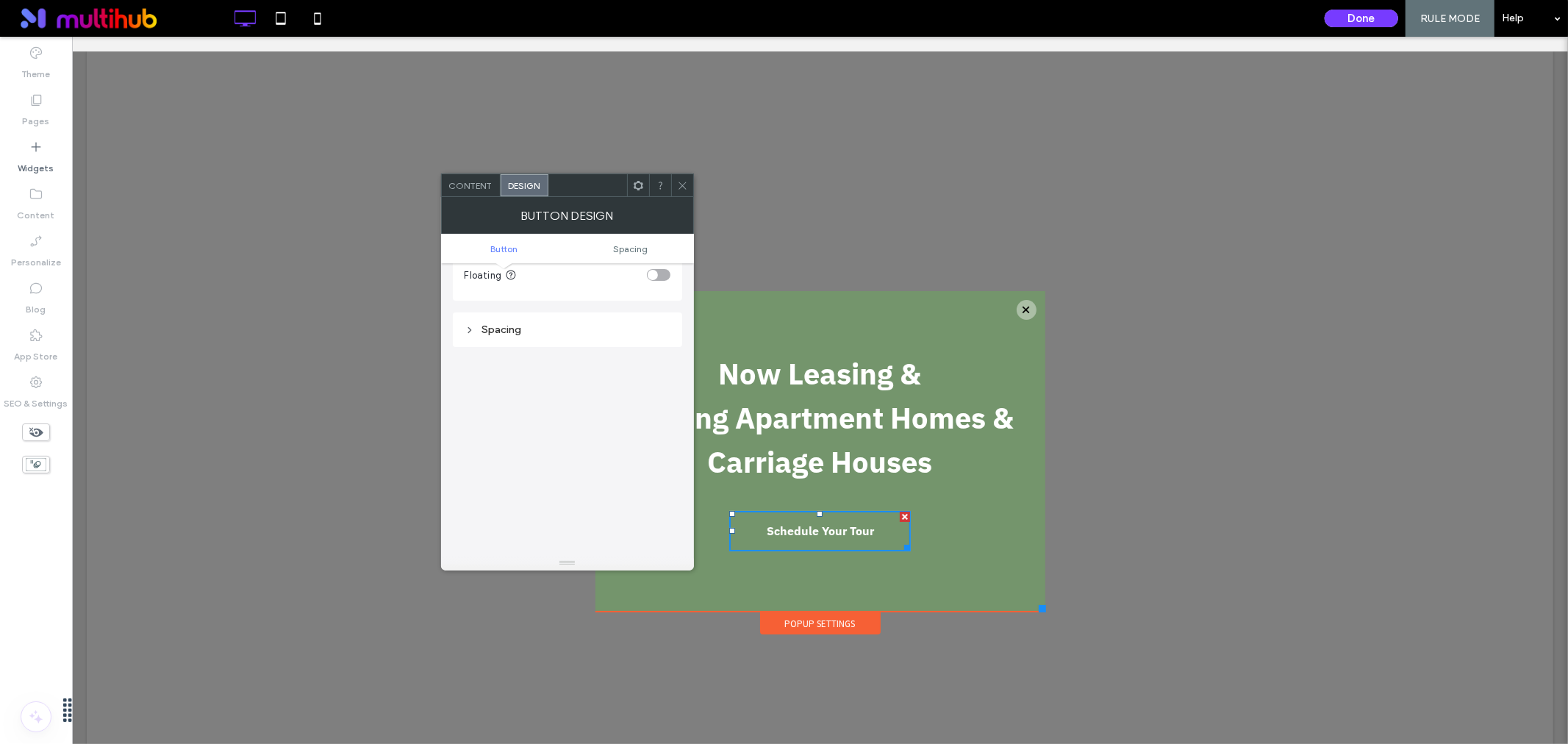
scroll to position [672, 0]
click at [850, 383] on strong "Now Leasing &" at bounding box center [820, 372] width 203 height 38
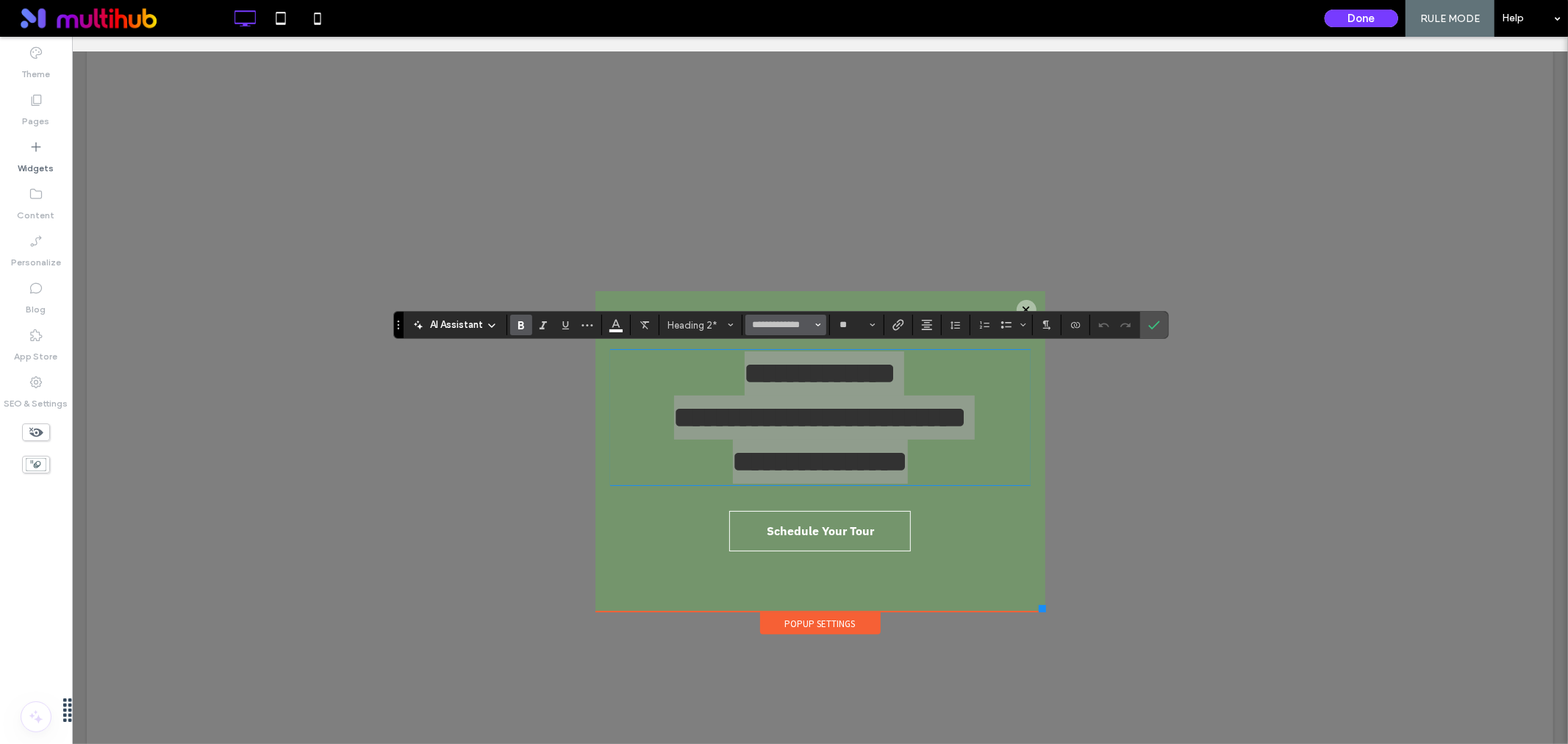
click at [820, 324] on use "Font & Font weight" at bounding box center [819, 324] width 5 height 3
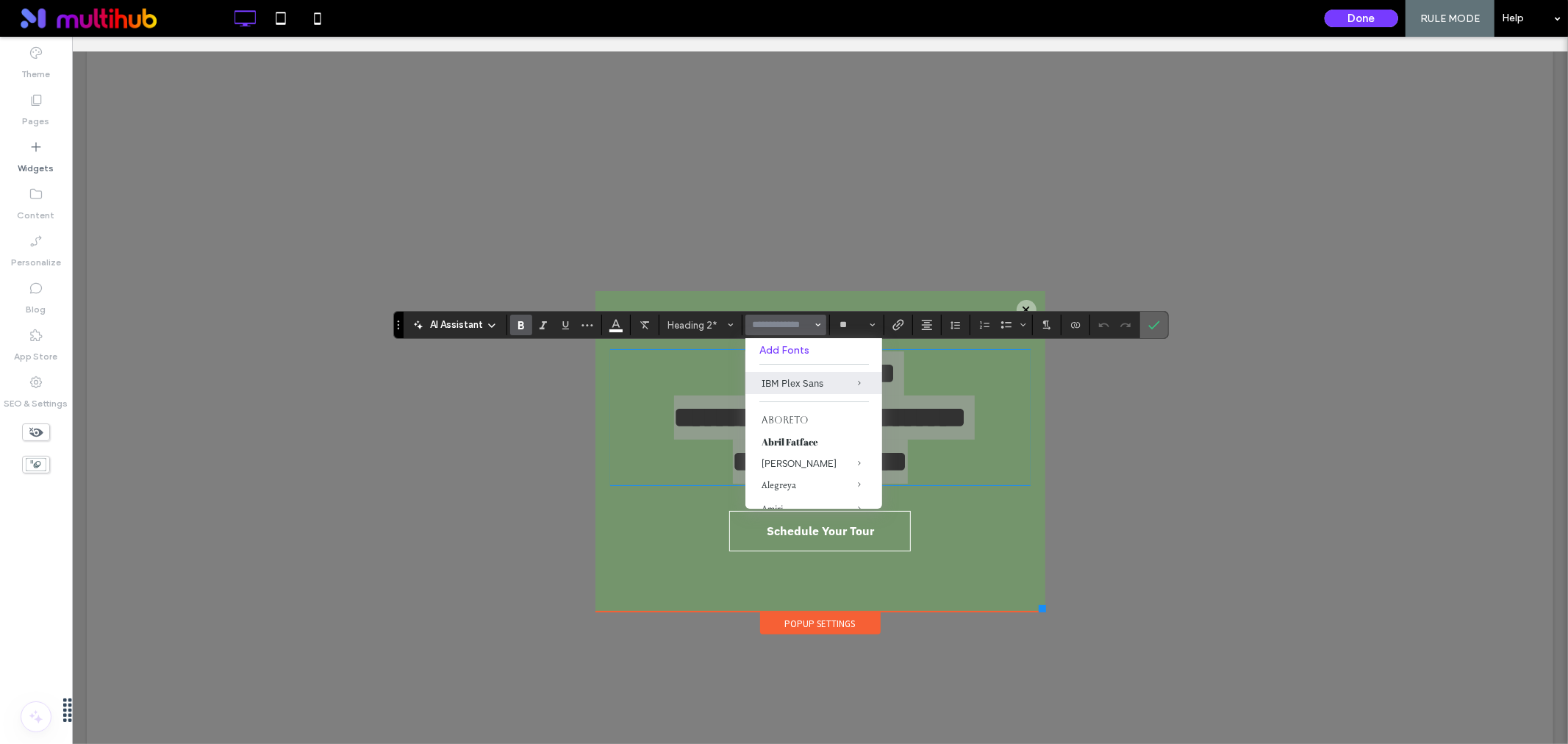
click at [1152, 324] on icon "Confirm" at bounding box center [1154, 324] width 11 height 11
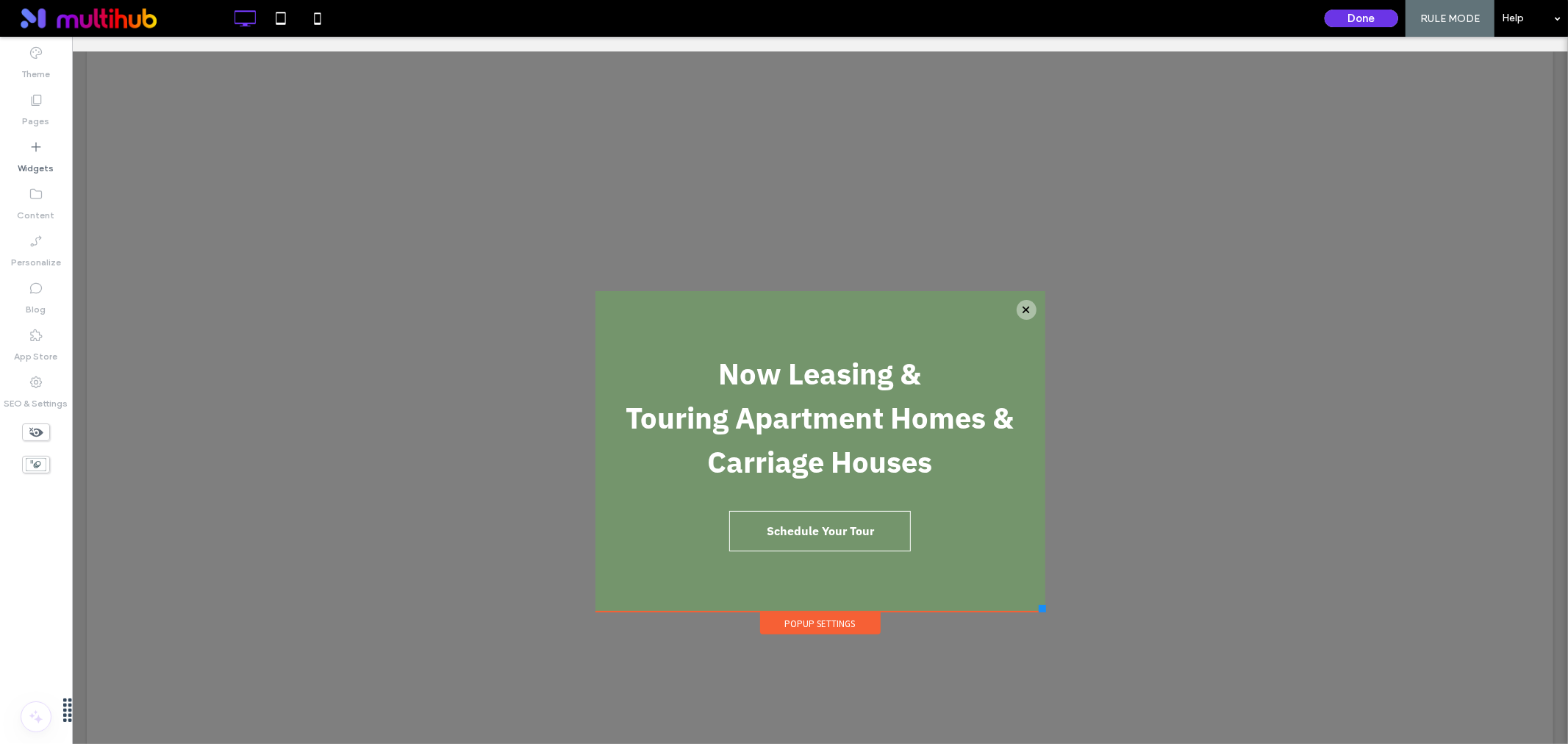
click at [1364, 11] on button "Done" at bounding box center [1361, 19] width 73 height 18
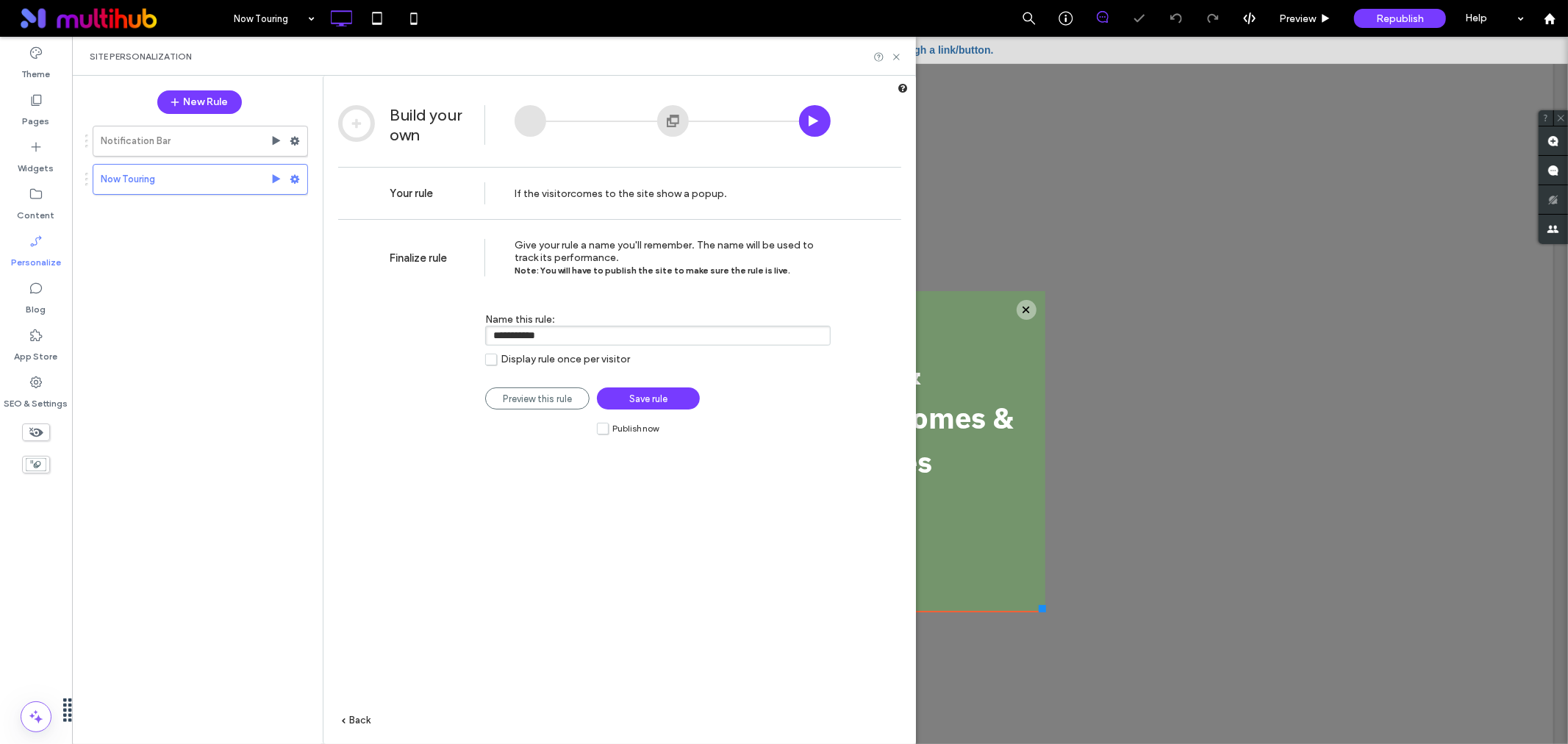
click at [606, 423] on label "Publish now" at bounding box center [628, 428] width 62 height 12
click at [618, 395] on link "Save rule" at bounding box center [648, 398] width 103 height 22
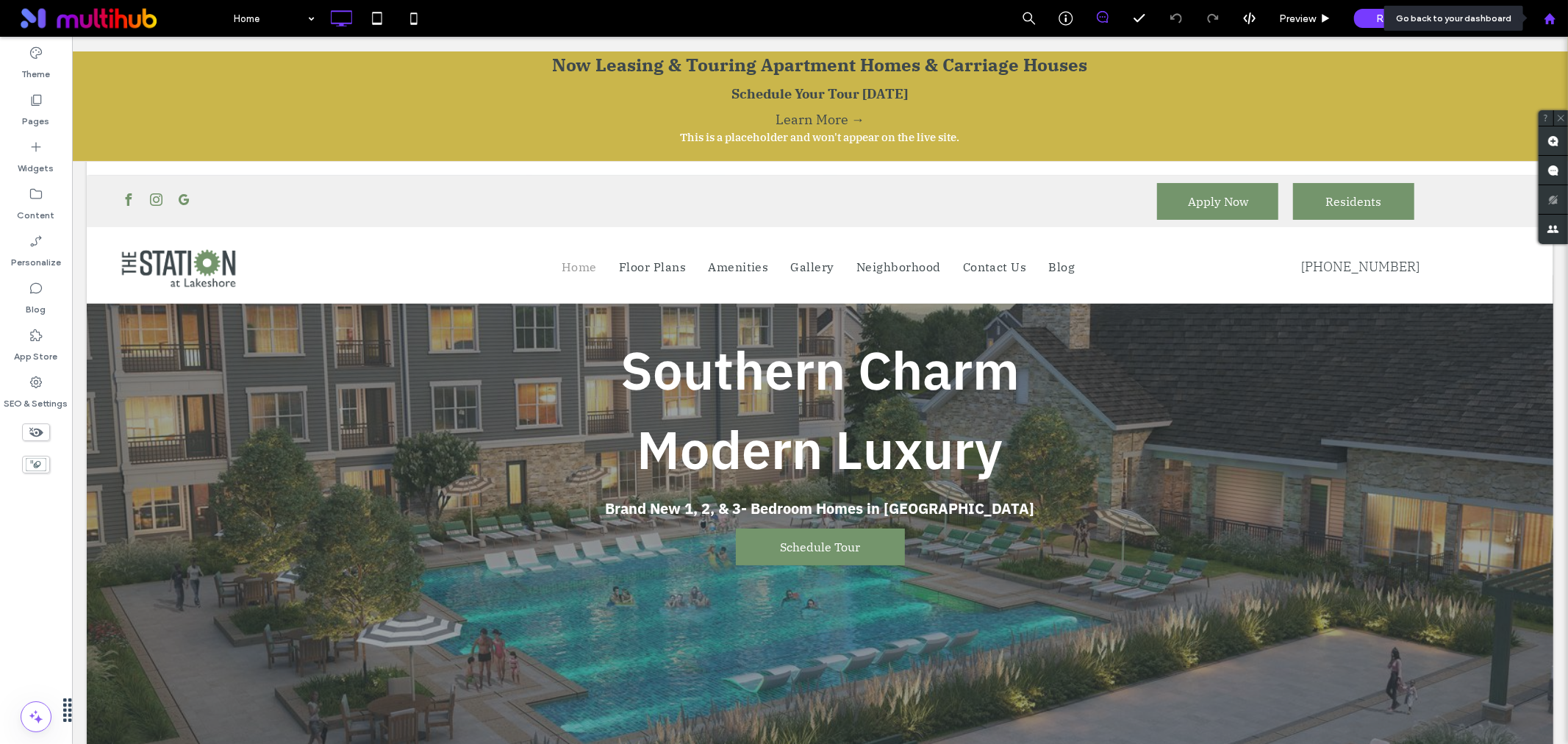
click at [1556, 24] on icon at bounding box center [1550, 19] width 12 height 12
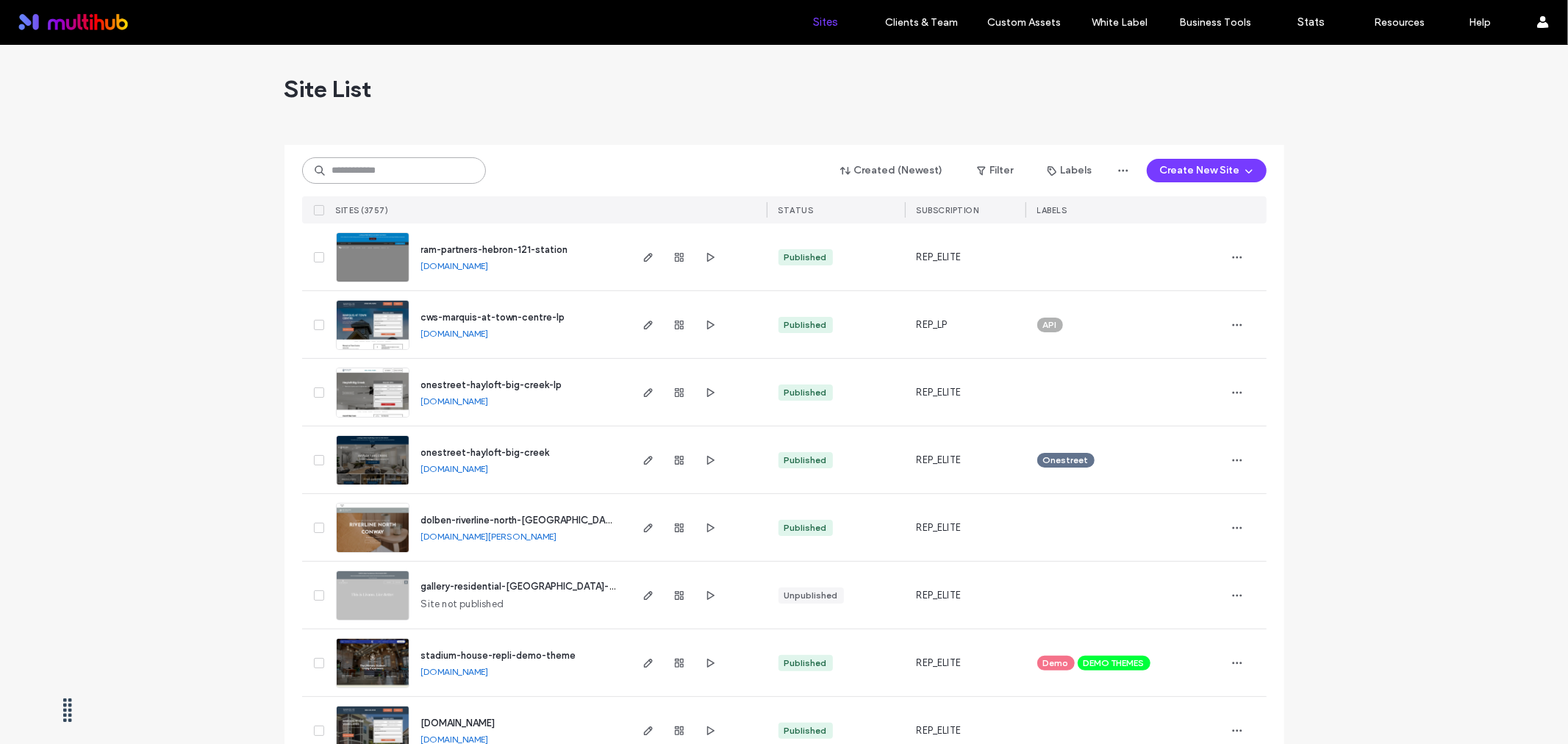
click at [412, 160] on input at bounding box center [394, 171] width 184 height 26
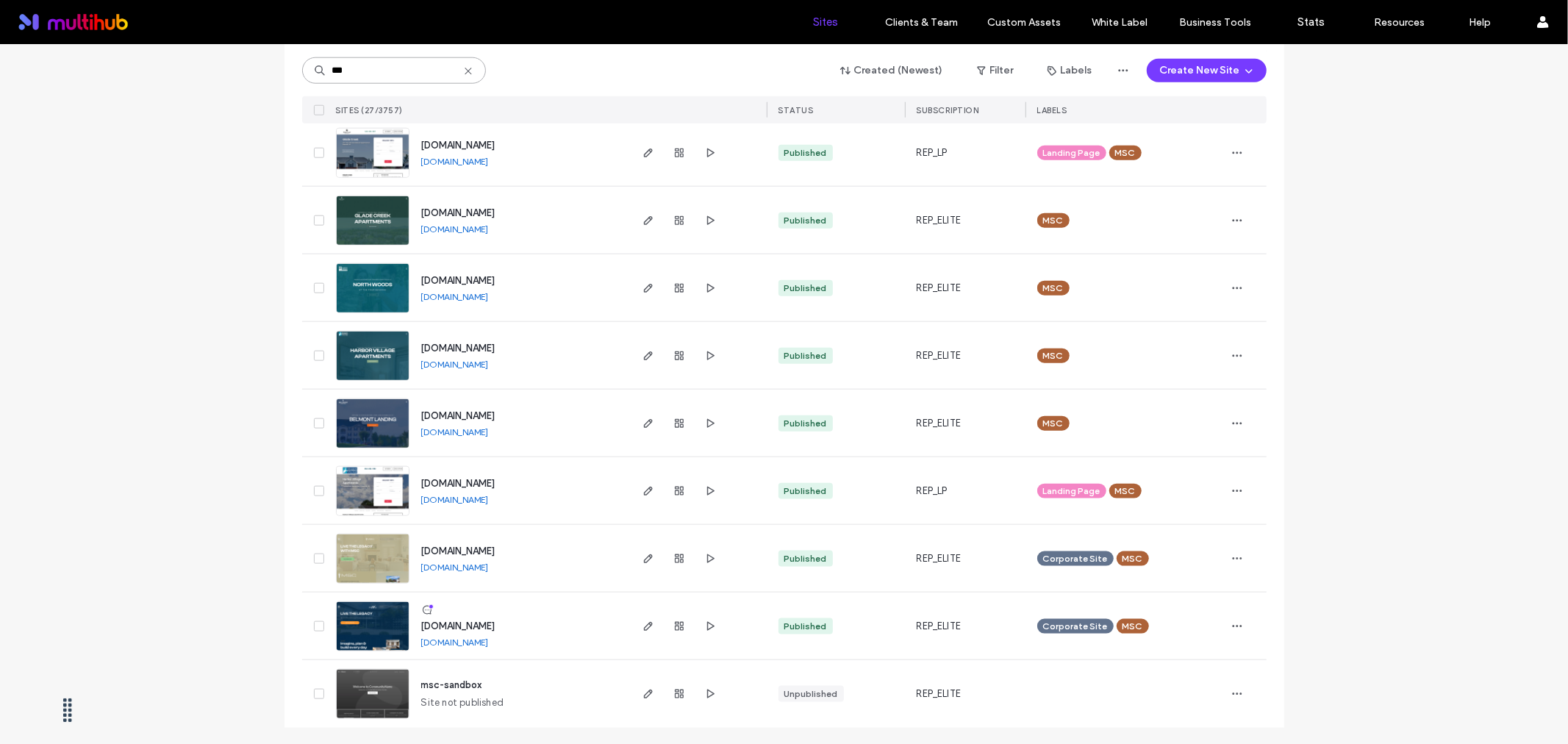
scroll to position [1324, 0]
click at [362, 60] on input "***" at bounding box center [394, 71] width 184 height 26
paste input "**********"
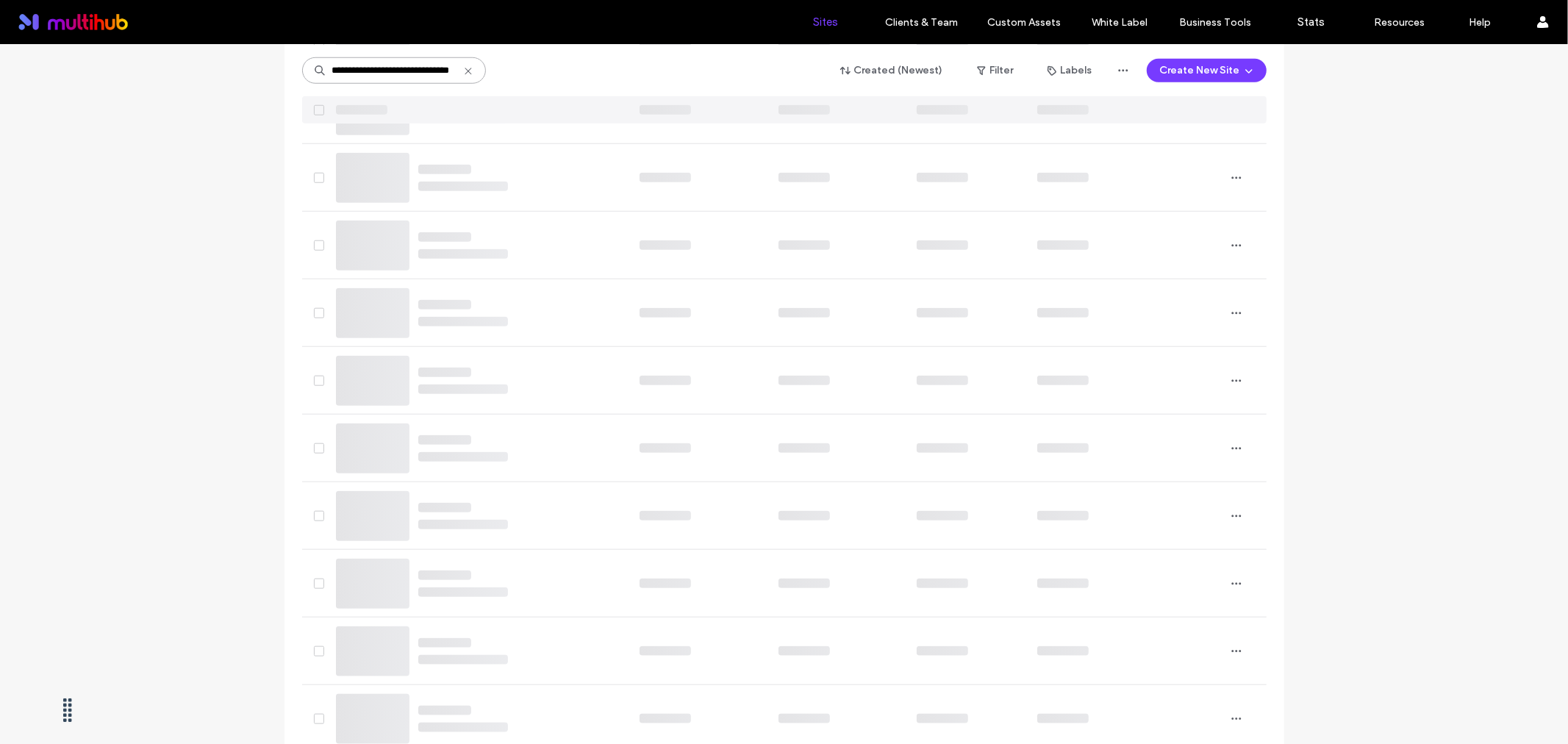
scroll to position [0, 0]
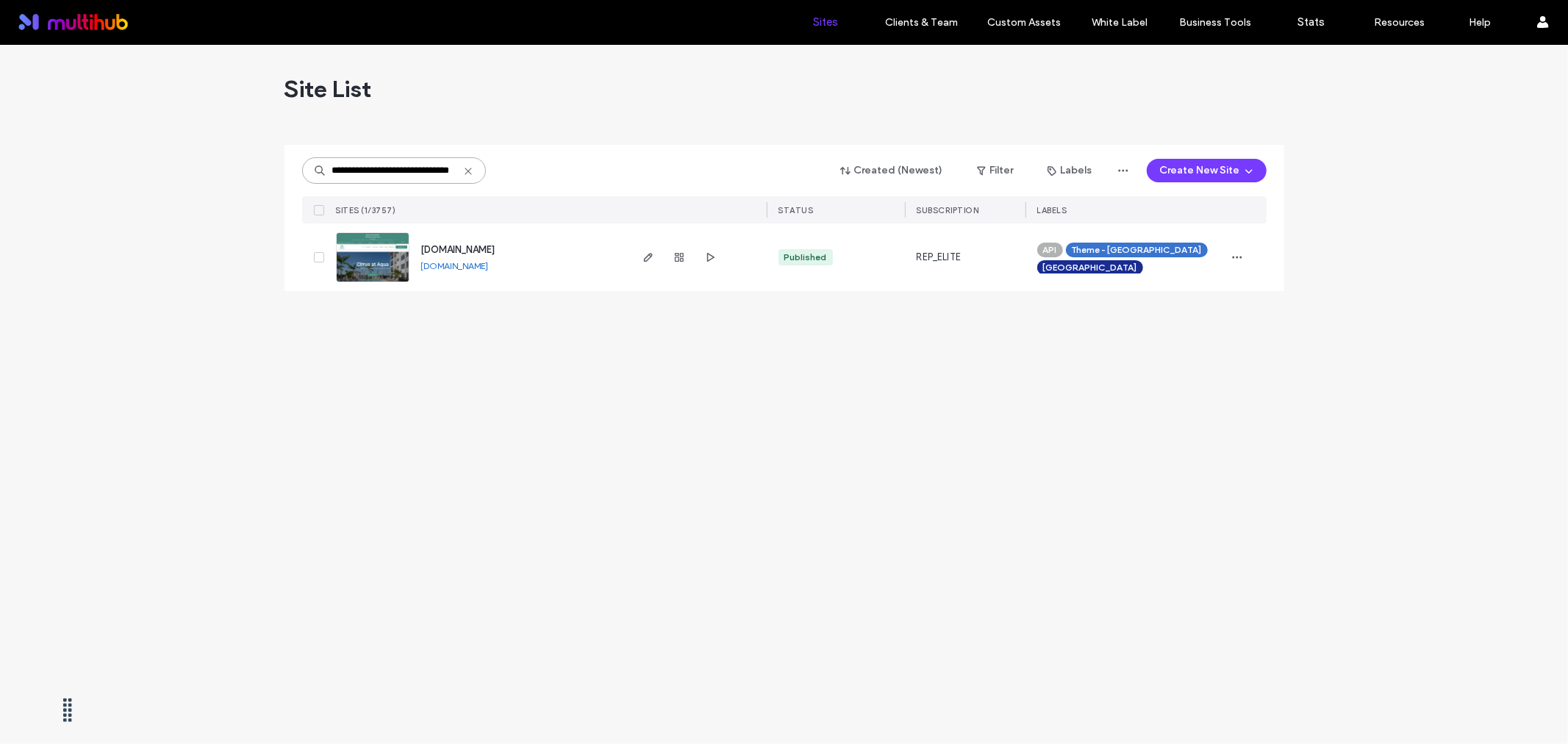
drag, startPoint x: 350, startPoint y: 66, endPoint x: 223, endPoint y: 44, distance: 128.9
click at [223, 44] on div "**********" at bounding box center [784, 372] width 1568 height 744
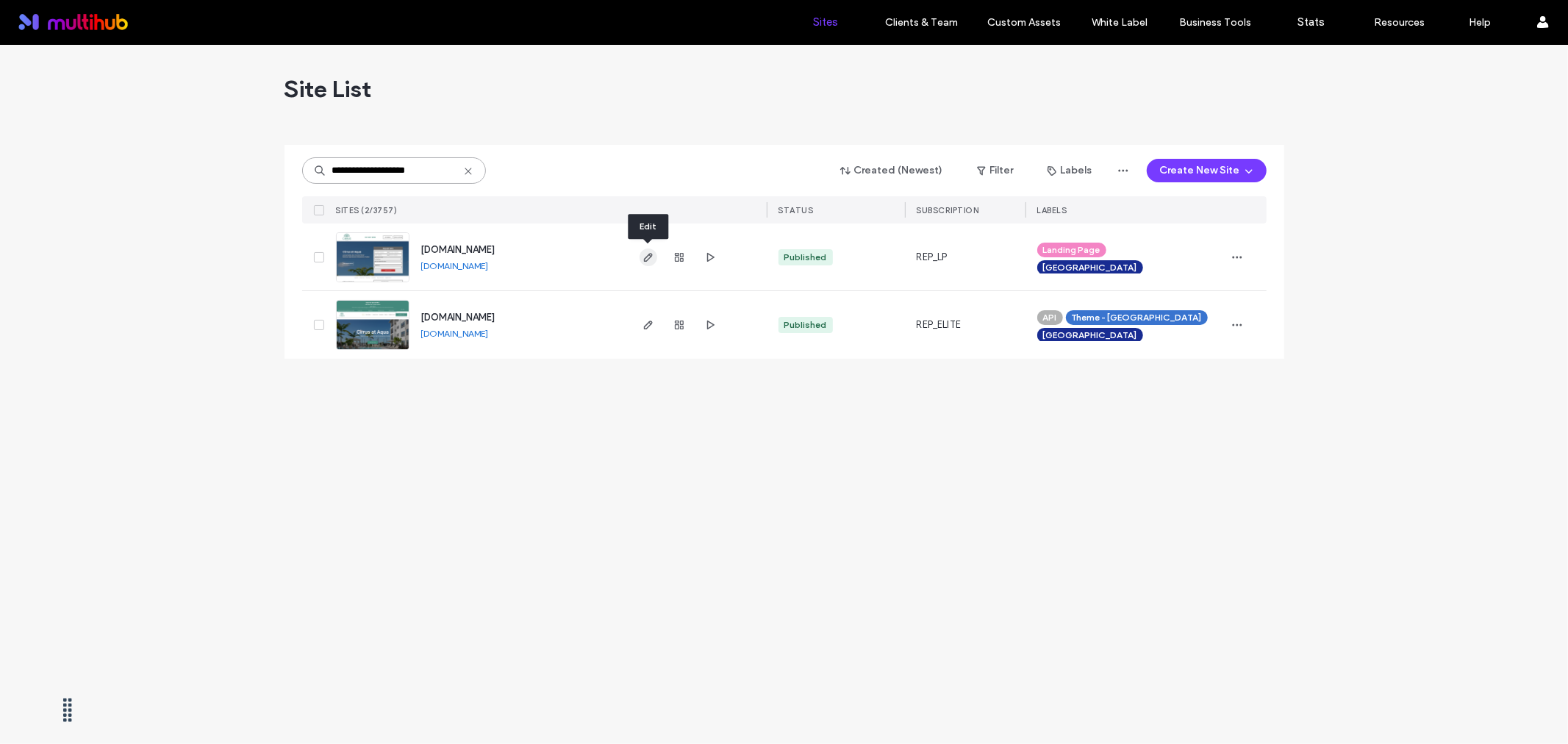
type input "**********"
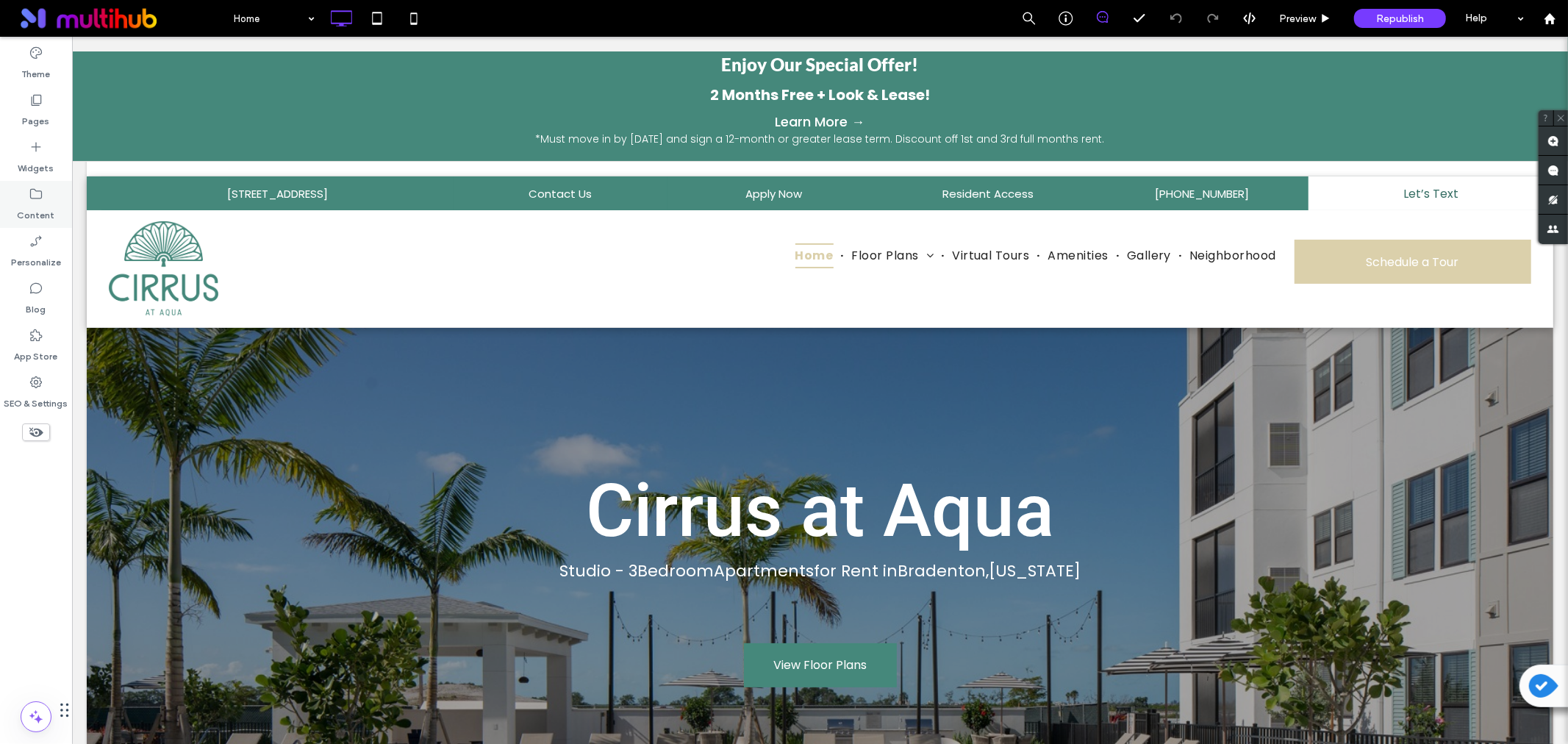
click at [39, 206] on label "Content" at bounding box center [36, 212] width 38 height 20
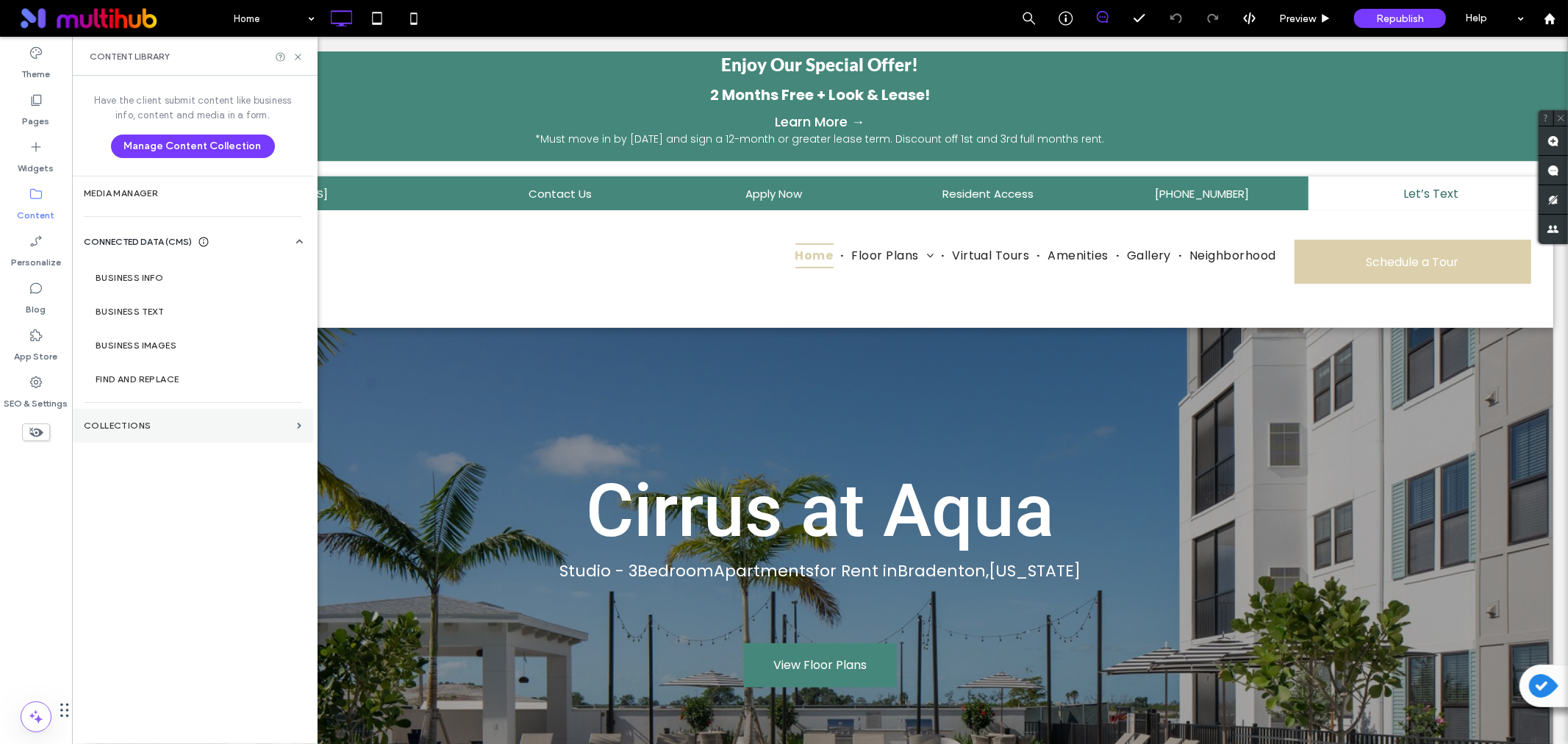
click at [136, 427] on label "Collections" at bounding box center [187, 426] width 207 height 11
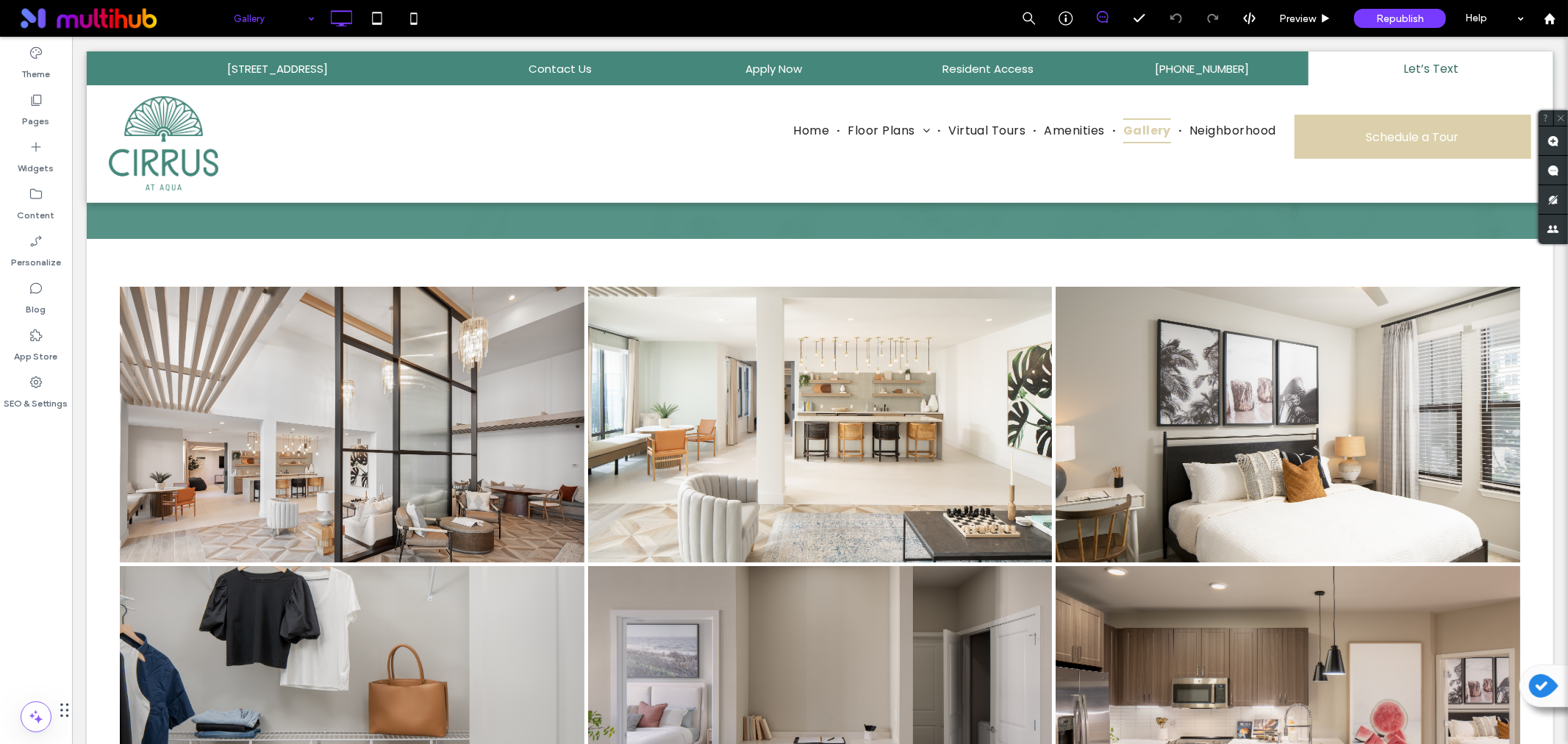
scroll to position [163, 0]
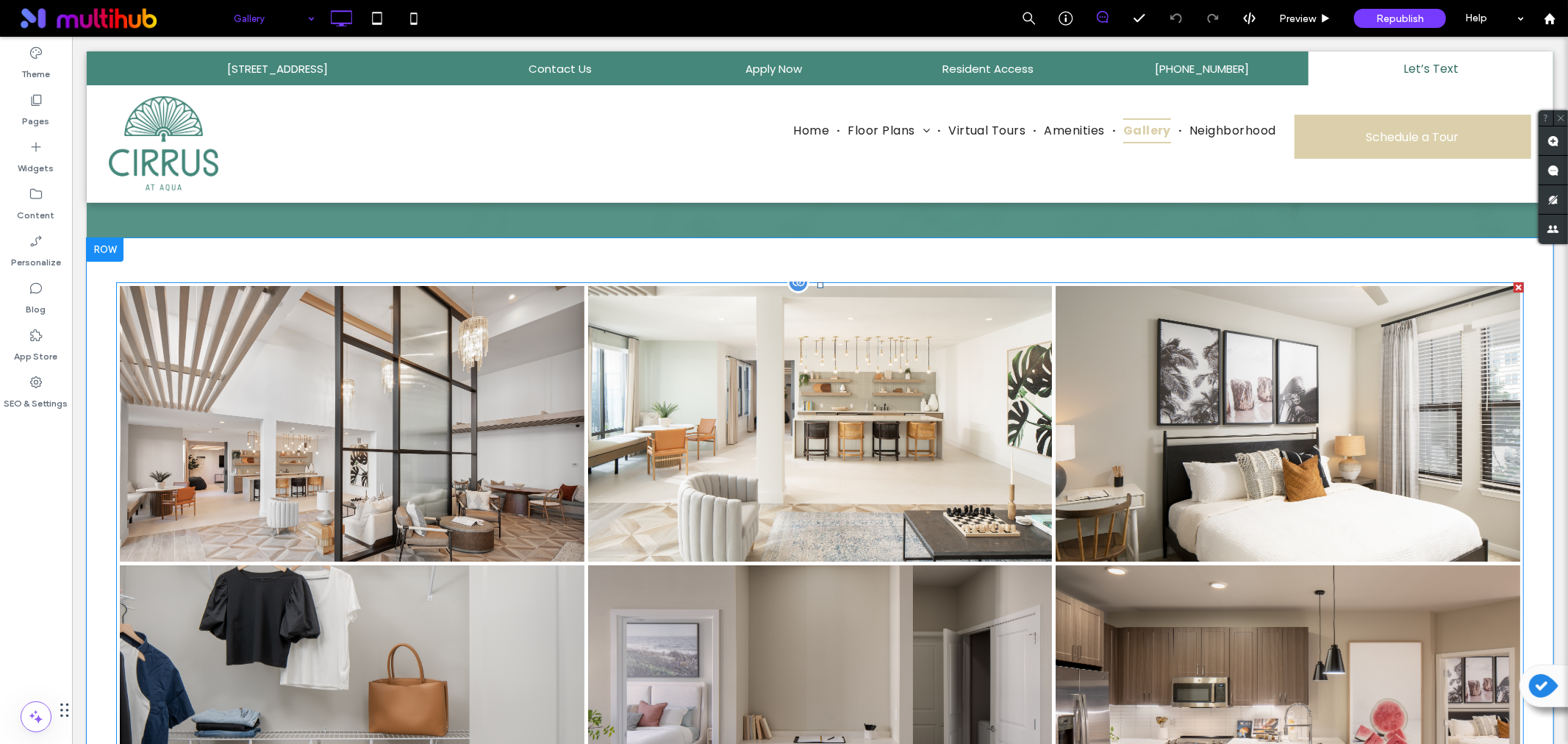
click at [925, 314] on link at bounding box center [820, 423] width 464 height 276
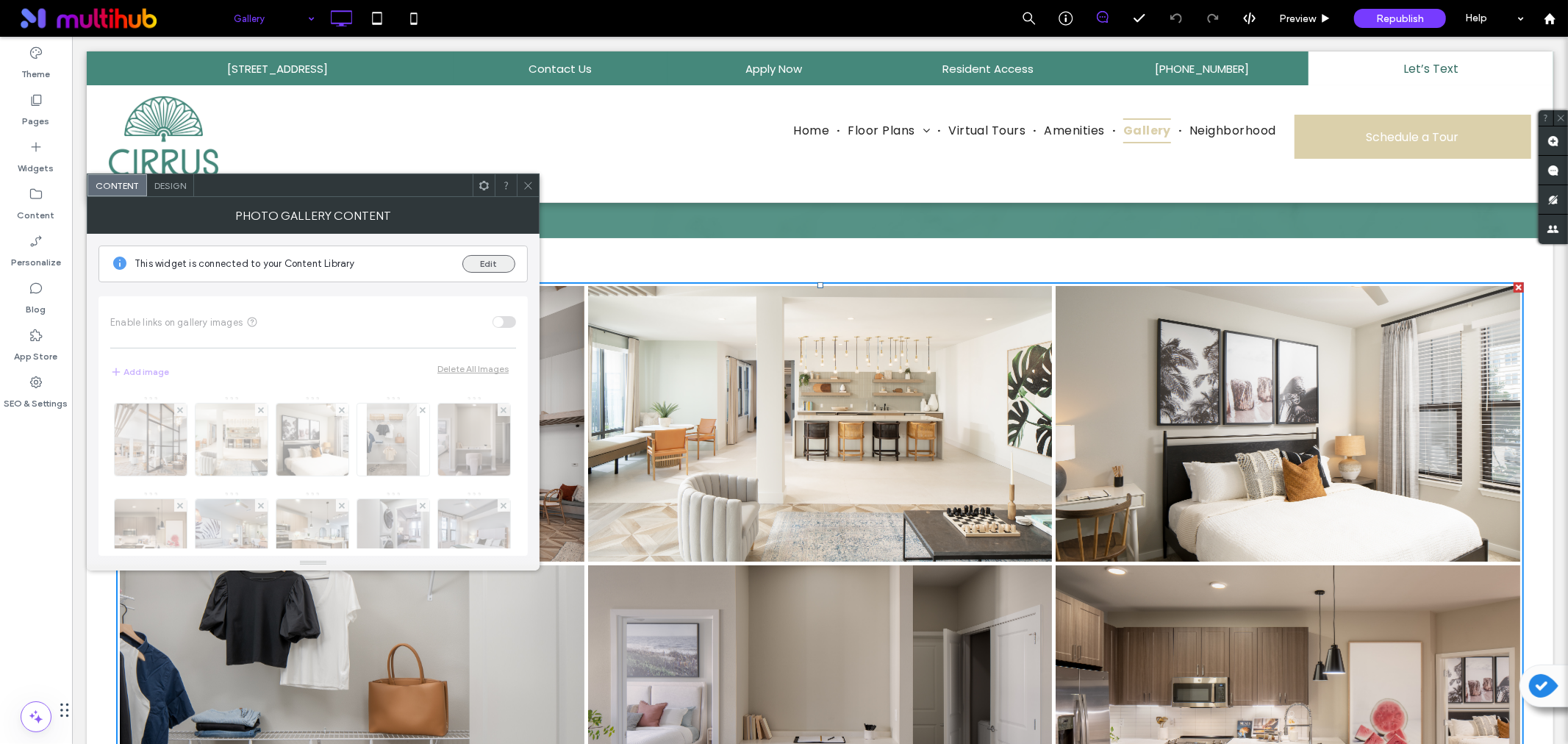
click at [486, 266] on button "Edit" at bounding box center [489, 264] width 53 height 18
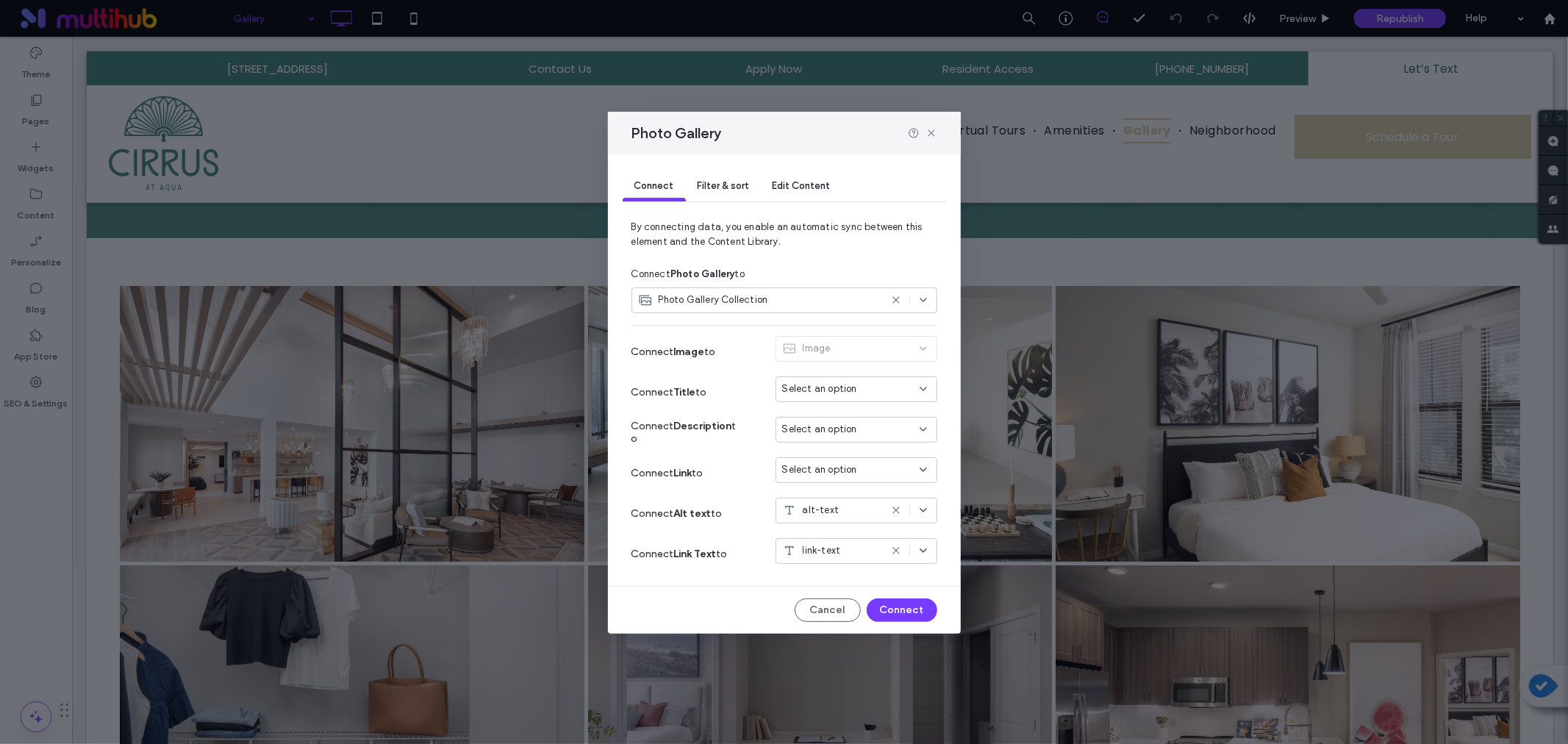
click at [805, 172] on div "Edit Content" at bounding box center [801, 186] width 82 height 29
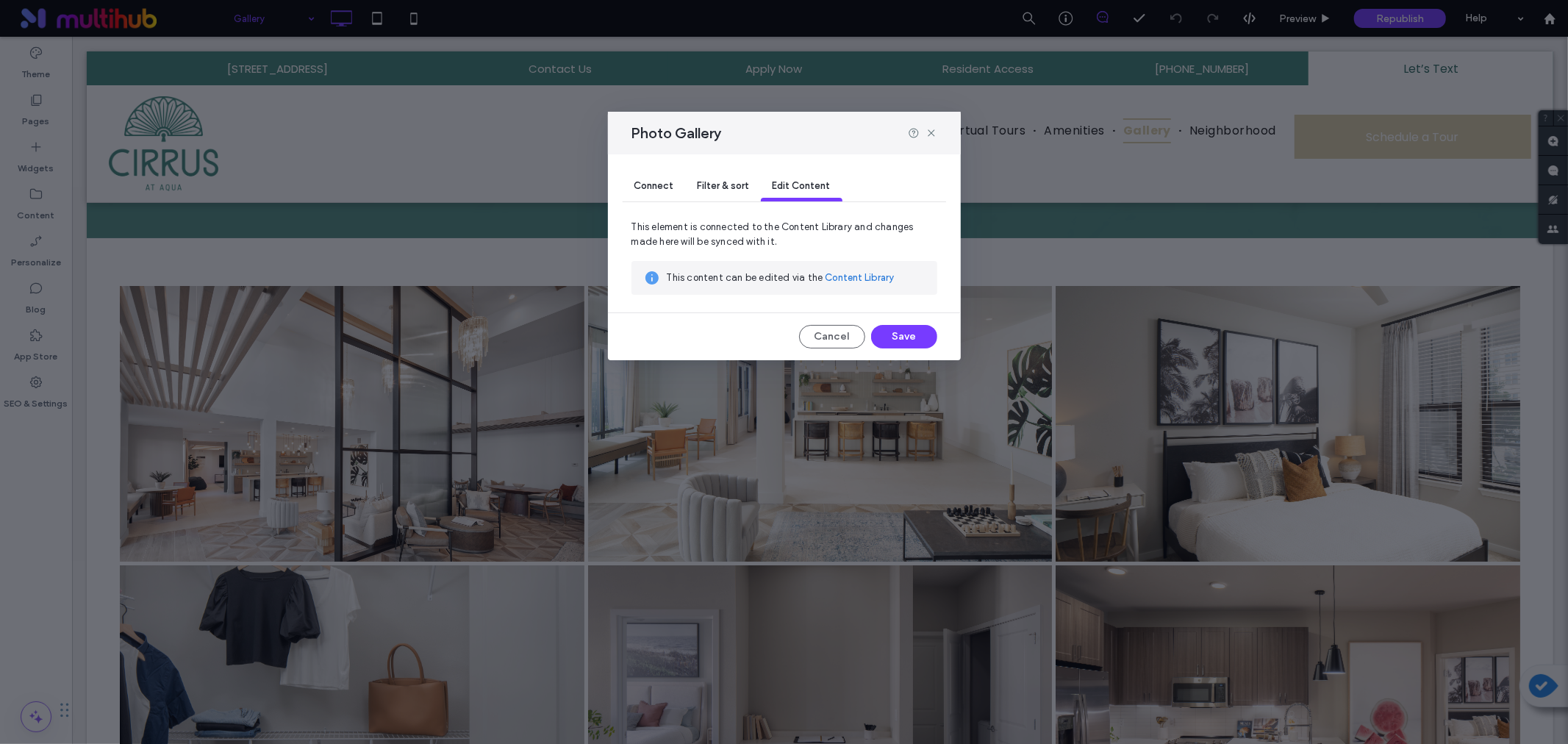
click at [843, 274] on link "Content Library" at bounding box center [859, 278] width 69 height 15
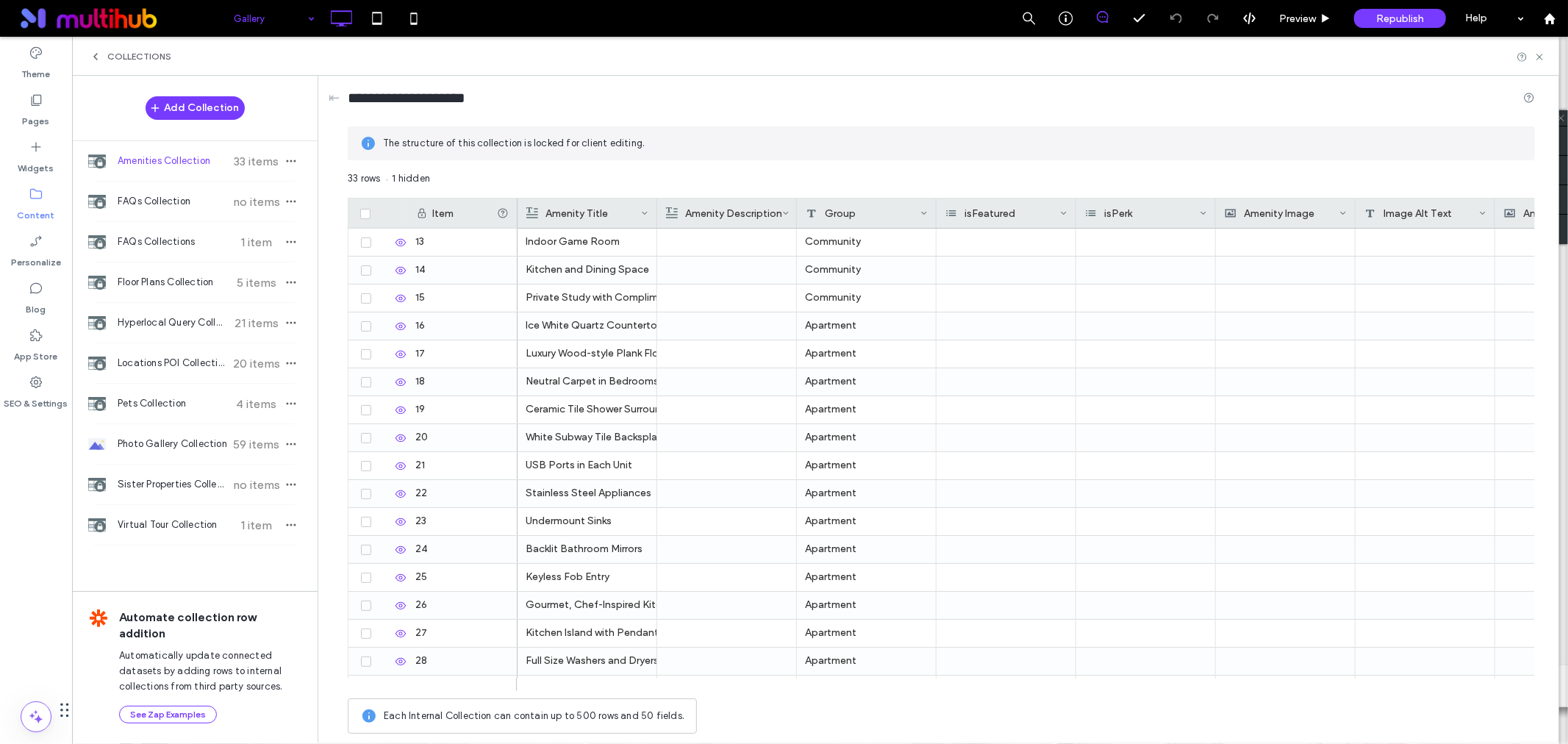
scroll to position [0, 0]
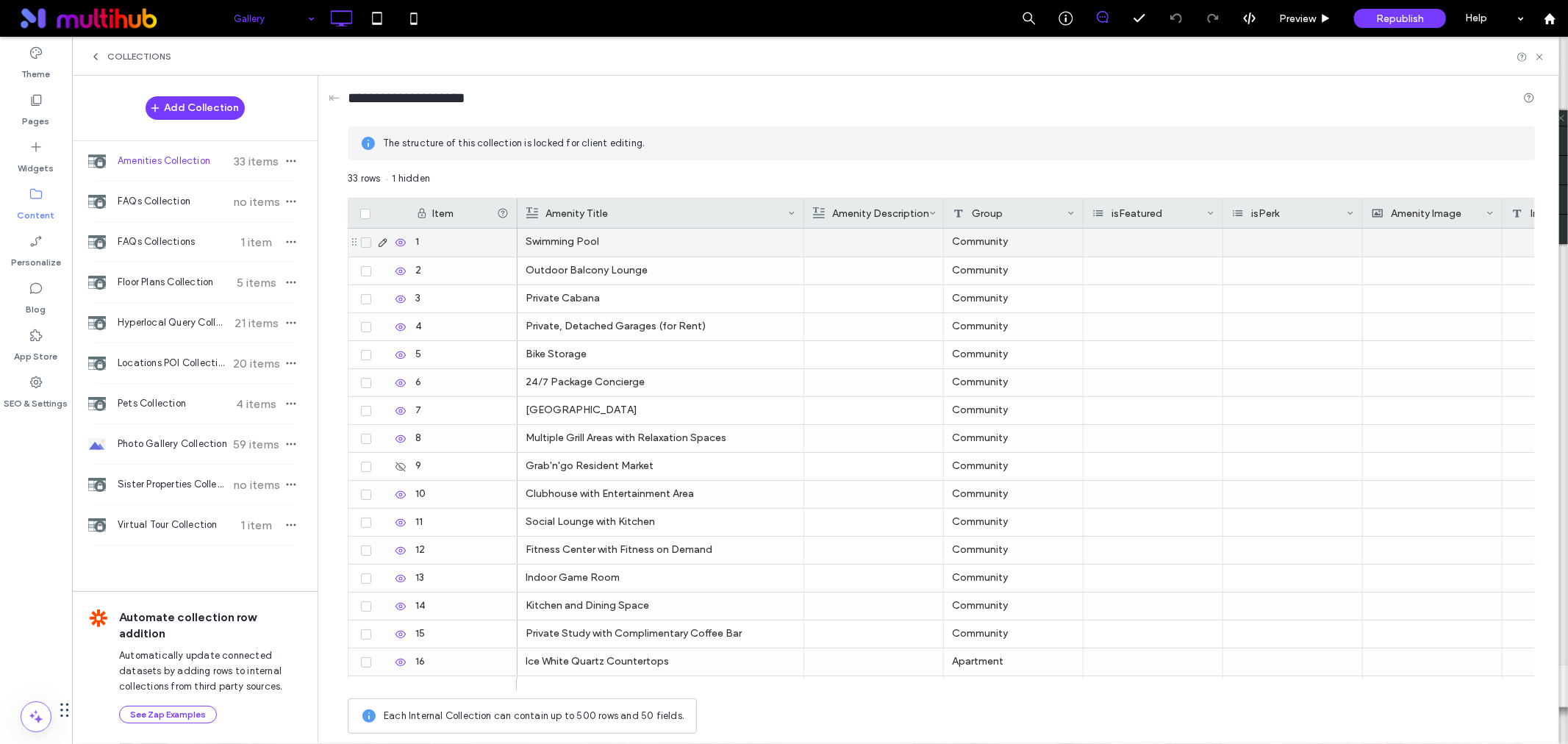
drag, startPoint x: 656, startPoint y: 220, endPoint x: 803, endPoint y: 234, distance: 147.7
click at [803, 234] on div "Item Amenity Title Amenity Description Group isFeatured isPerk Amenity Image Im…" at bounding box center [941, 444] width 1187 height 494
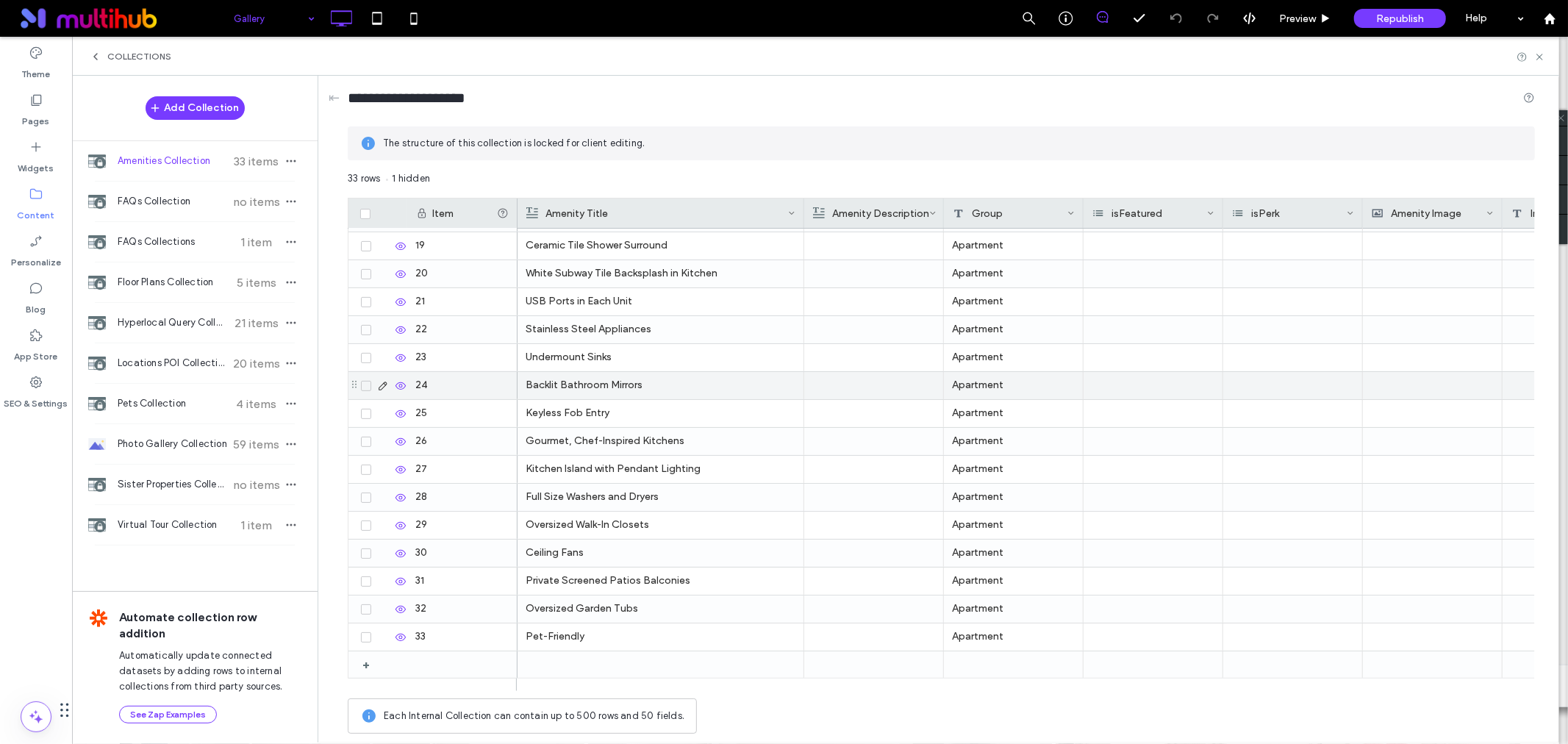
scroll to position [418, 0]
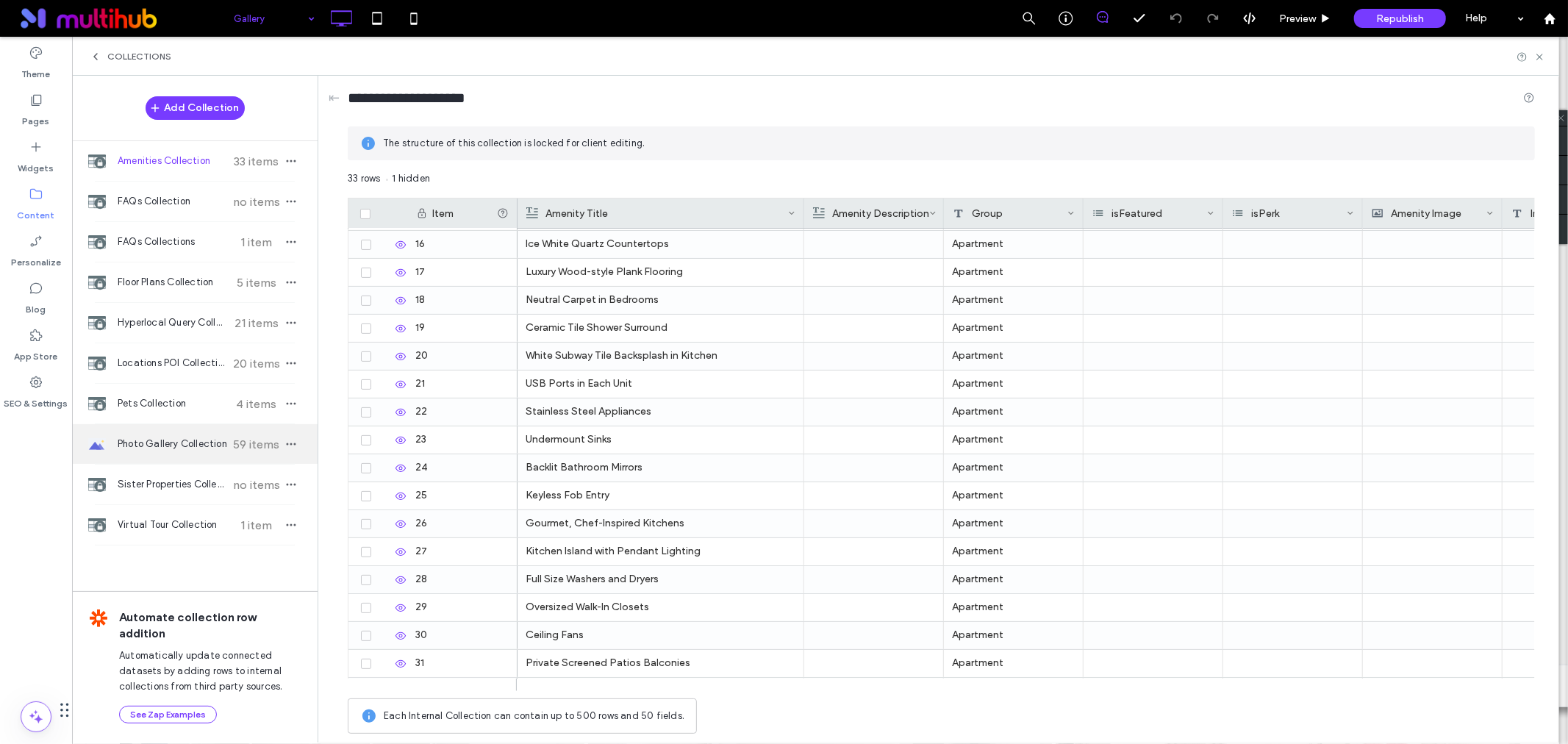
click at [151, 442] on span "Photo Gallery Collection" at bounding box center [172, 444] width 109 height 15
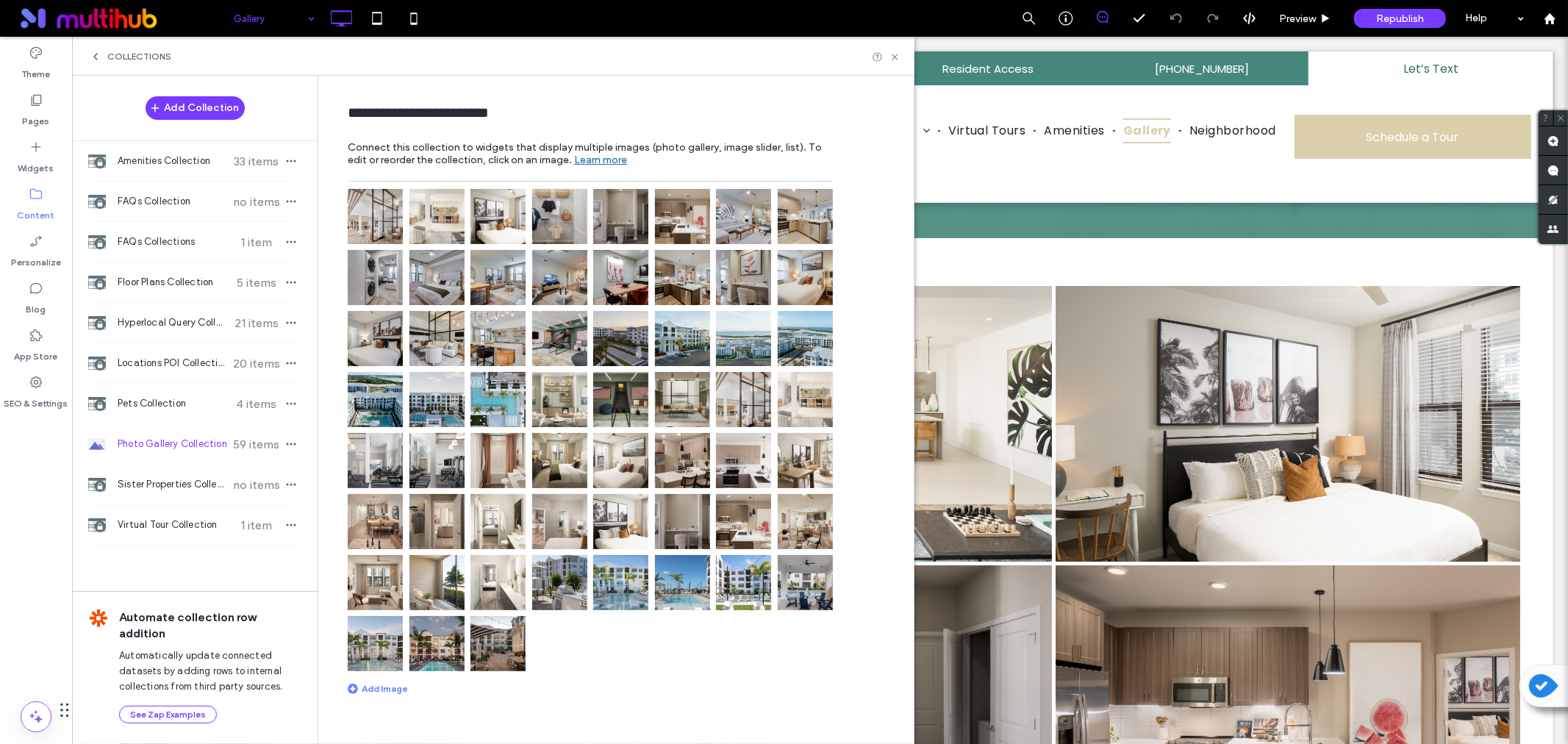
click at [266, 450] on span "59 items" at bounding box center [256, 444] width 51 height 14
click at [458, 662] on img at bounding box center [437, 644] width 56 height 56
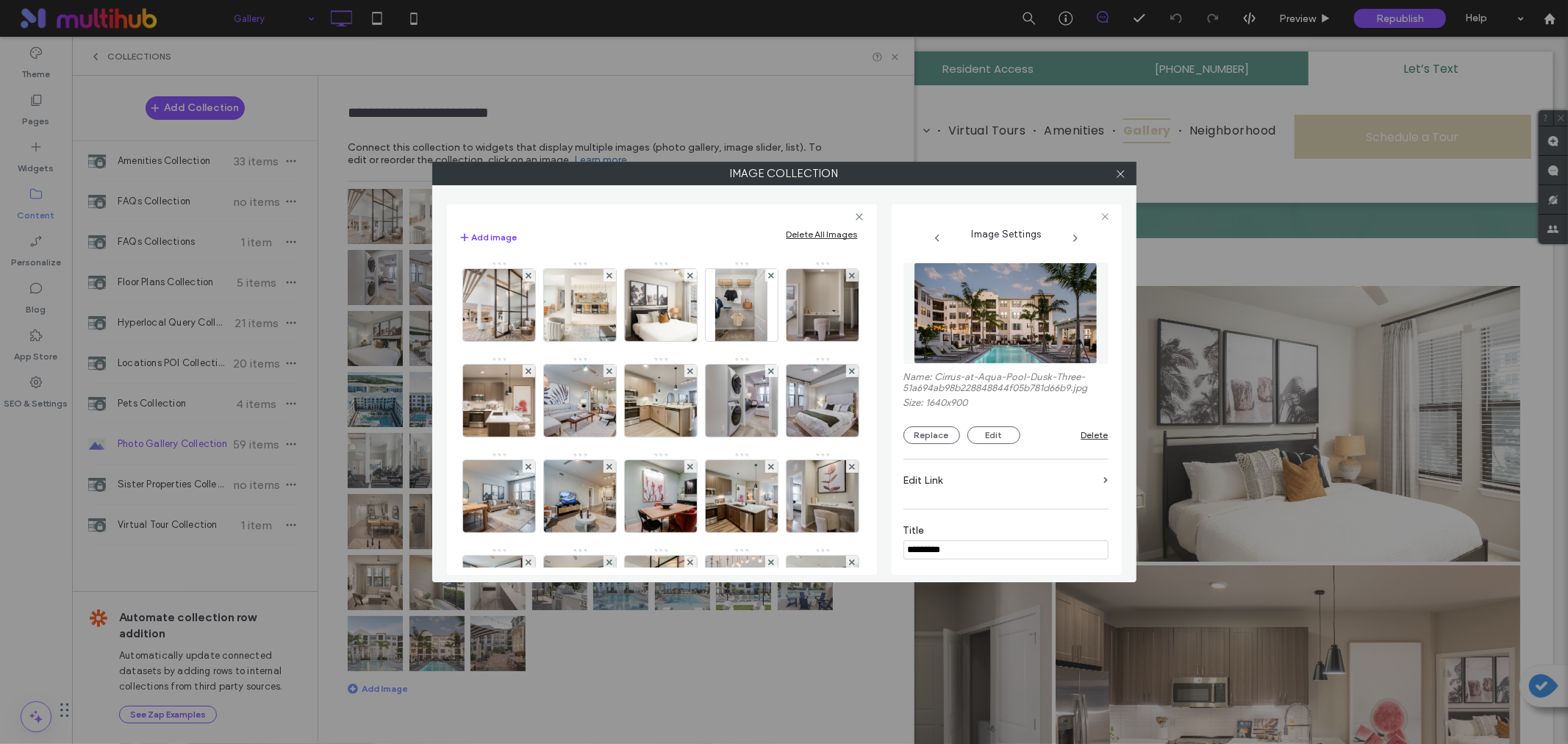
click at [910, 170] on label "Image Collection" at bounding box center [784, 173] width 703 height 22
click at [1133, 184] on label "Image Collection" at bounding box center [784, 173] width 703 height 22
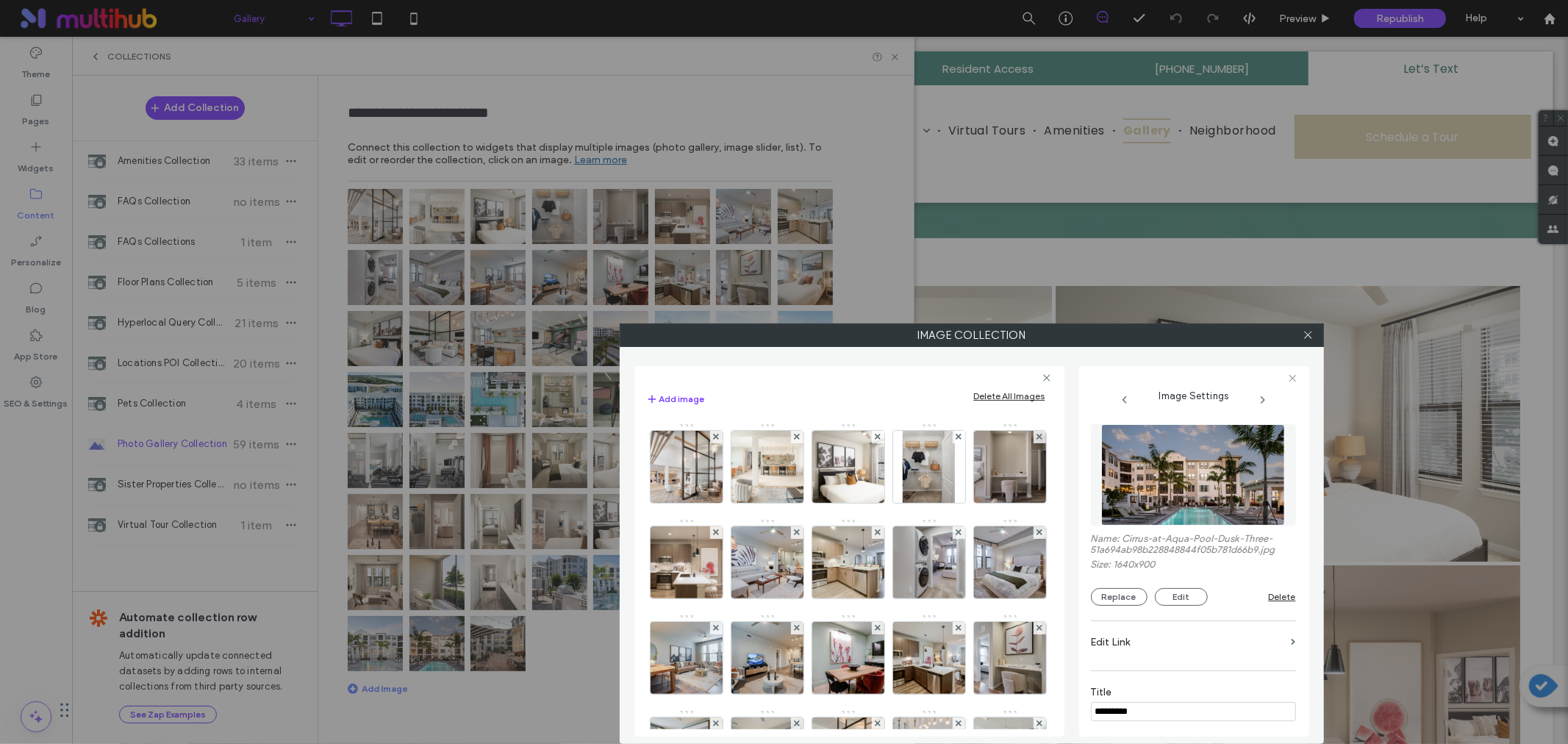
scroll to position [571, 0]
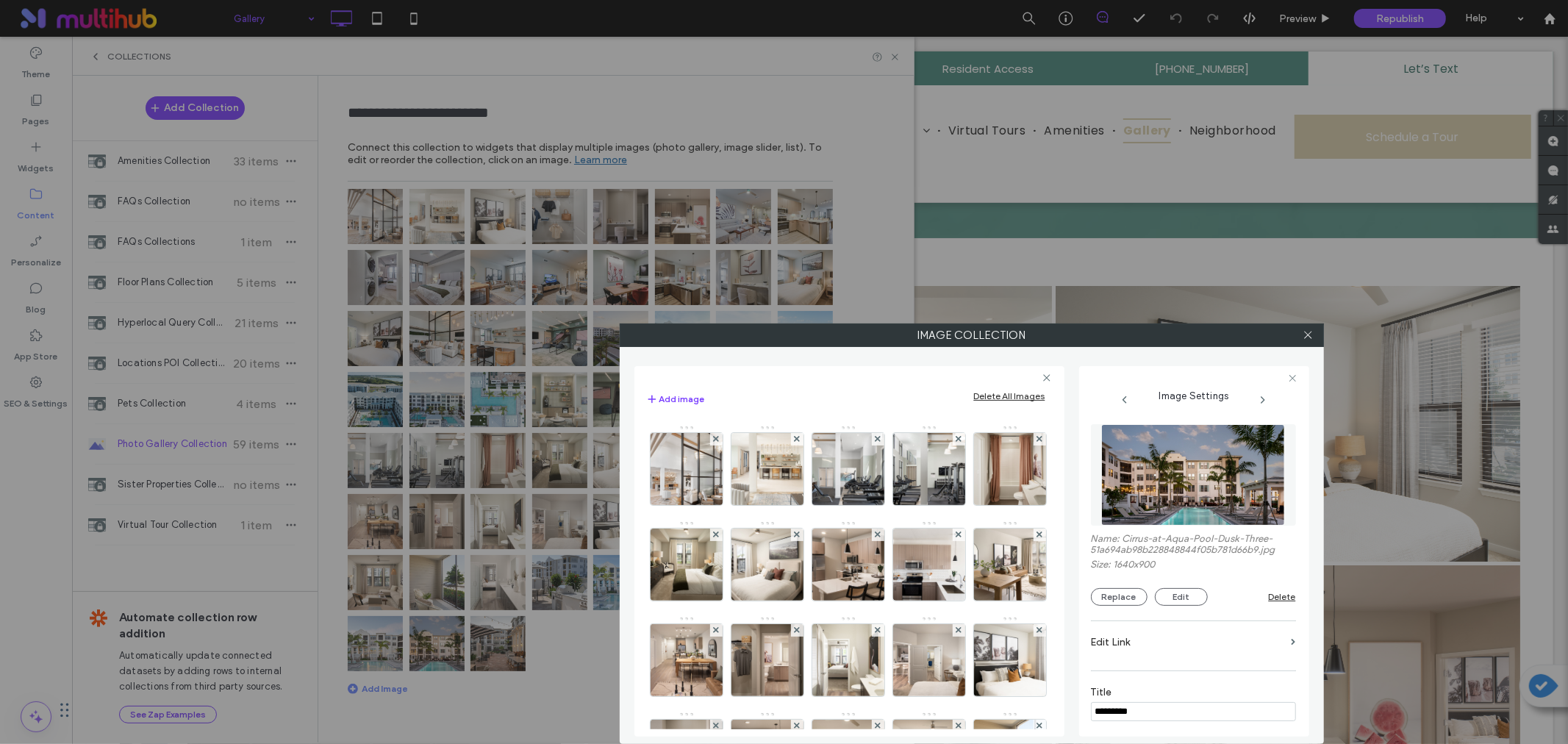
click at [1098, 324] on label "Image Collection" at bounding box center [972, 335] width 703 height 22
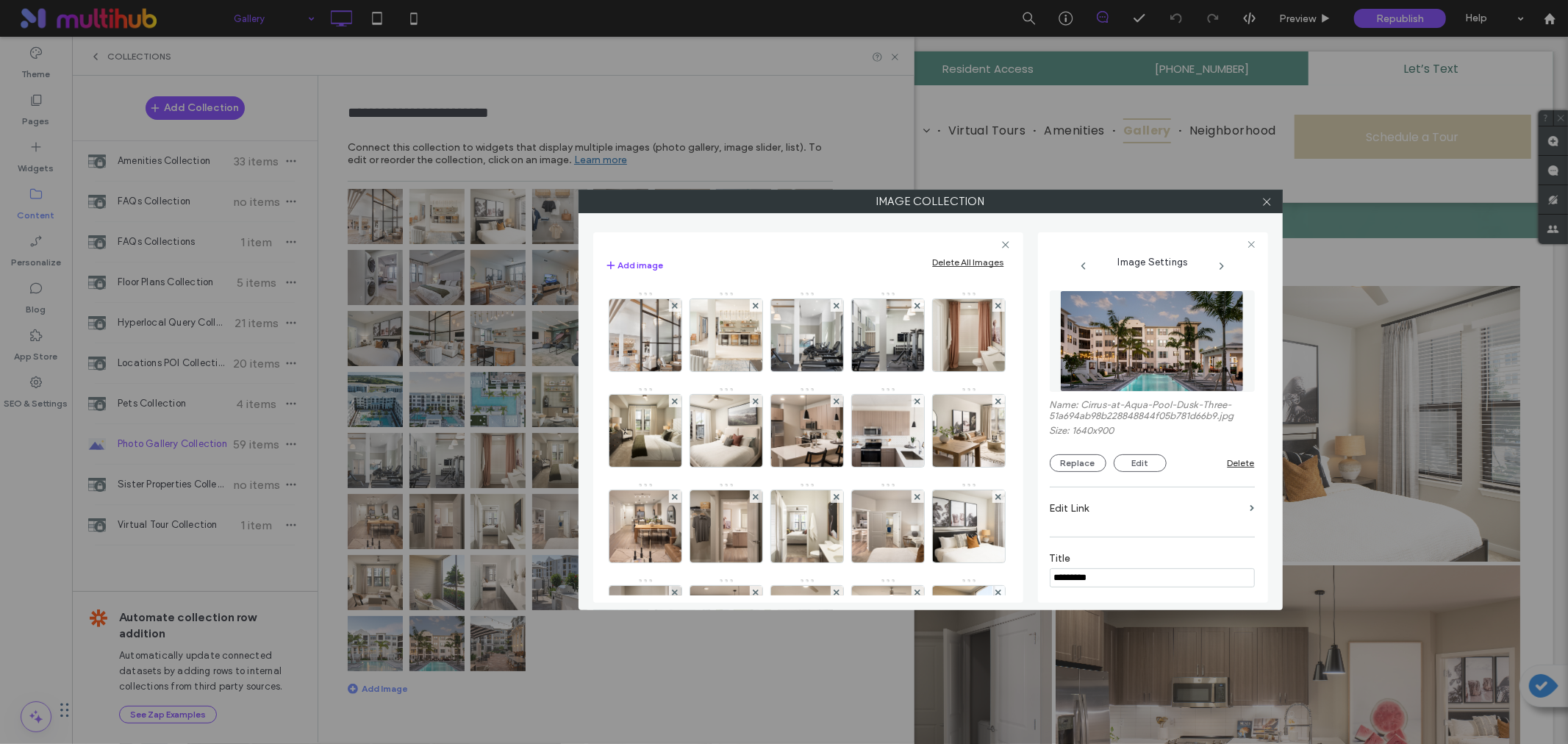
click at [982, 239] on div "**********" at bounding box center [931, 412] width 675 height 383
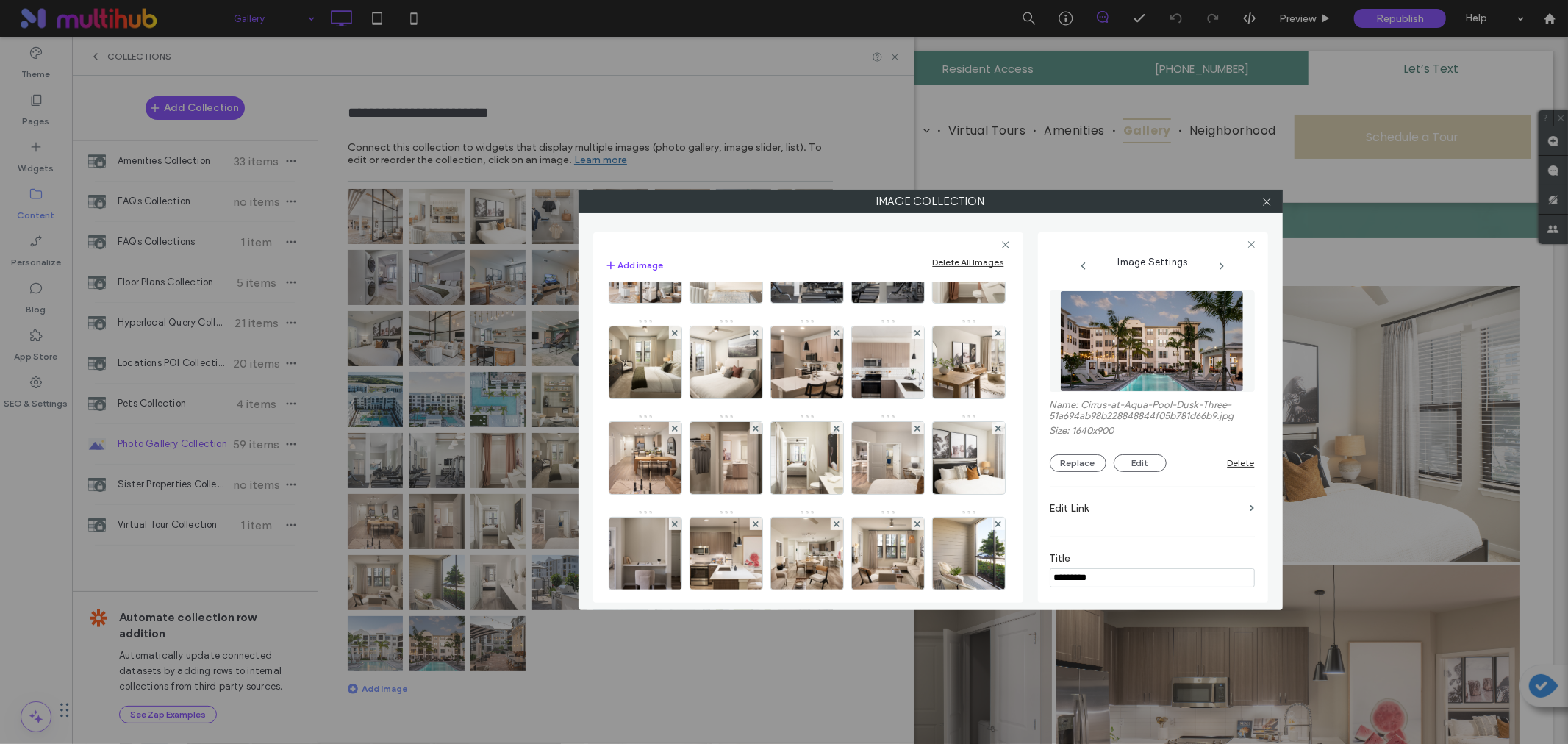
scroll to position [653, 0]
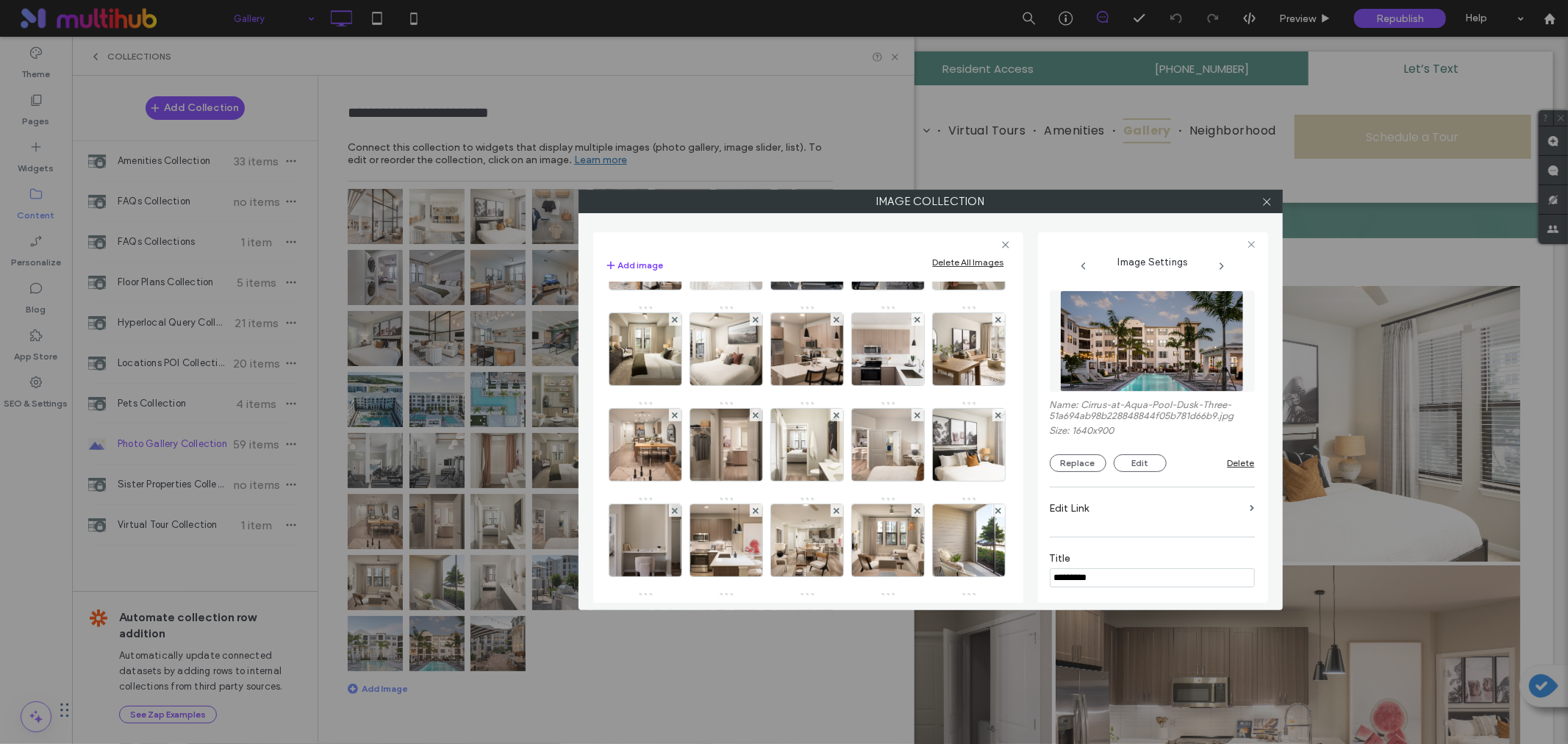
click at [759, 227] on icon at bounding box center [755, 224] width 6 height 6
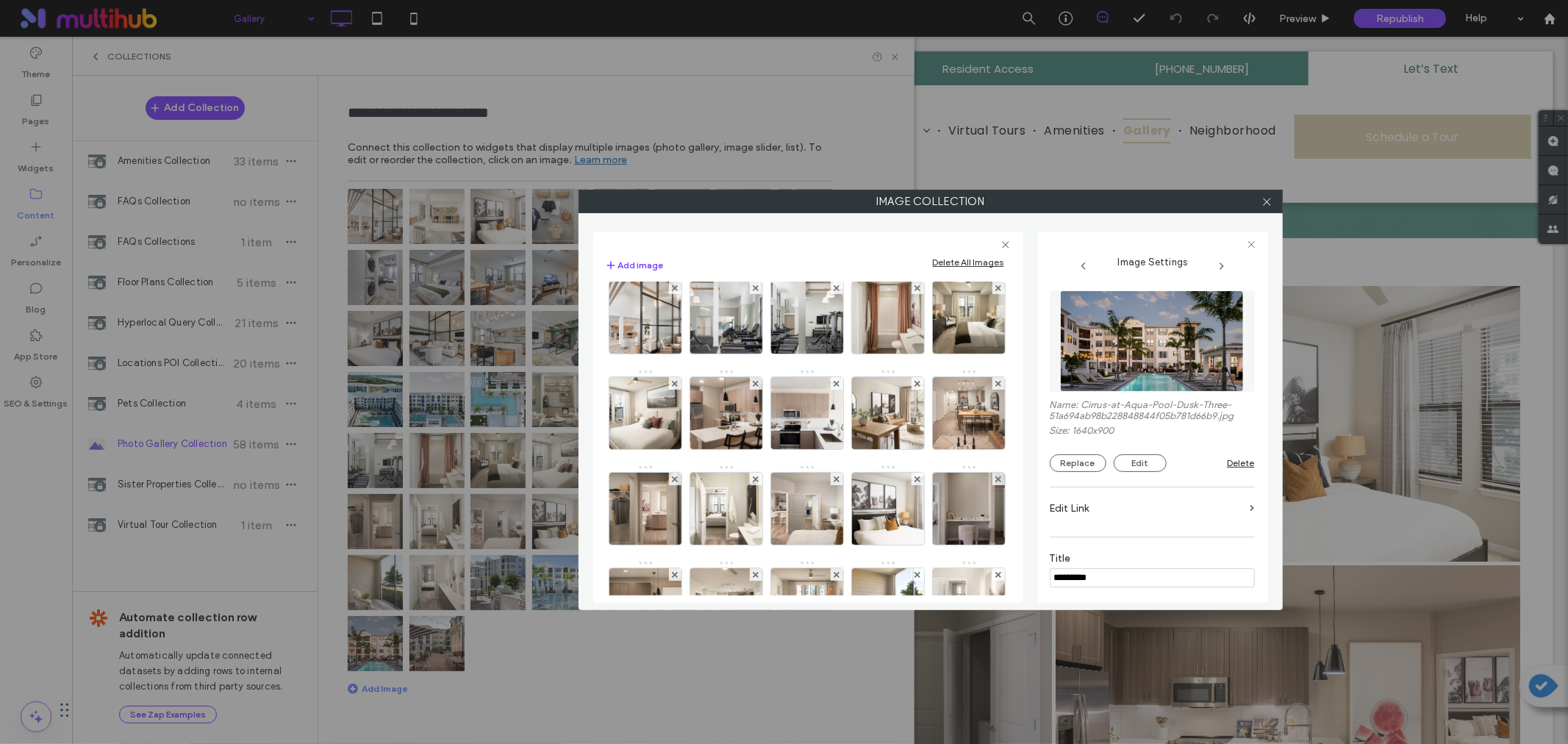
scroll to position [571, 0]
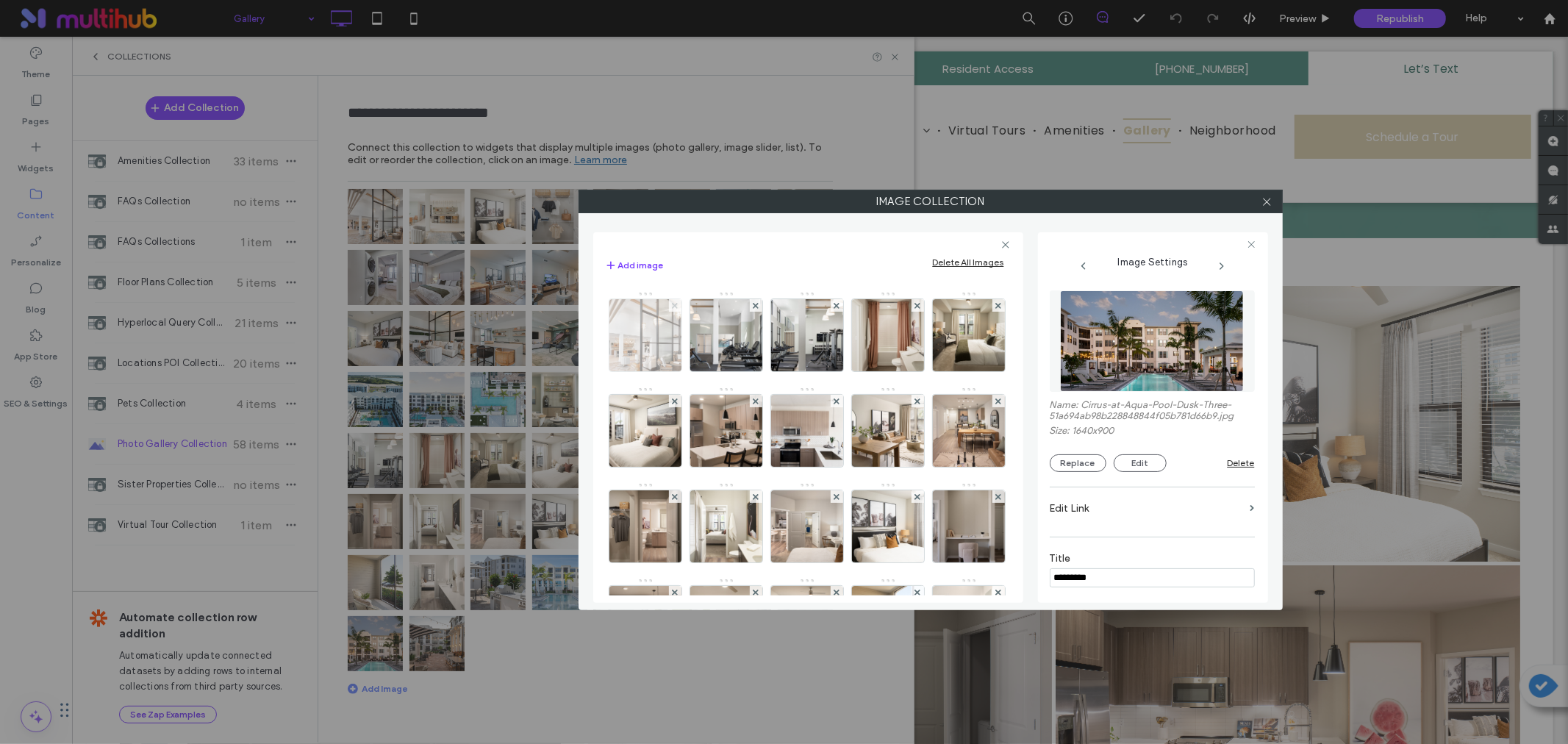
click at [678, 309] on icon at bounding box center [674, 306] width 6 height 6
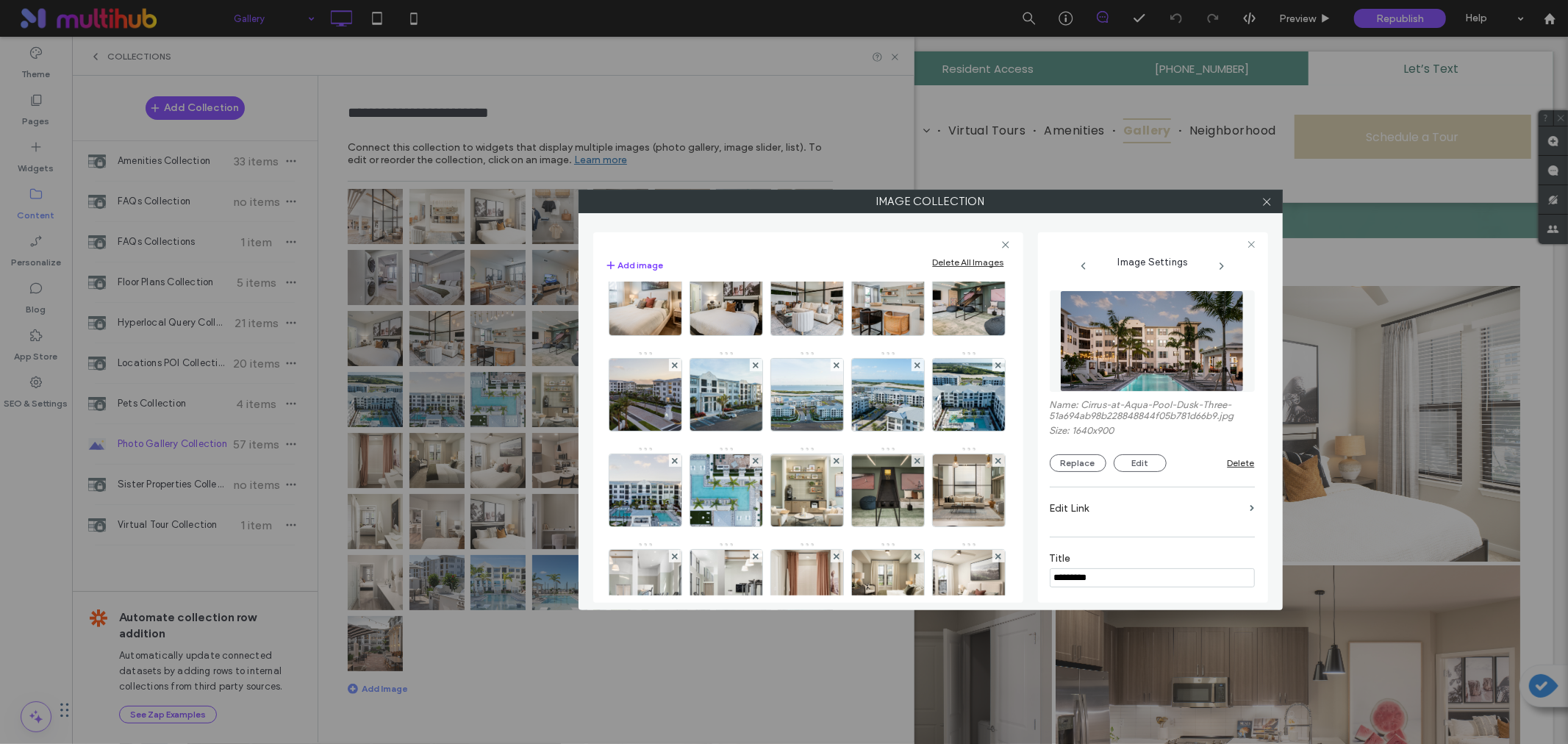
scroll to position [0, 0]
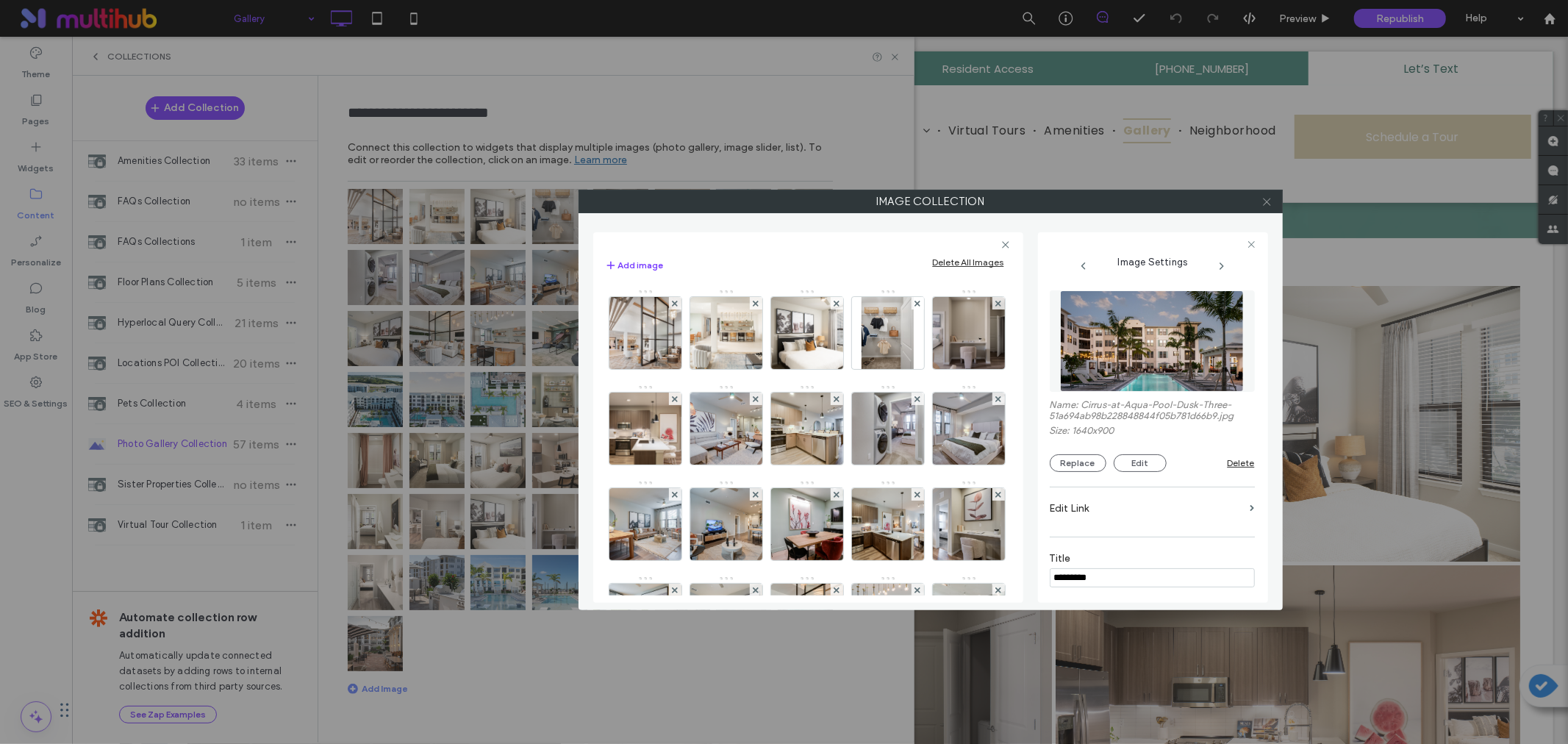
click at [1262, 197] on icon at bounding box center [1267, 202] width 11 height 11
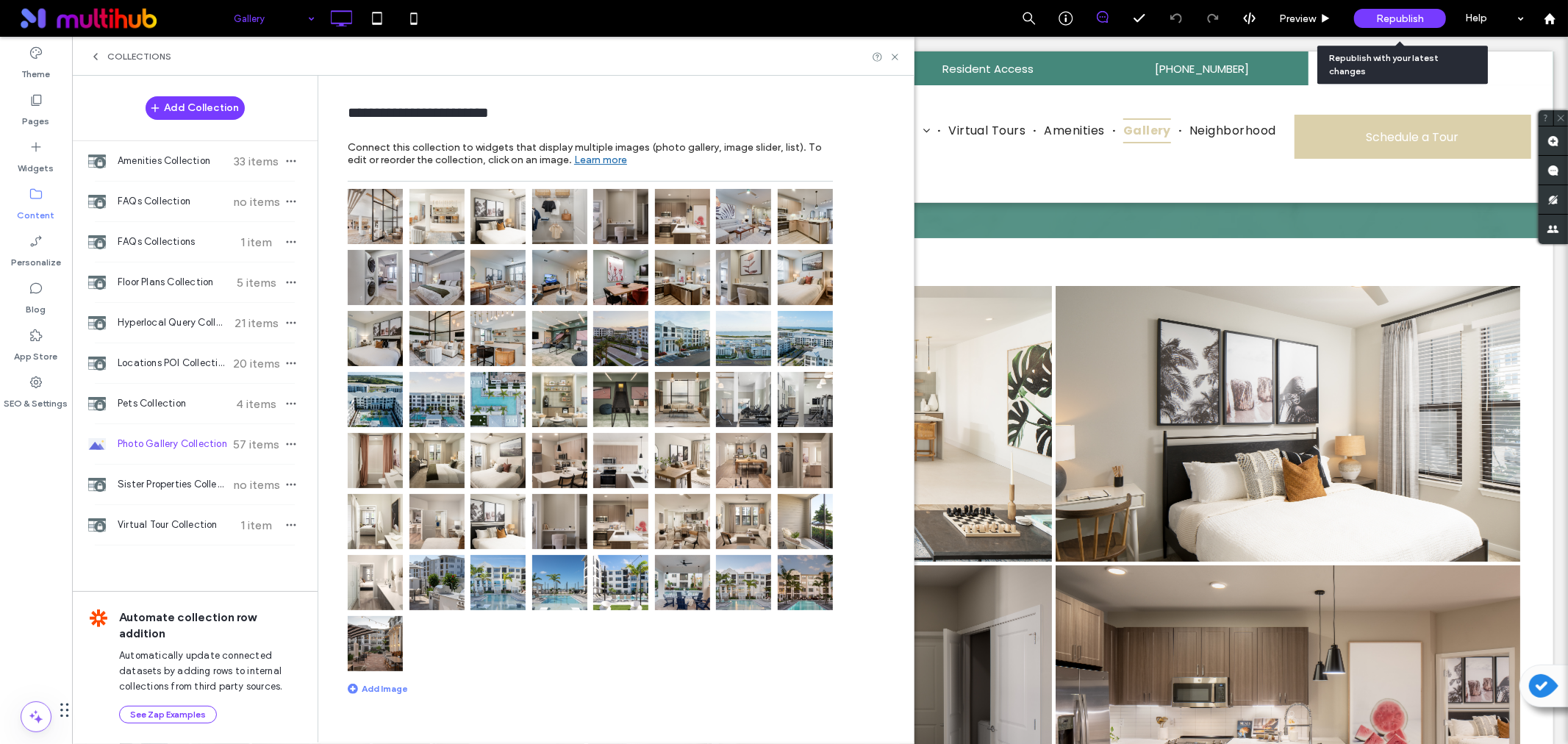
click at [1384, 20] on span "Republish" at bounding box center [1401, 19] width 48 height 12
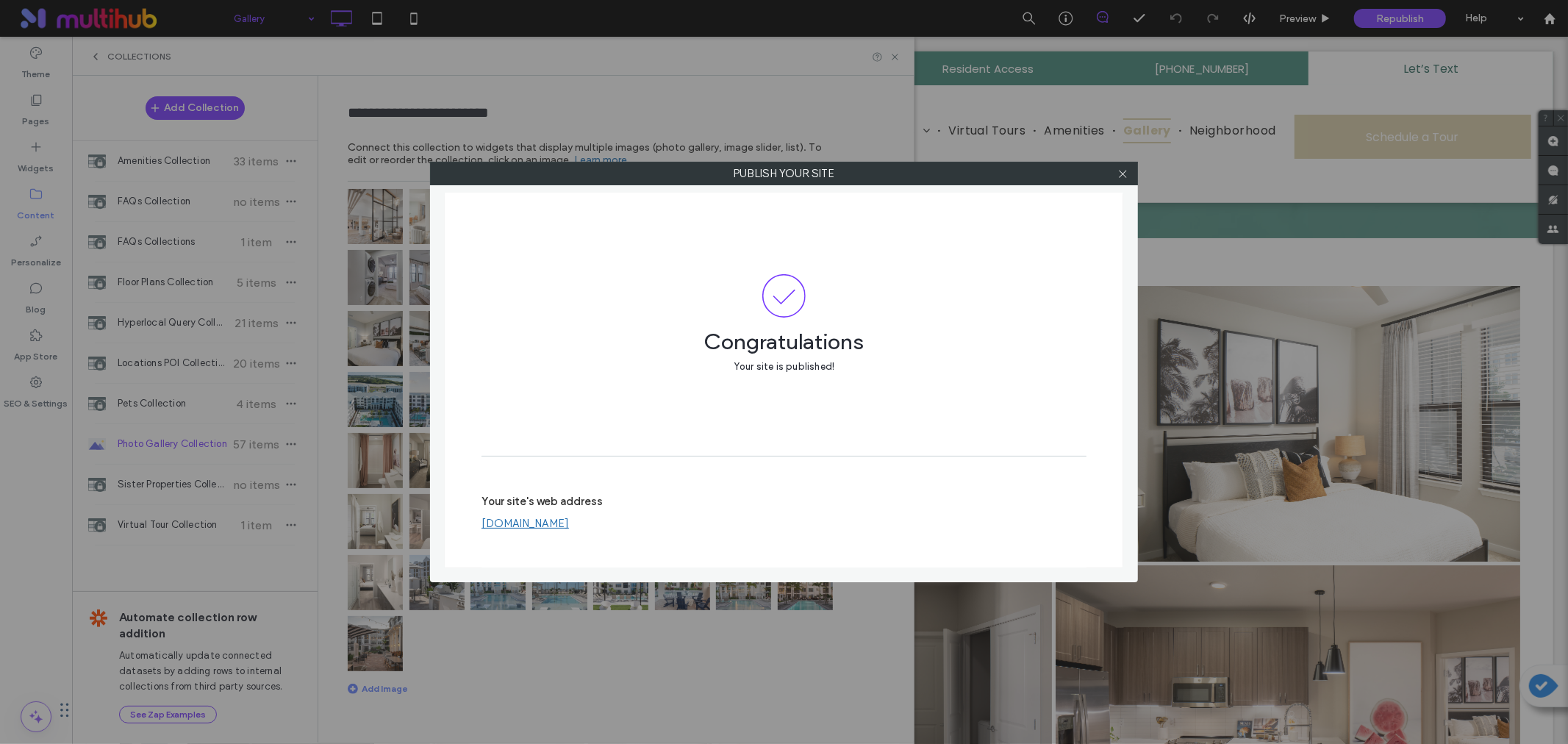
click at [569, 524] on link "www.cirrusbradenton.com" at bounding box center [524, 523] width 87 height 13
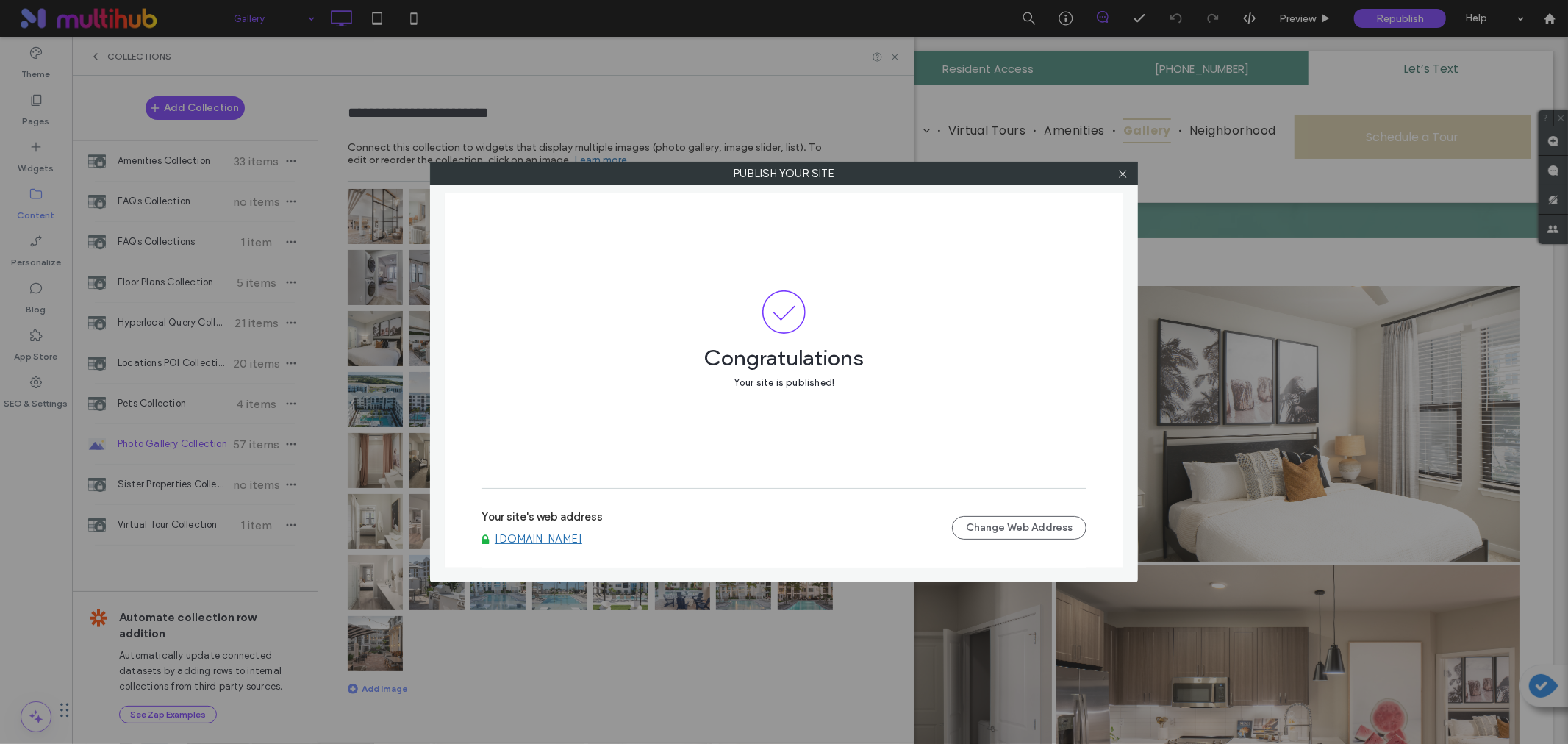
click at [1120, 172] on icon at bounding box center [1123, 174] width 11 height 11
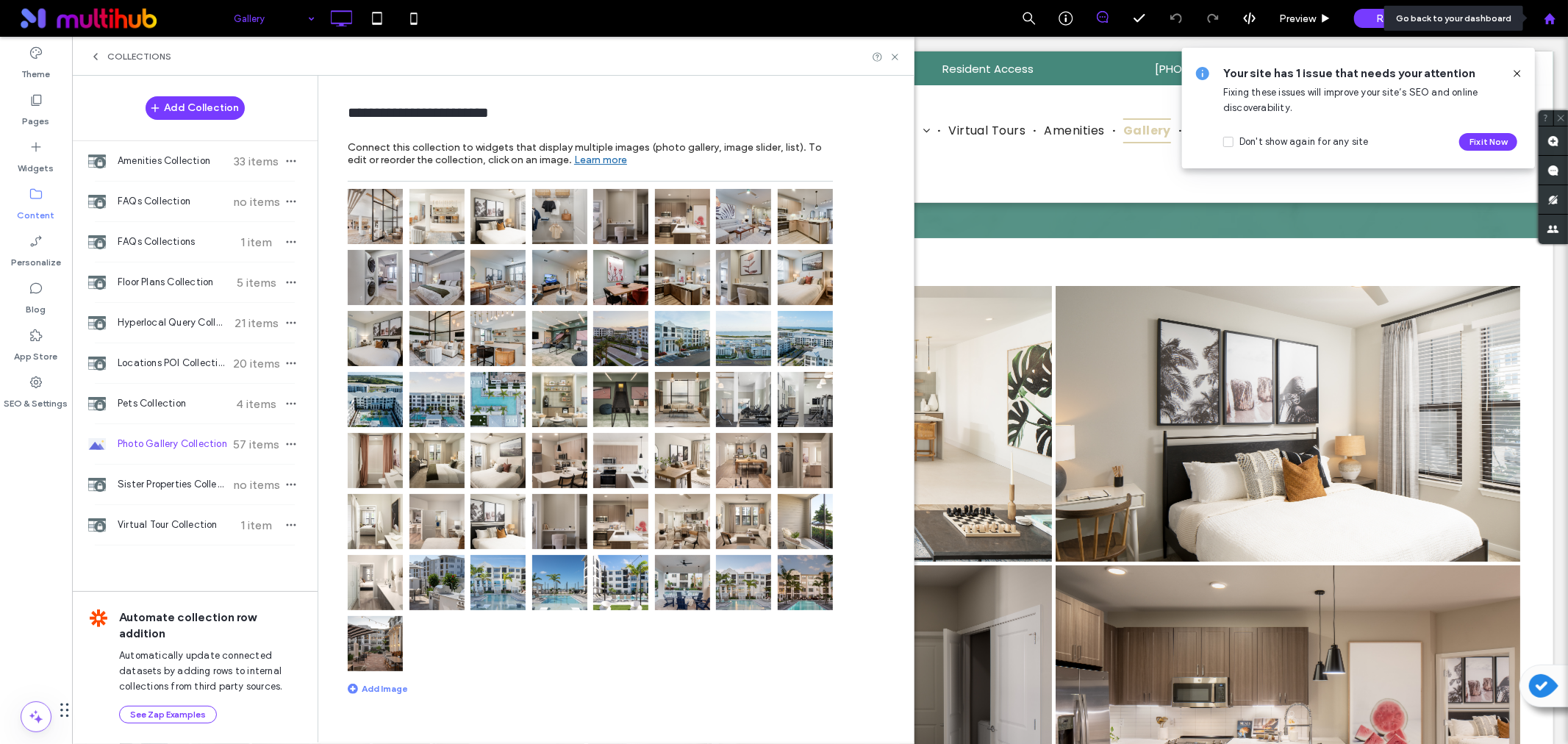
click at [1546, 19] on icon at bounding box center [1550, 19] width 12 height 12
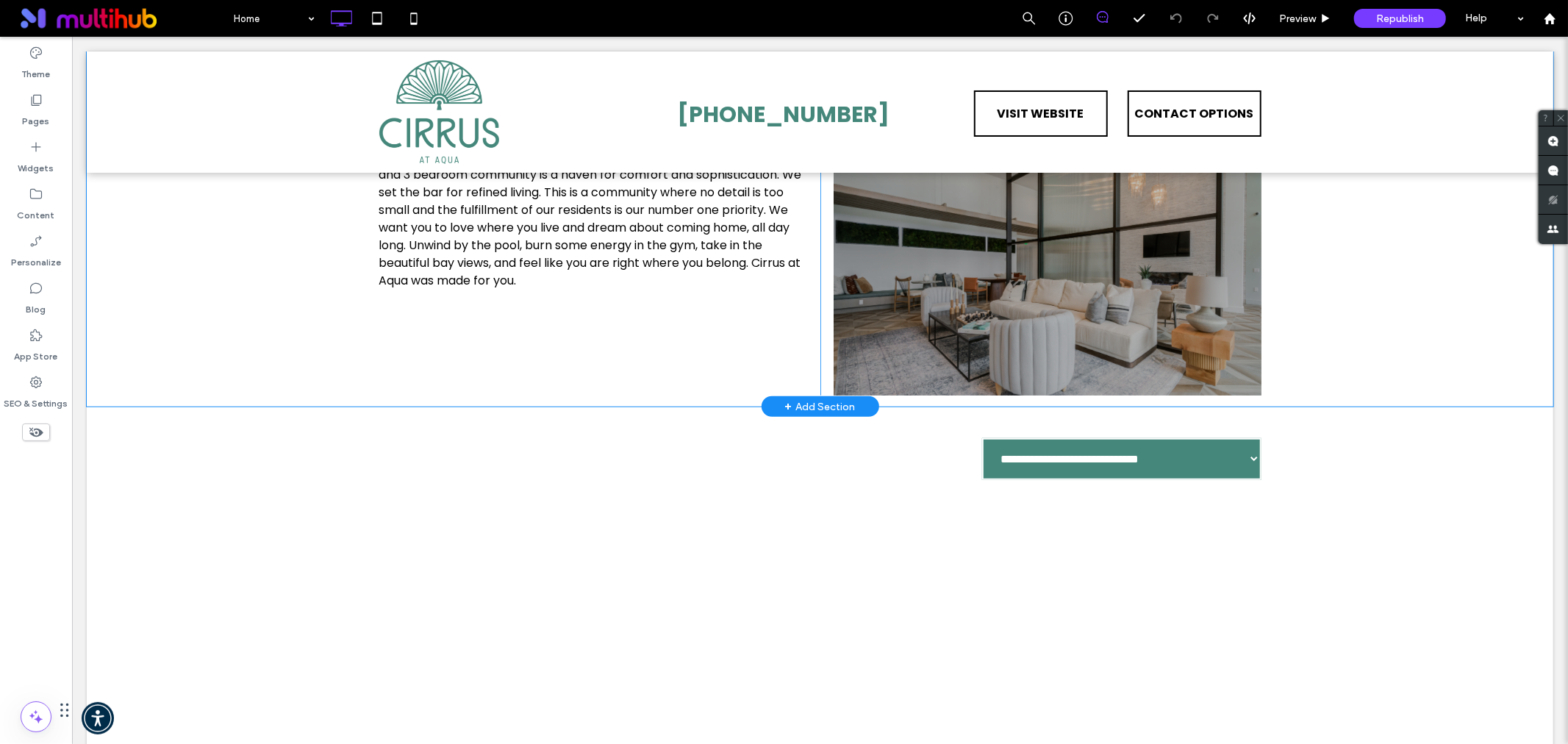
scroll to position [1062, 0]
